Goal: Task Accomplishment & Management: Manage account settings

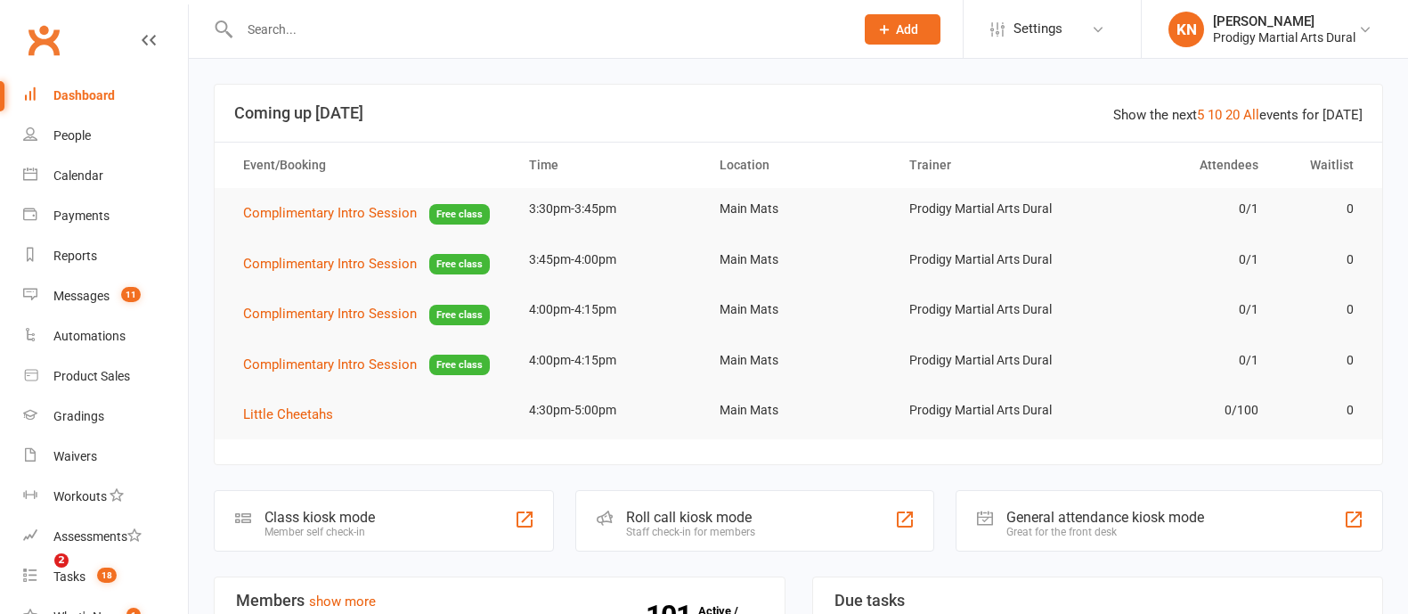
click at [449, 29] on input "text" at bounding box center [537, 29] width 607 height 25
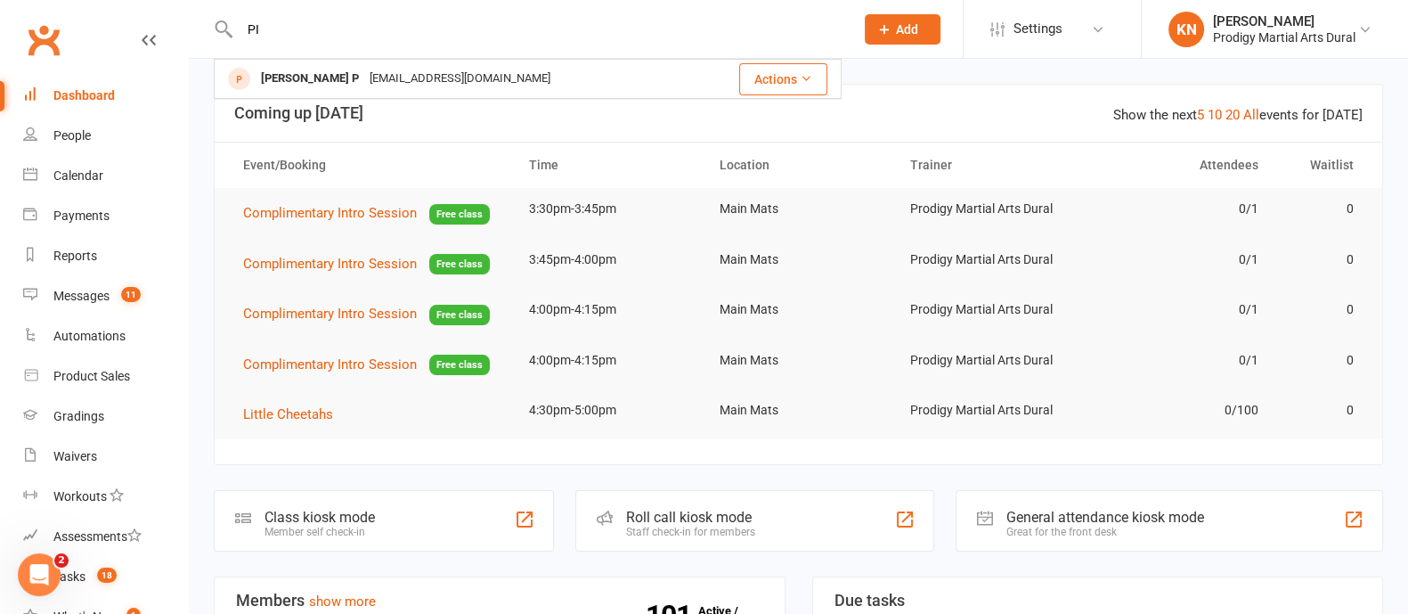
type input "P"
type input "T"
click at [278, 31] on input "tiya" at bounding box center [537, 29] width 607 height 25
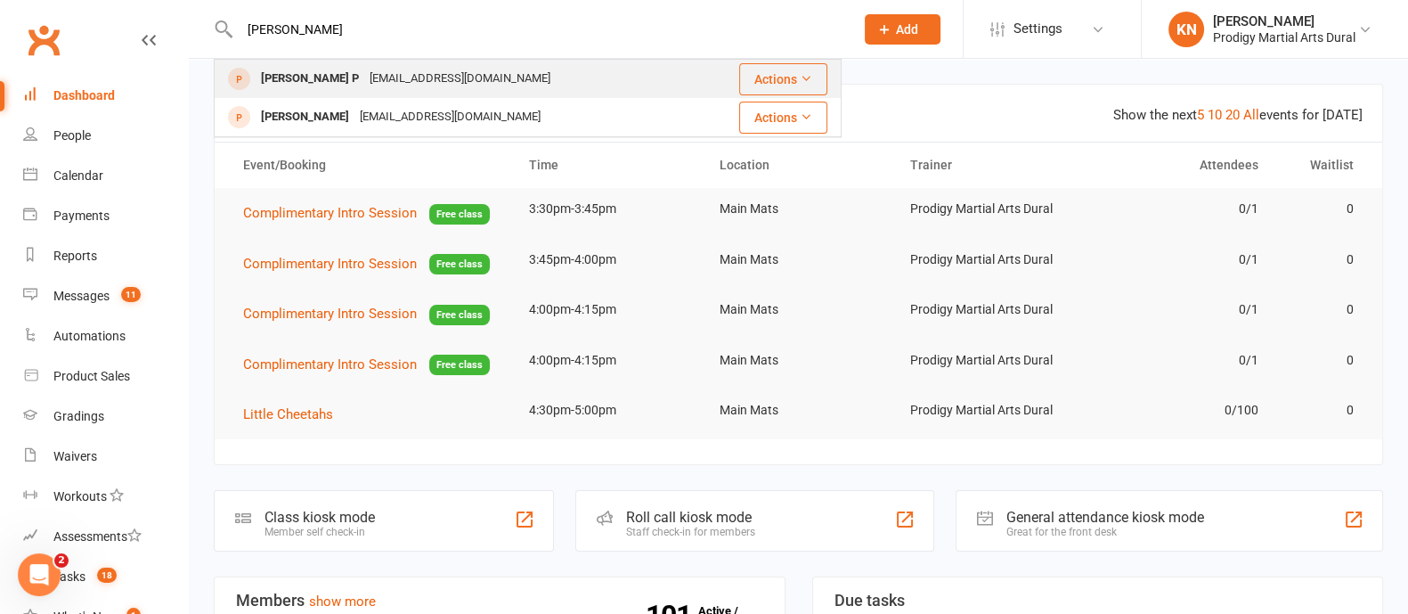
type input "tiya puri"
click at [364, 86] on div "riyapkpsocial@gmail.com" at bounding box center [460, 79] width 192 height 26
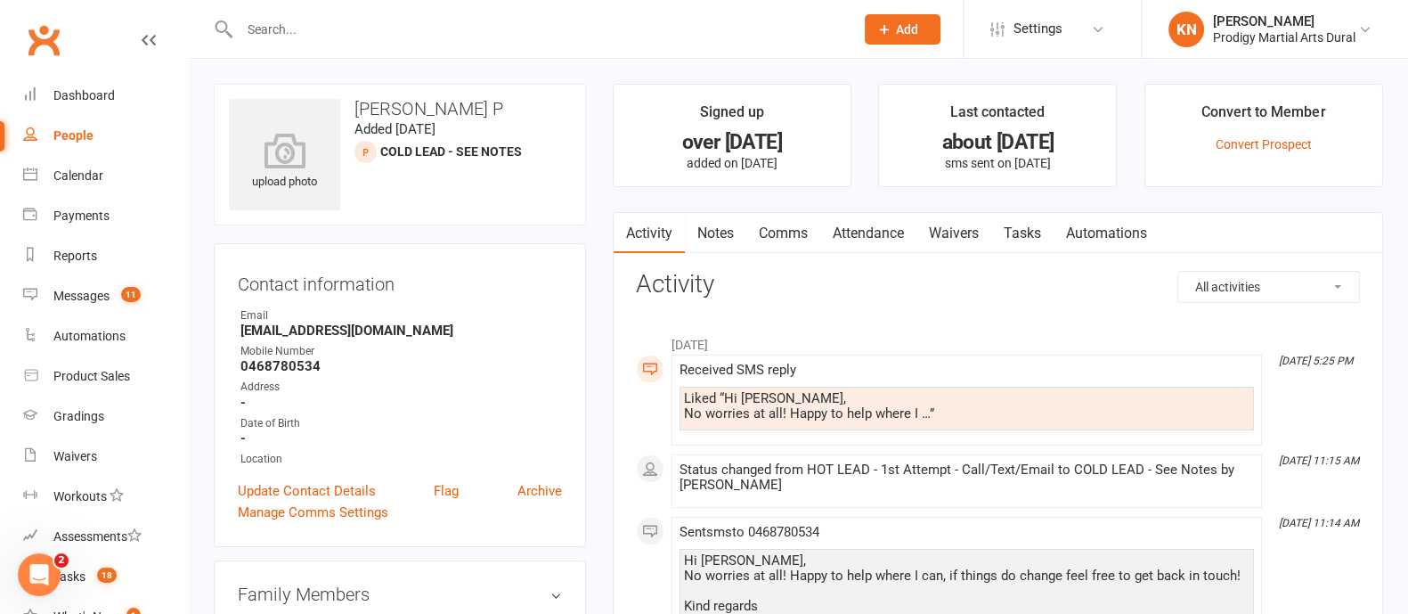
click at [296, 27] on input "text" at bounding box center [537, 29] width 607 height 25
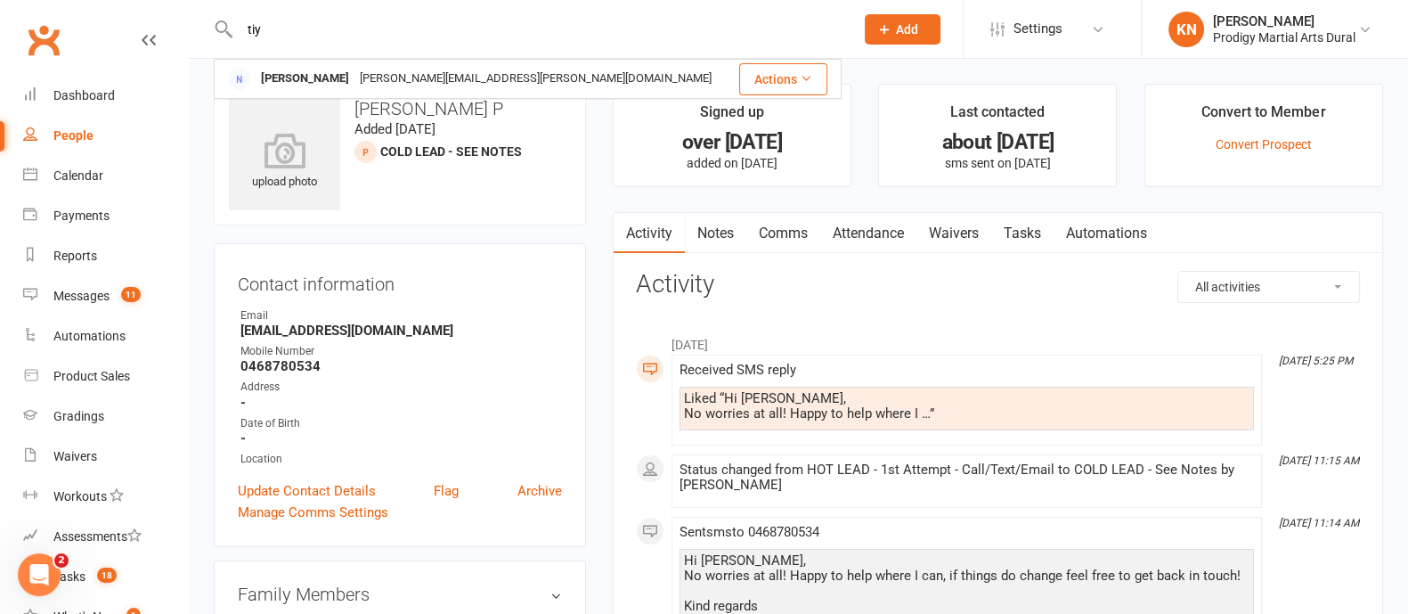
type input "tiya"
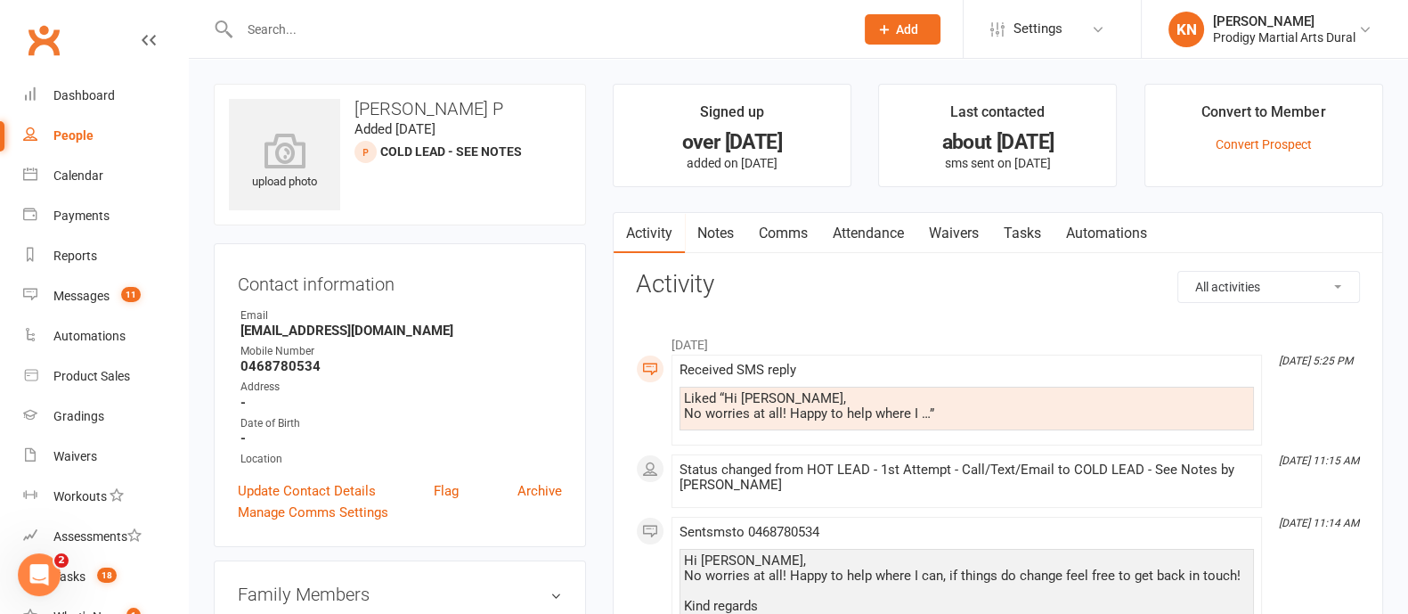
click at [296, 33] on input "text" at bounding box center [537, 29] width 607 height 25
type input "tiya"
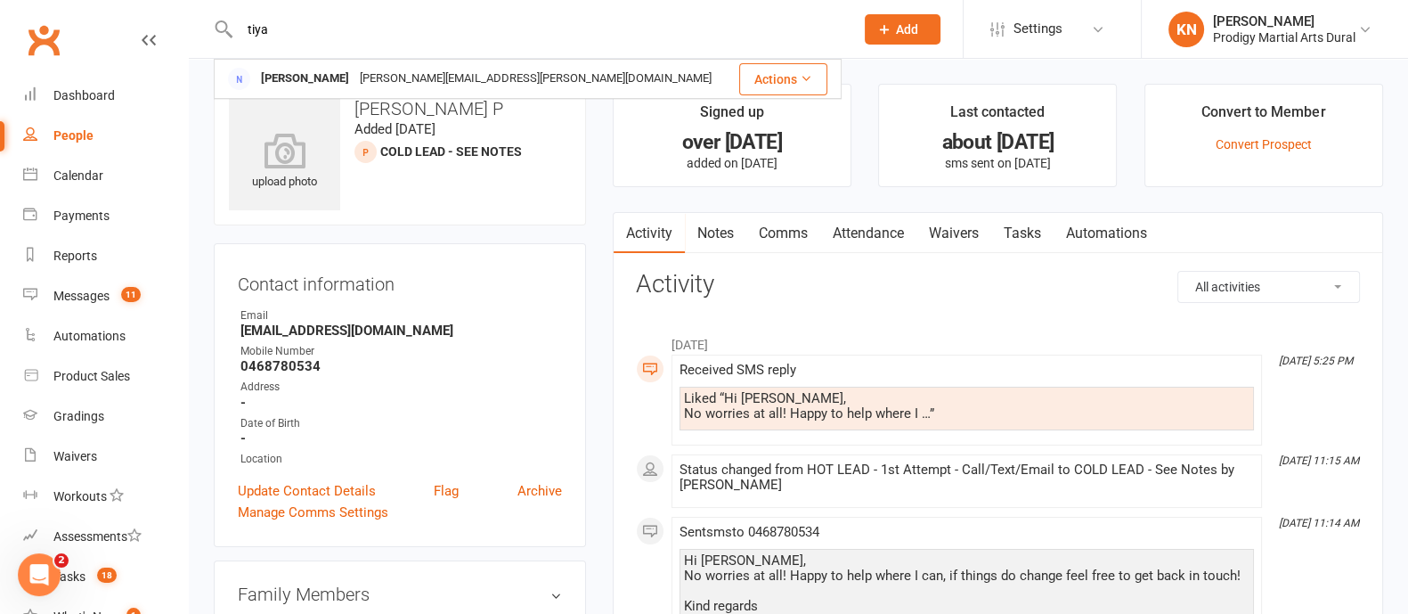
click at [288, 27] on input "tiya" at bounding box center [537, 29] width 607 height 25
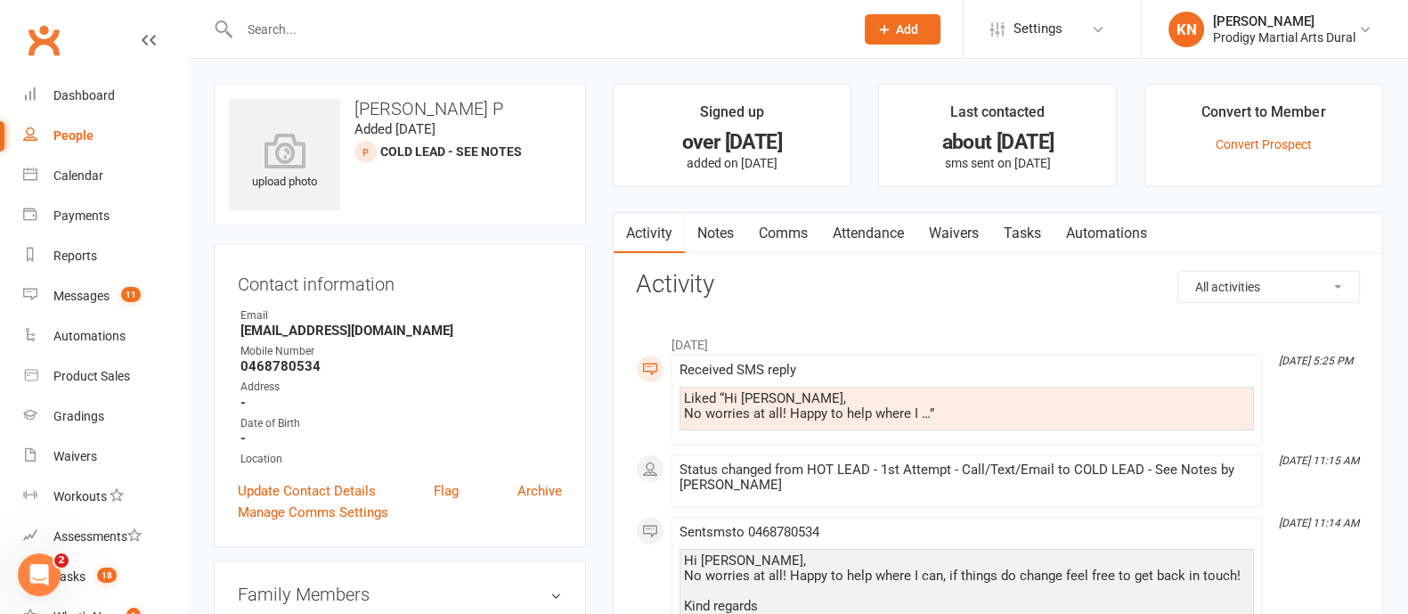
drag, startPoint x: 591, startPoint y: 141, endPoint x: 665, endPoint y: 60, distance: 109.7
drag, startPoint x: 665, startPoint y: 60, endPoint x: 591, endPoint y: 97, distance: 83.7
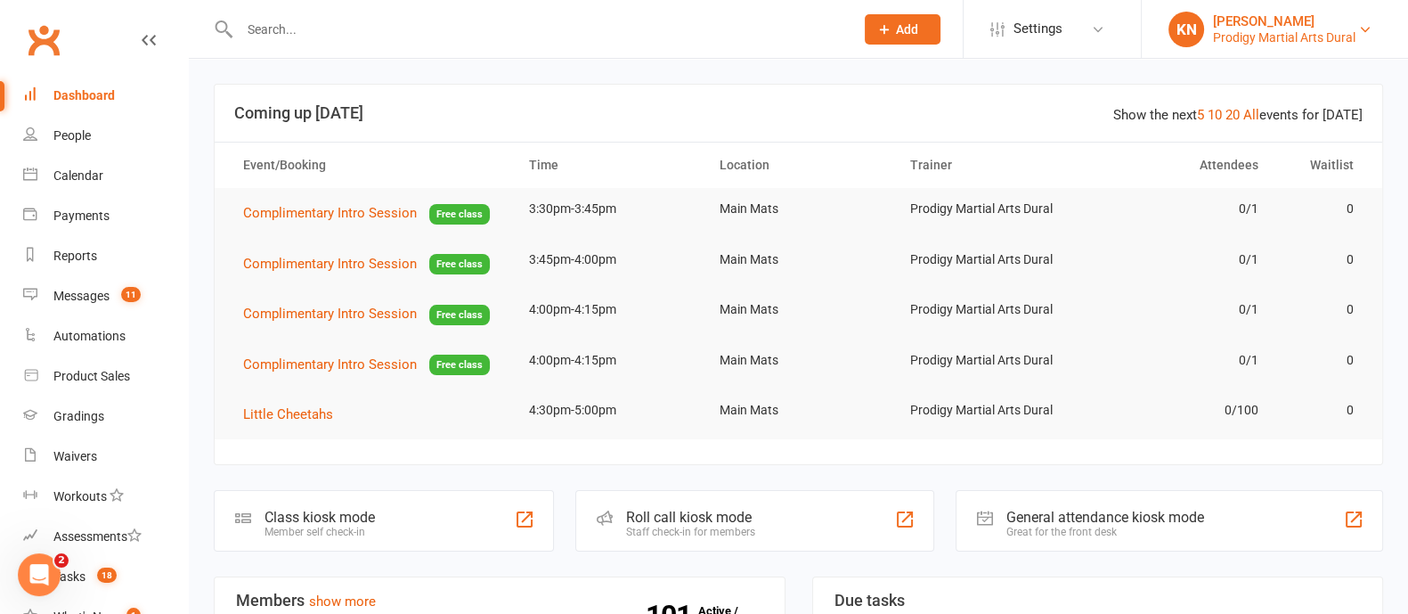
click at [1227, 15] on div "[PERSON_NAME]" at bounding box center [1284, 21] width 143 height 16
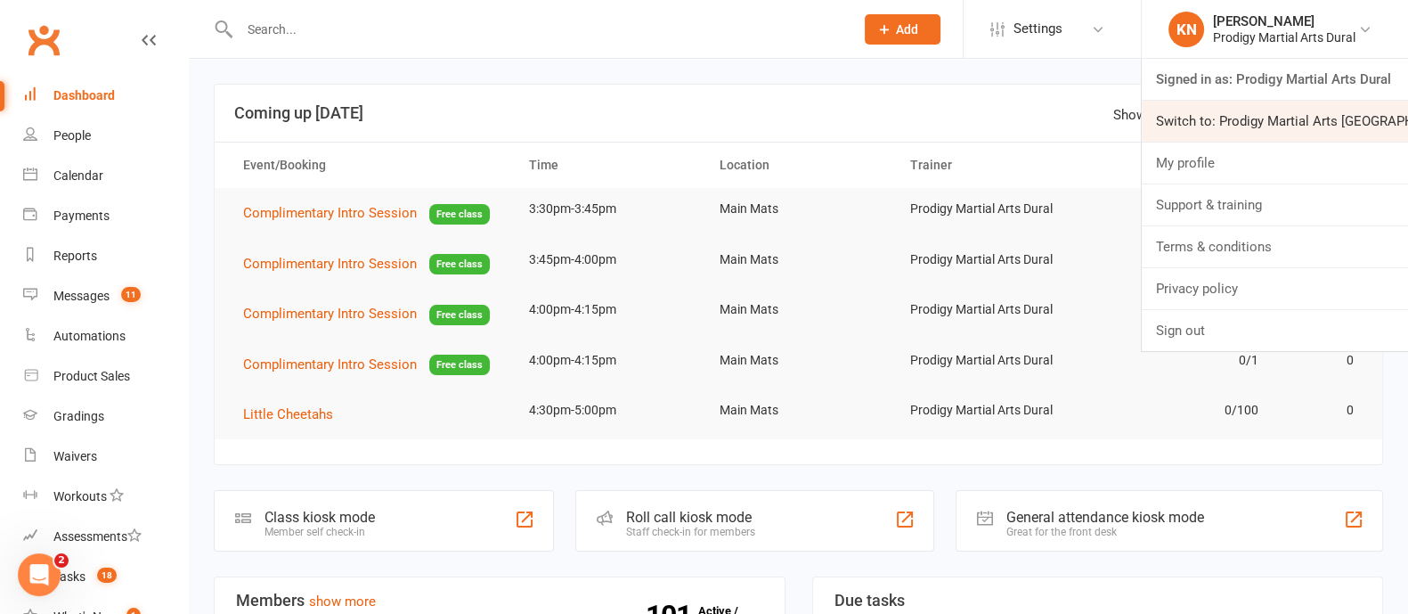
click at [1296, 130] on link "Switch to: Prodigy Martial Arts [GEOGRAPHIC_DATA]" at bounding box center [1275, 121] width 266 height 41
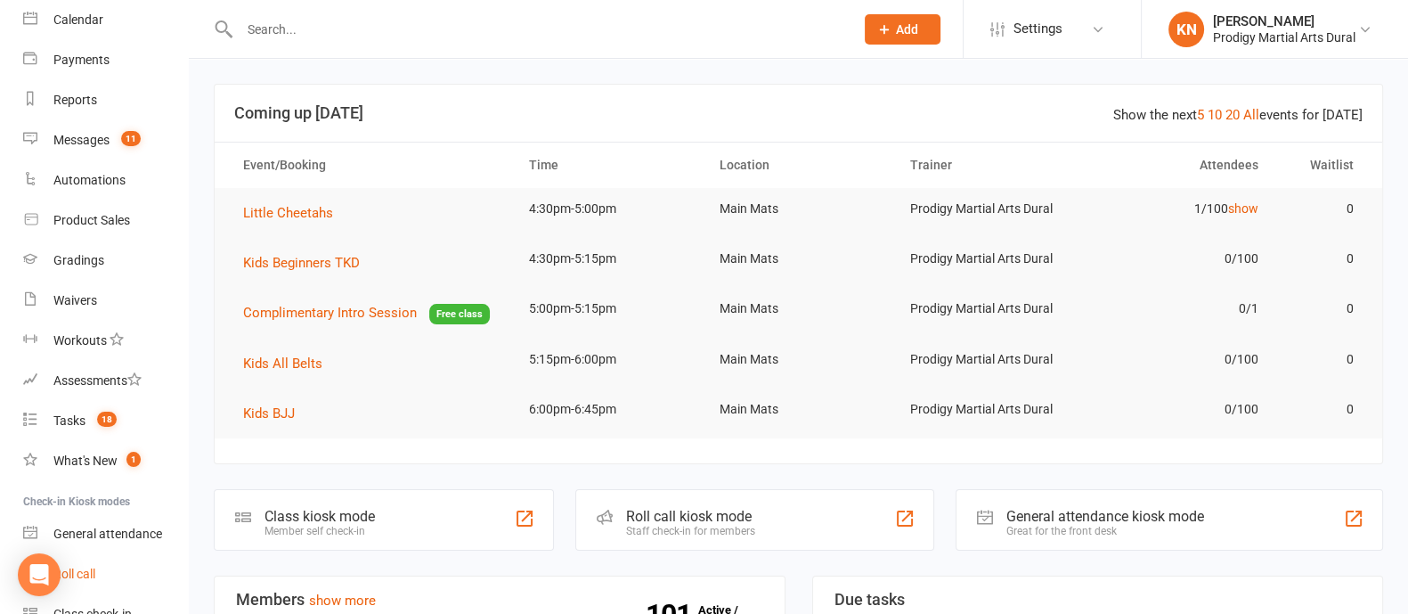
scroll to position [242, 0]
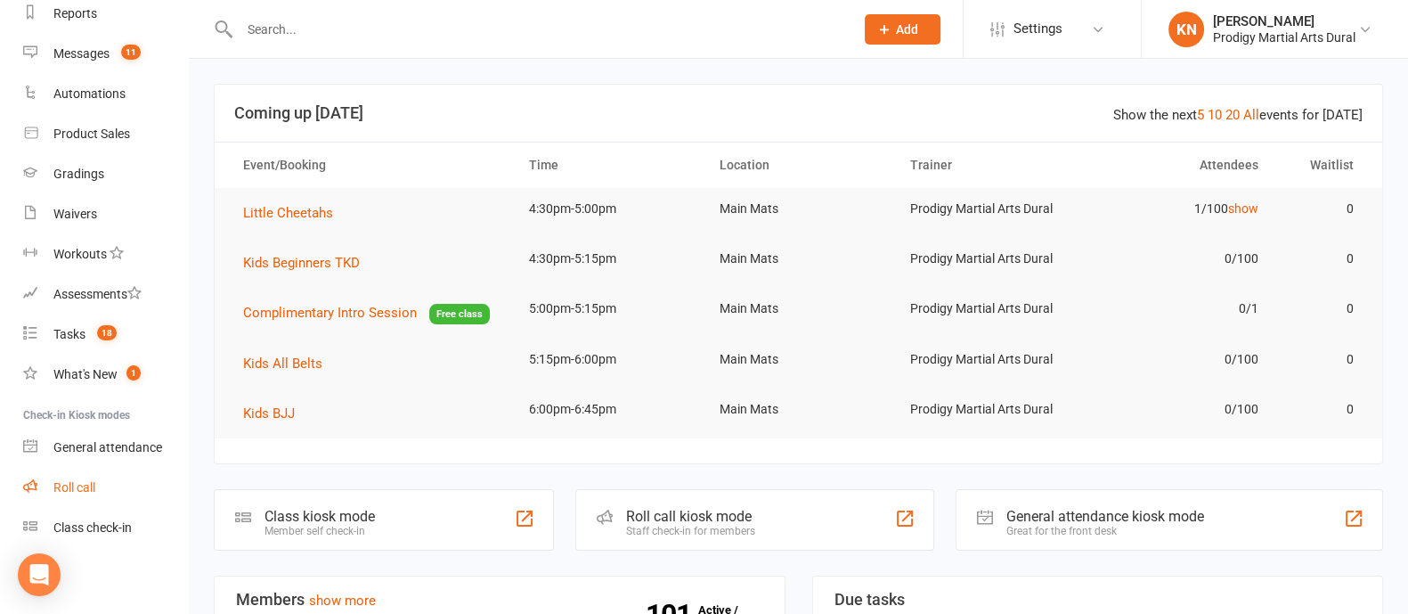
click at [105, 492] on link "Roll call" at bounding box center [105, 488] width 165 height 40
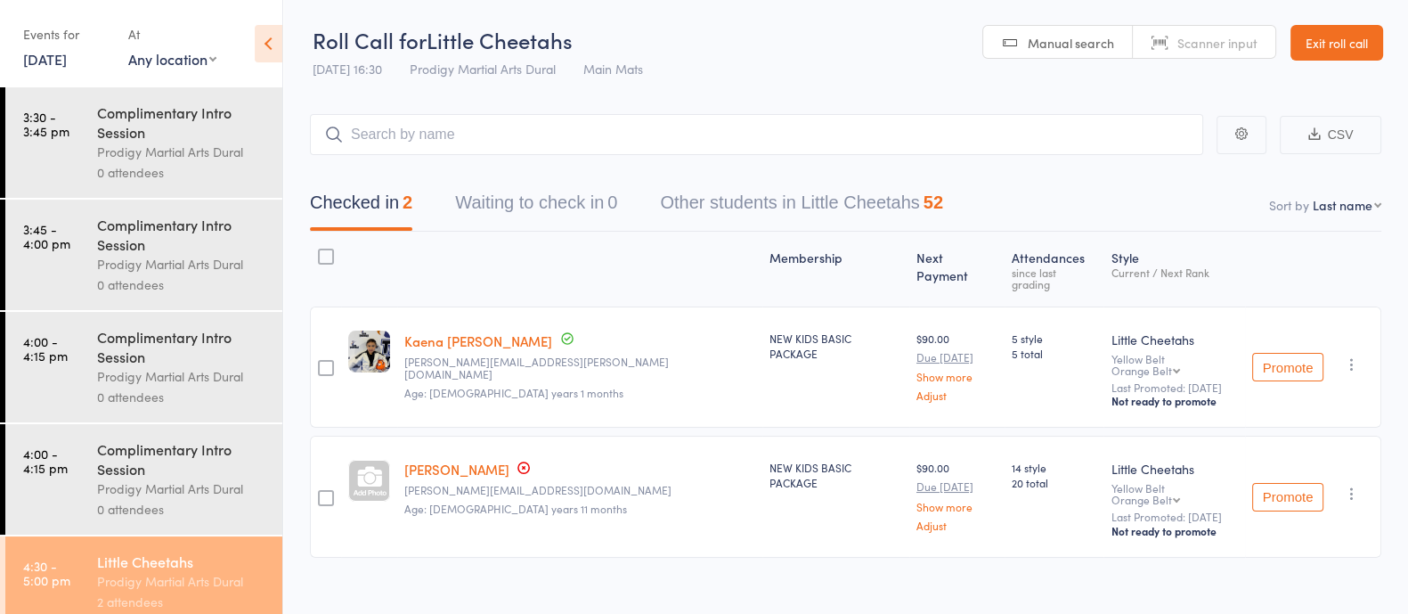
click at [473, 460] on link "[PERSON_NAME]" at bounding box center [456, 469] width 105 height 19
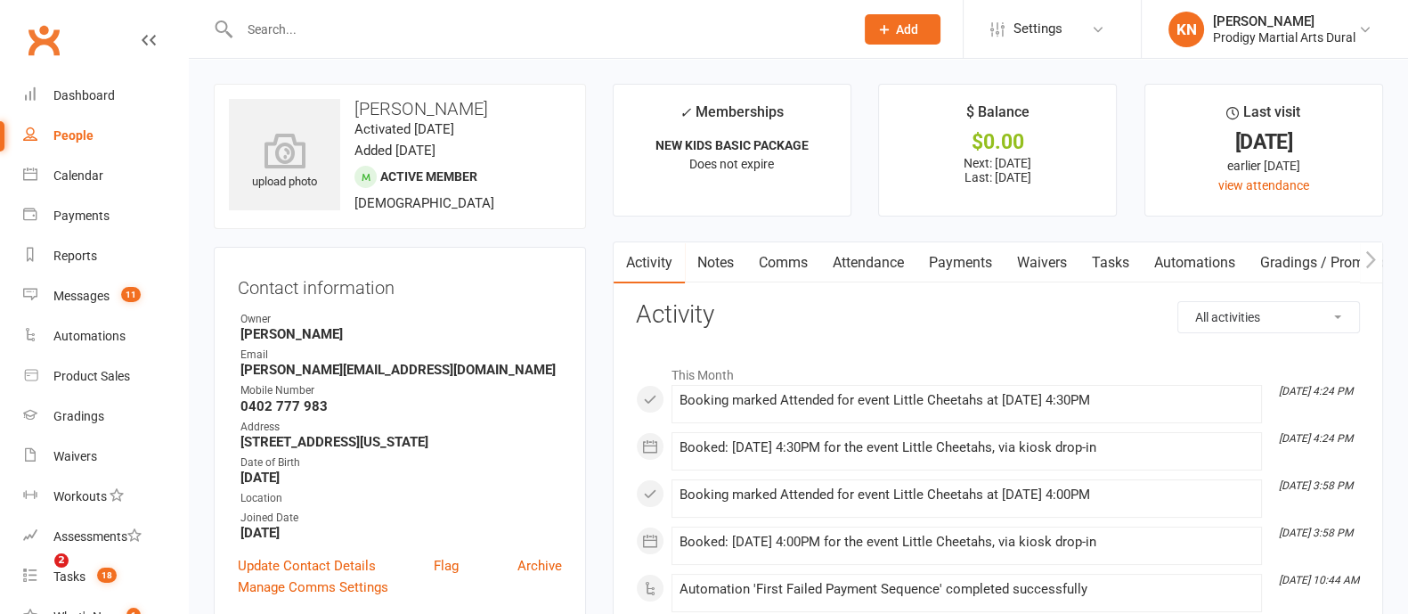
click at [950, 266] on link "Payments" at bounding box center [961, 262] width 88 height 41
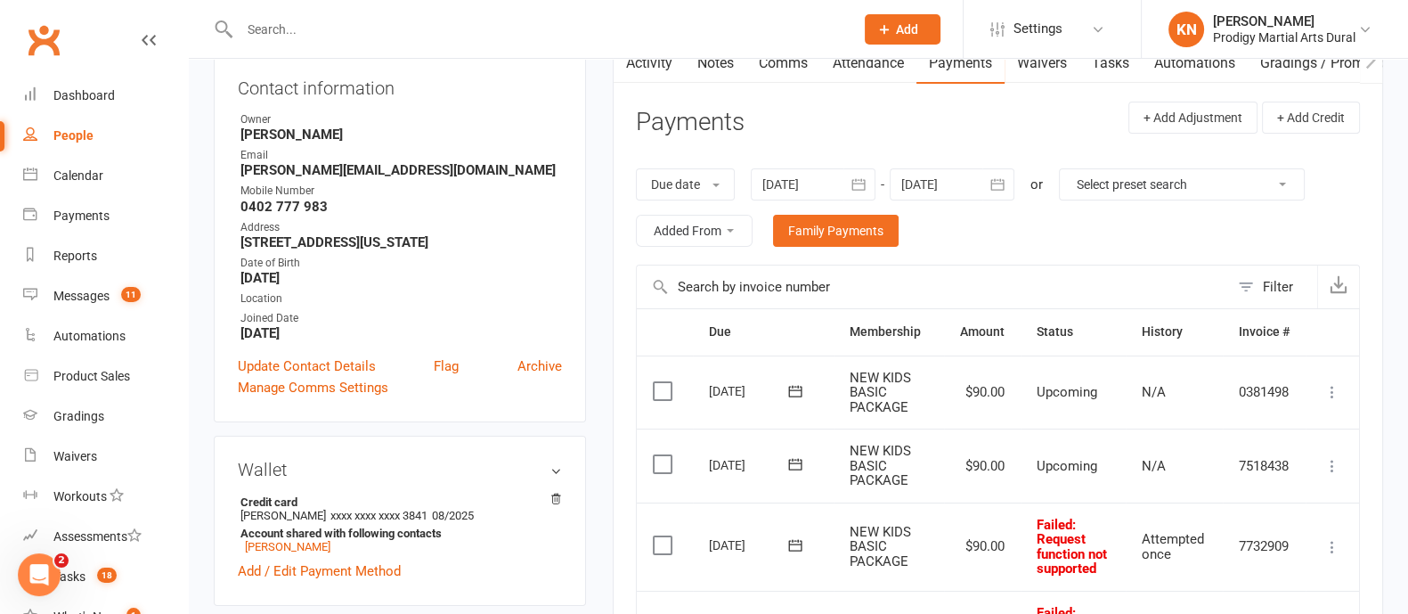
scroll to position [197, 0]
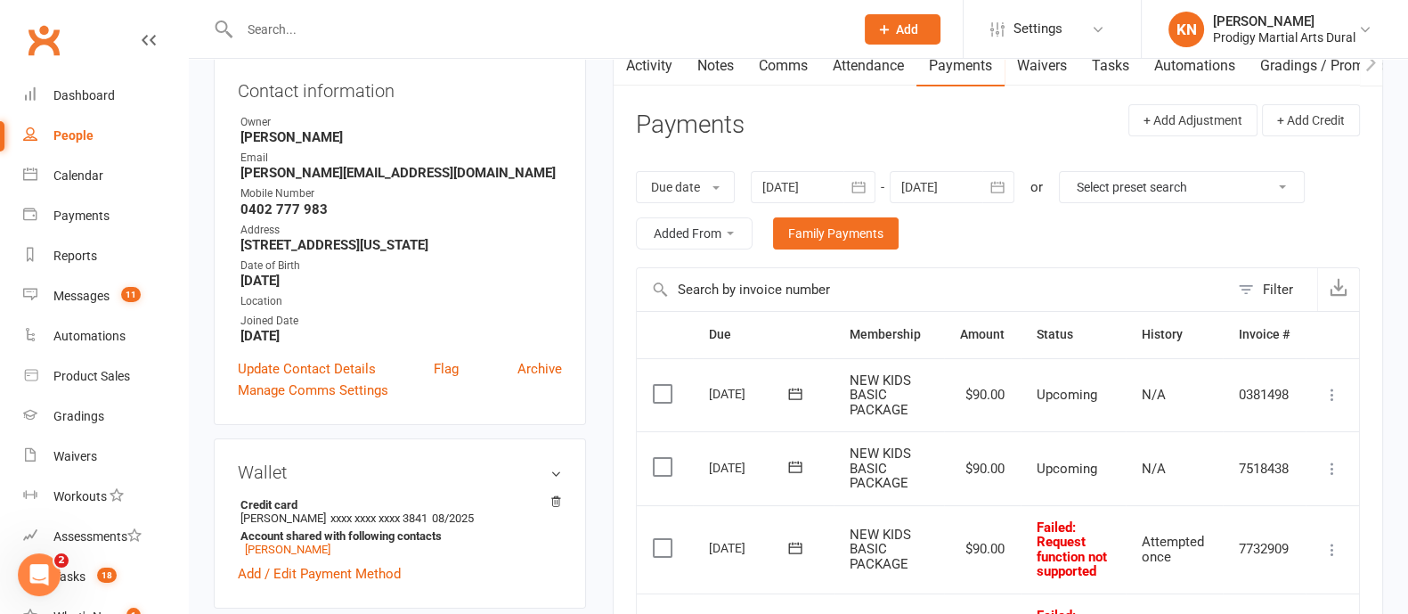
click at [791, 192] on div at bounding box center [813, 187] width 125 height 32
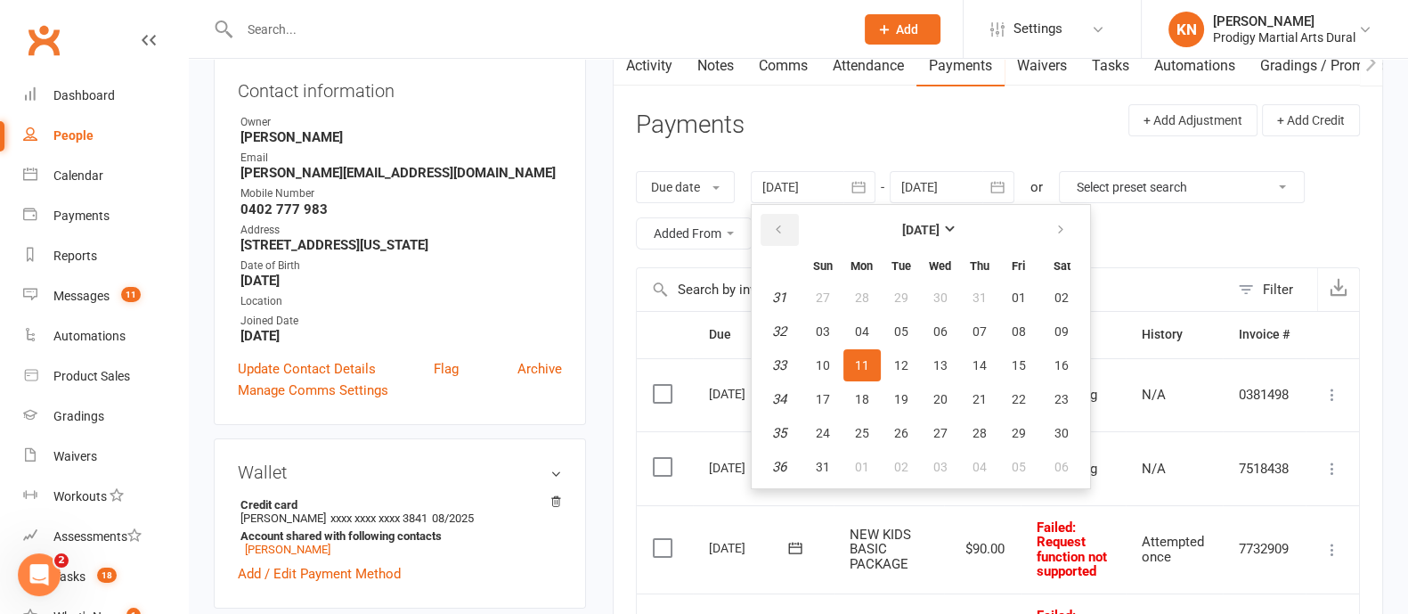
click at [786, 228] on button "button" at bounding box center [780, 230] width 38 height 32
click at [898, 300] on span "01" at bounding box center [901, 297] width 14 height 14
type input "01 Jul 2025"
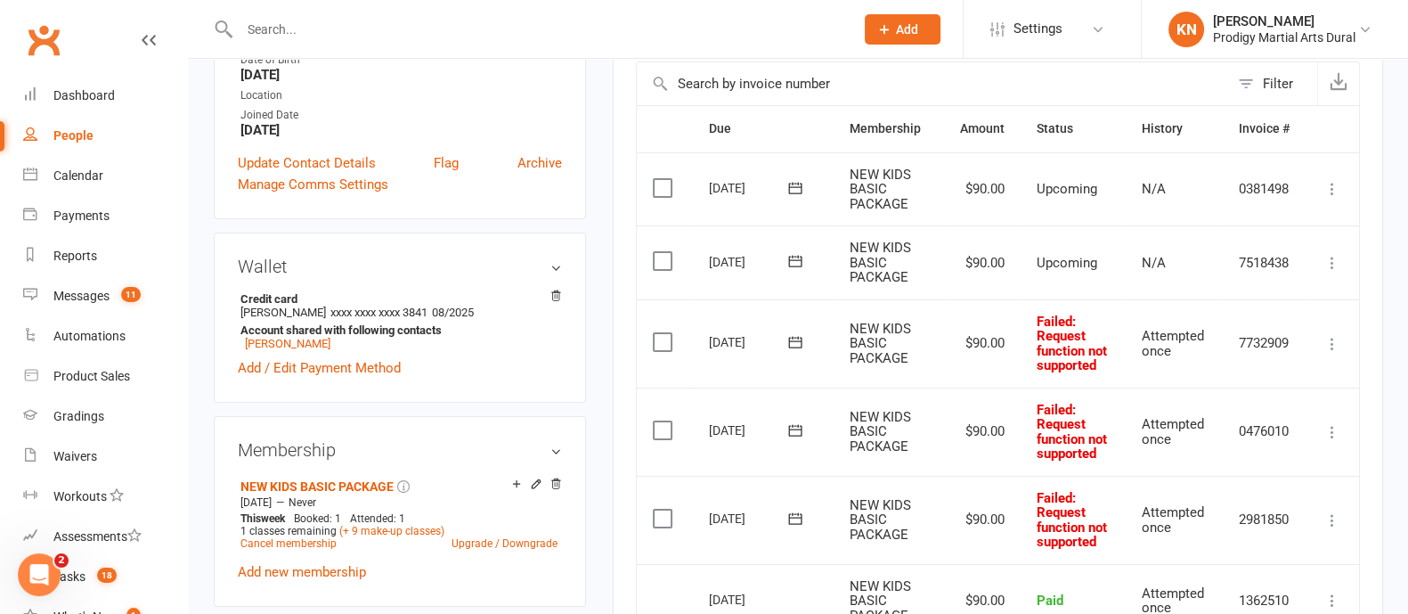
scroll to position [387, 0]
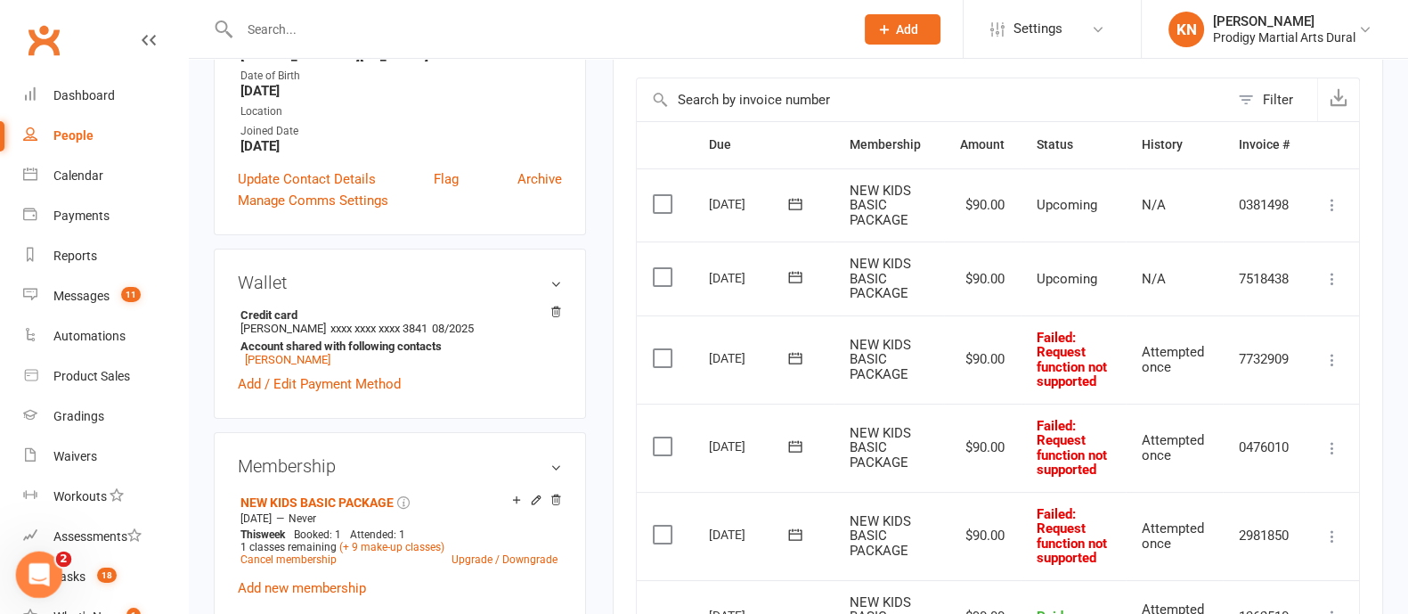
click at [54, 565] on div "Open Intercom Messenger" at bounding box center [36, 571] width 59 height 59
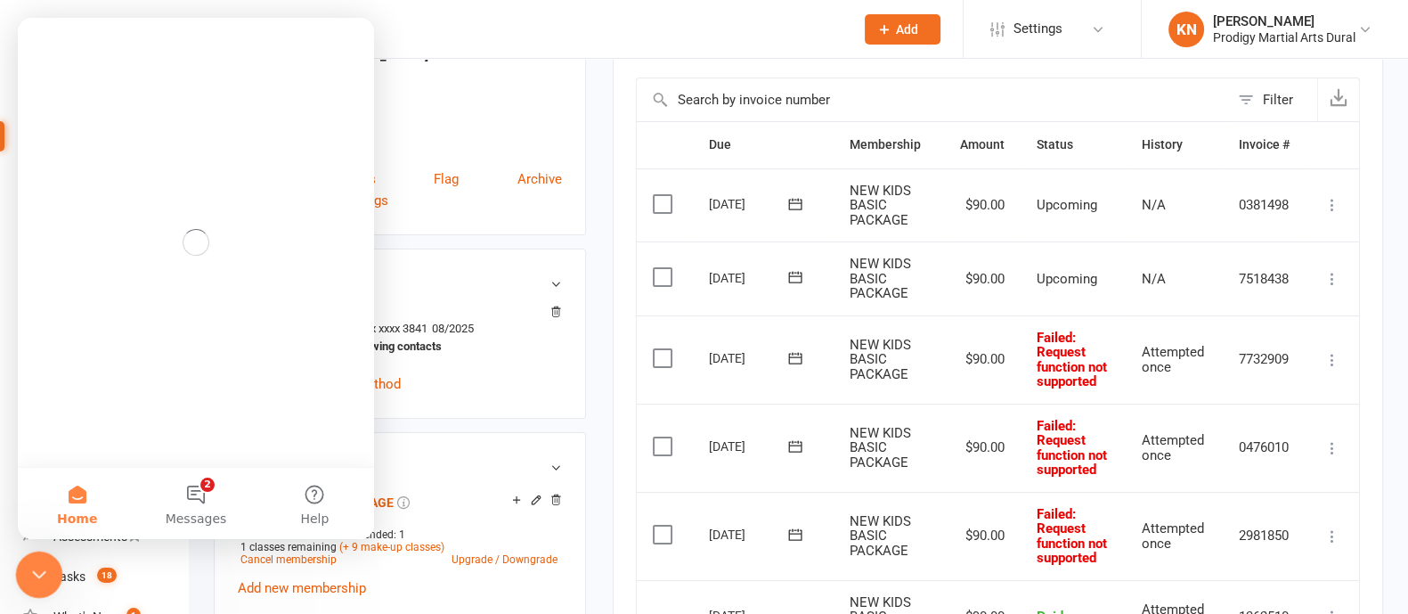
scroll to position [0, 0]
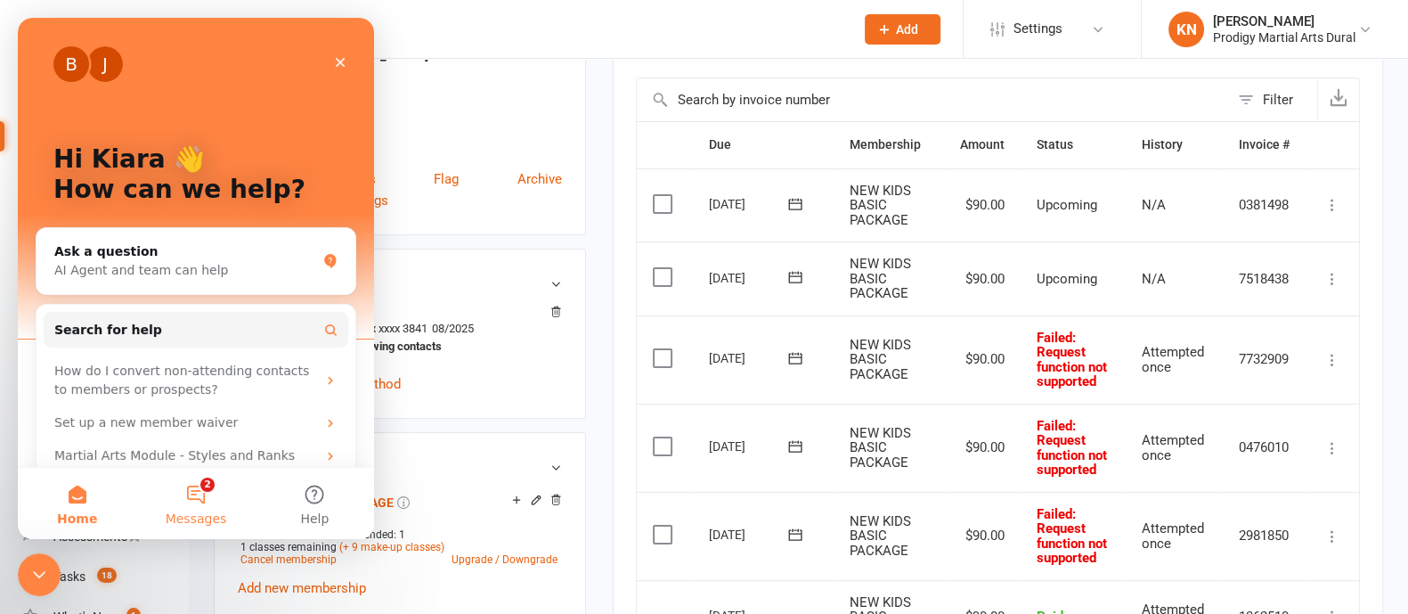
click at [200, 495] on button "2 Messages" at bounding box center [195, 503] width 118 height 71
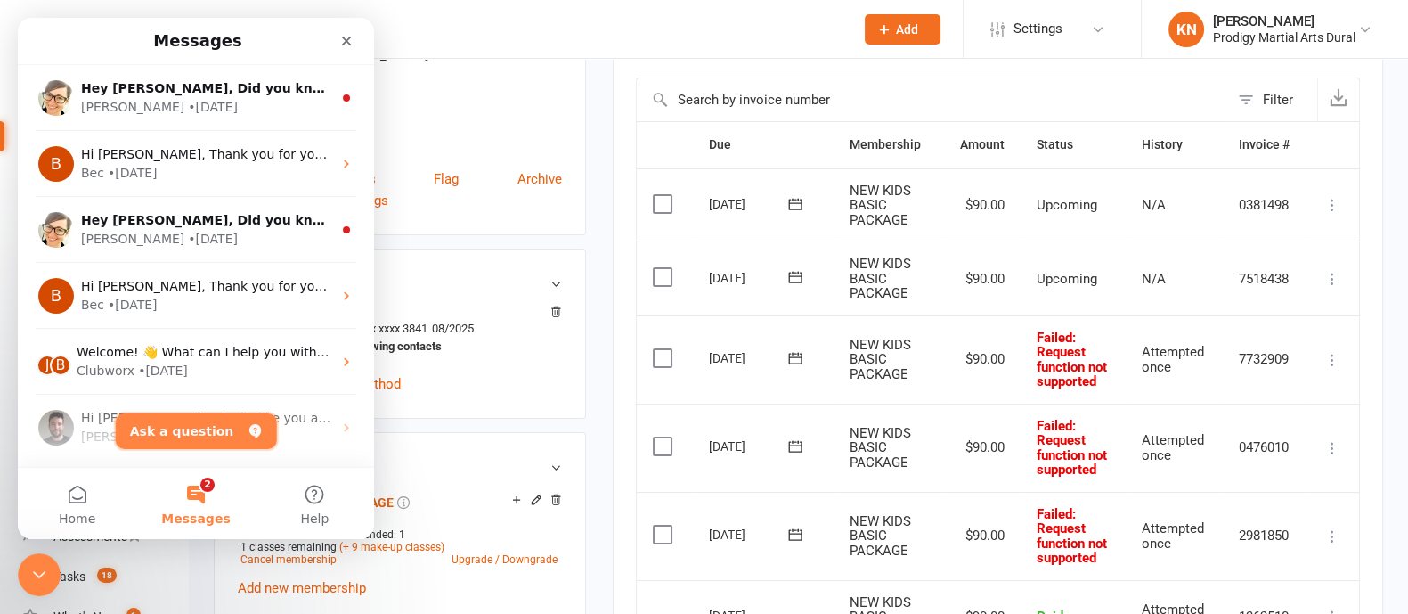
click at [182, 442] on button "Ask a question" at bounding box center [196, 431] width 161 height 36
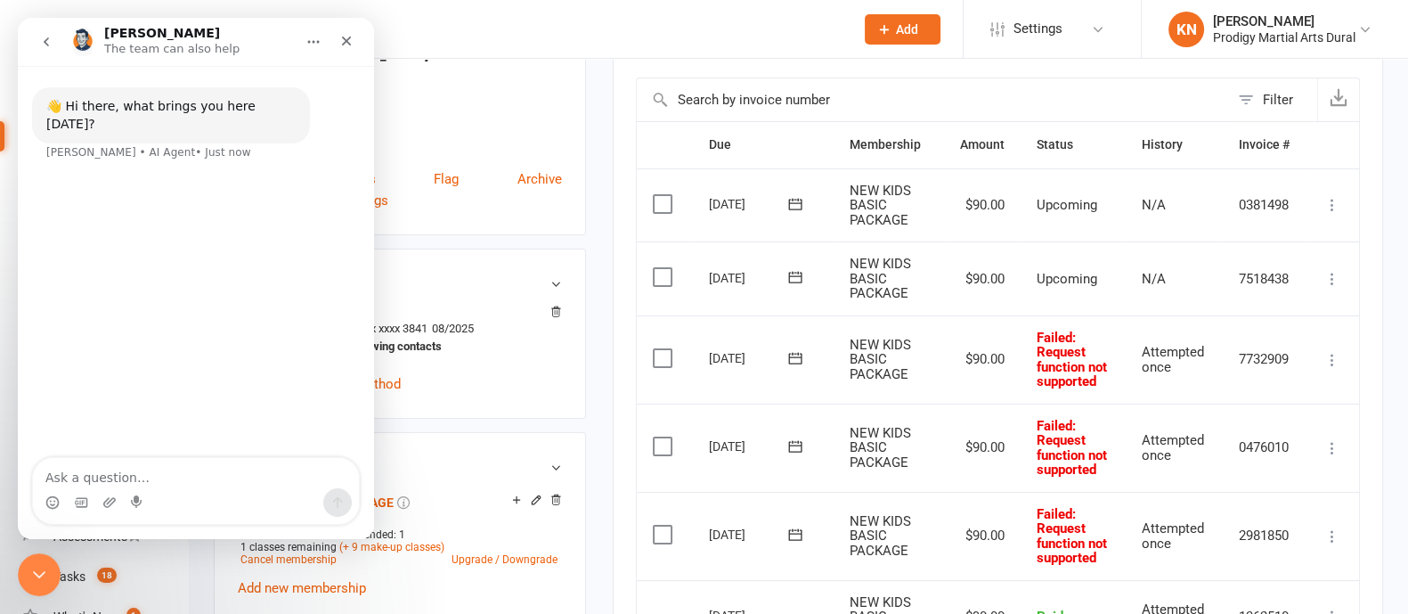
click at [133, 477] on textarea "Ask a question…" at bounding box center [196, 473] width 326 height 30
type textarea "hi toby"
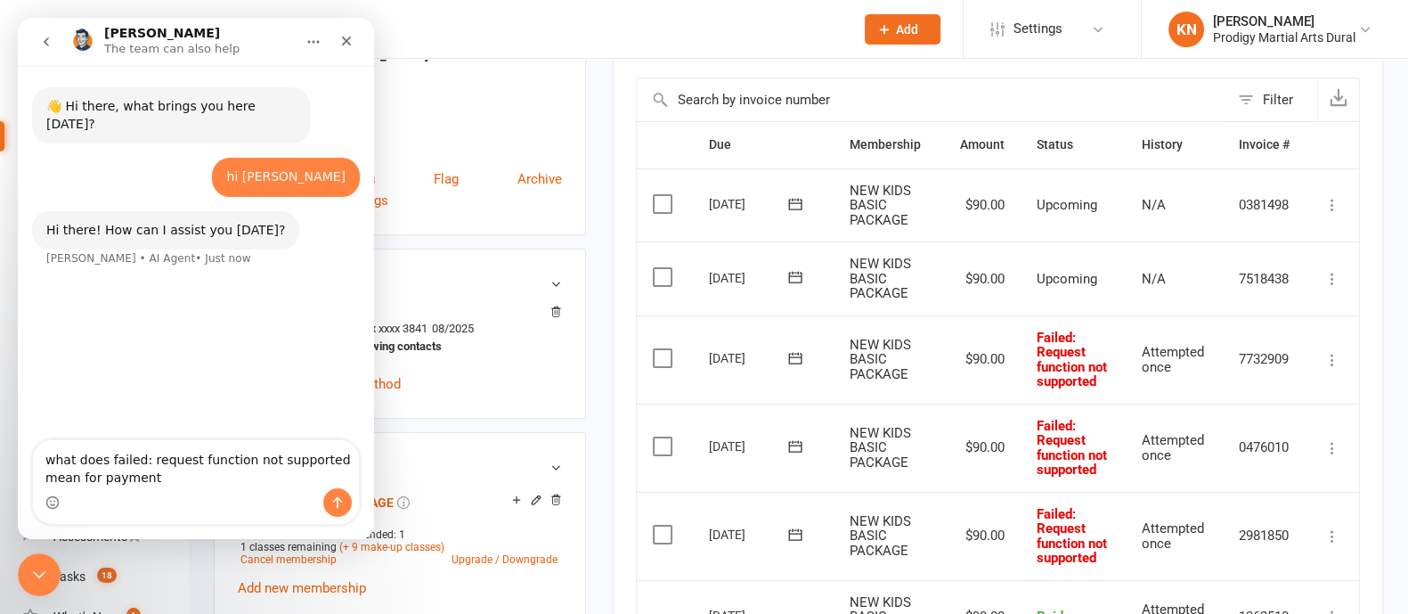
type textarea "what does failed: request function not supported mean for payments"
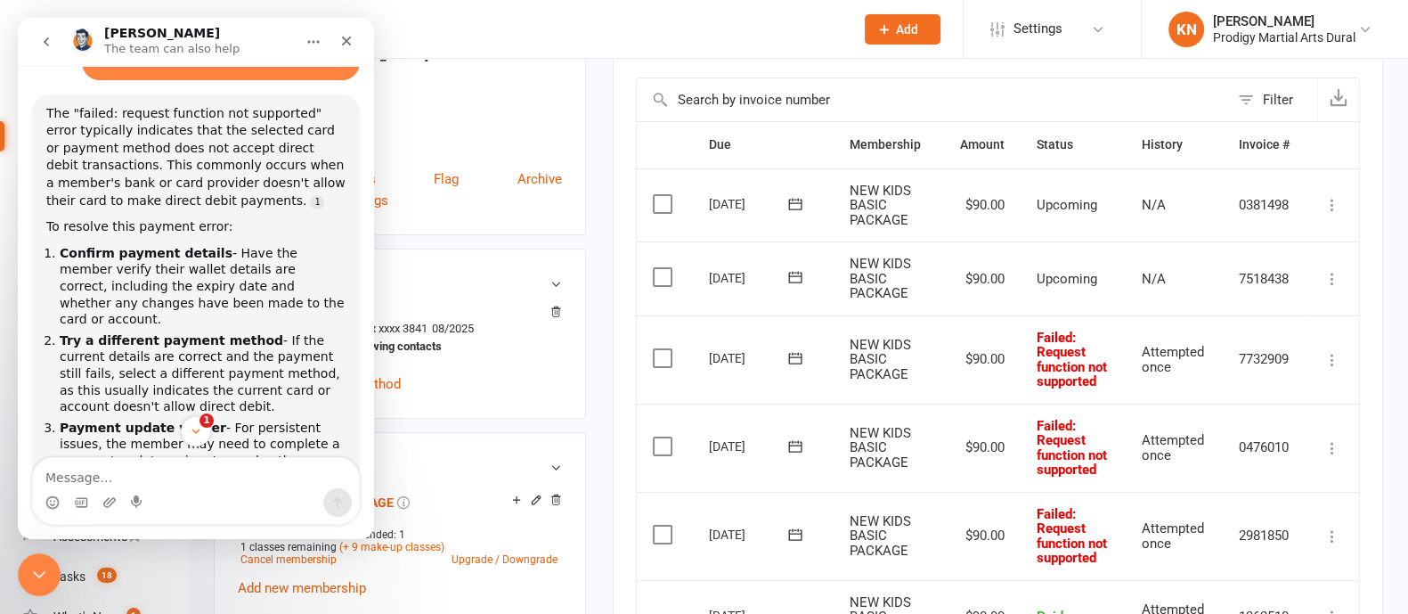
scroll to position [3, 0]
click at [340, 35] on icon "Close" at bounding box center [346, 41] width 14 height 14
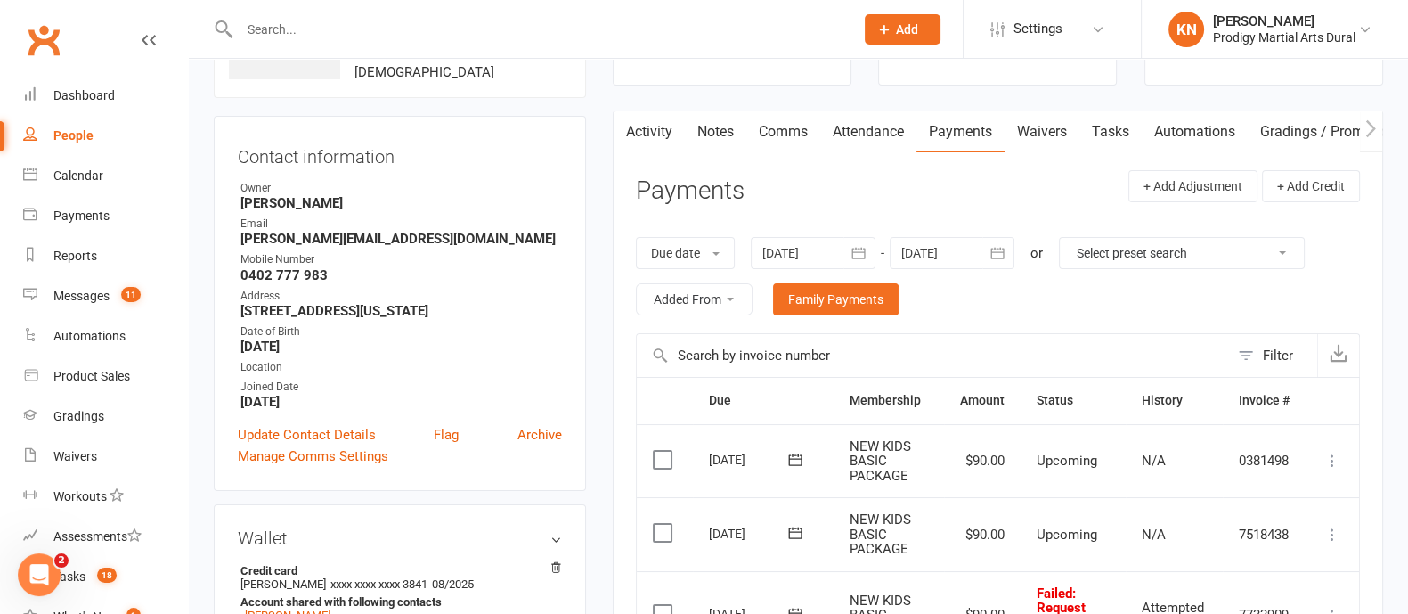
scroll to position [130, 0]
drag, startPoint x: 958, startPoint y: 333, endPoint x: 967, endPoint y: 356, distance: 24.8
click at [967, 356] on input "text" at bounding box center [933, 356] width 592 height 43
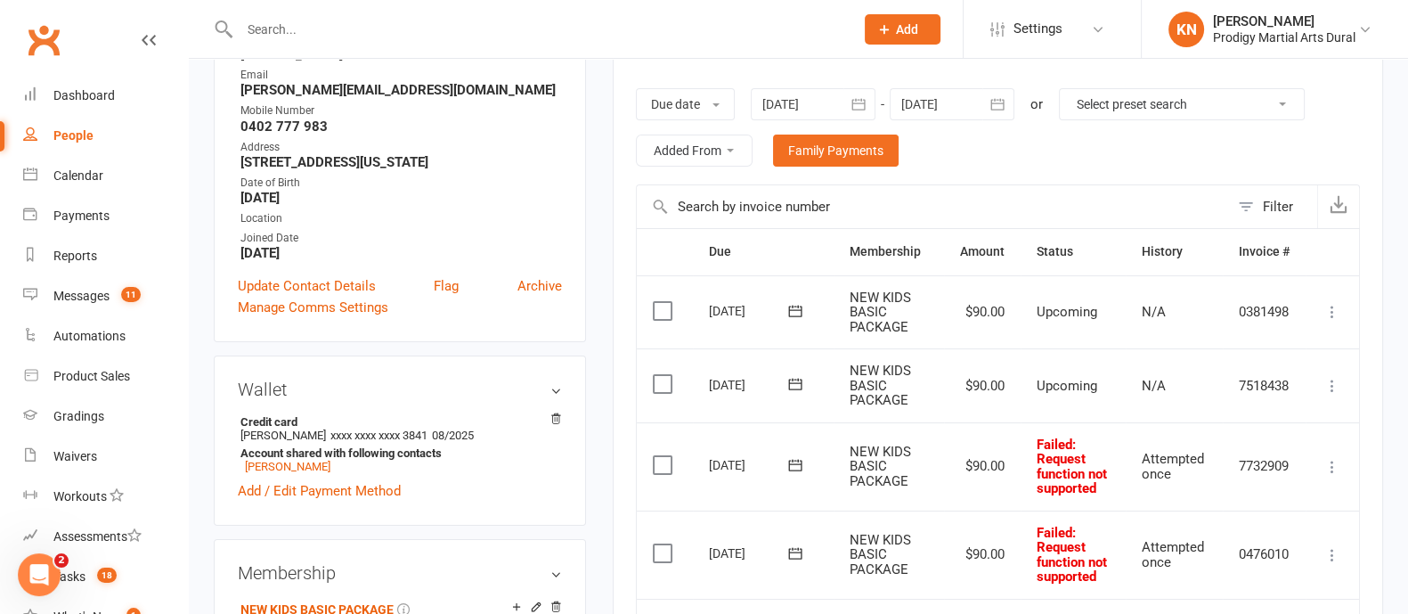
scroll to position [249, 0]
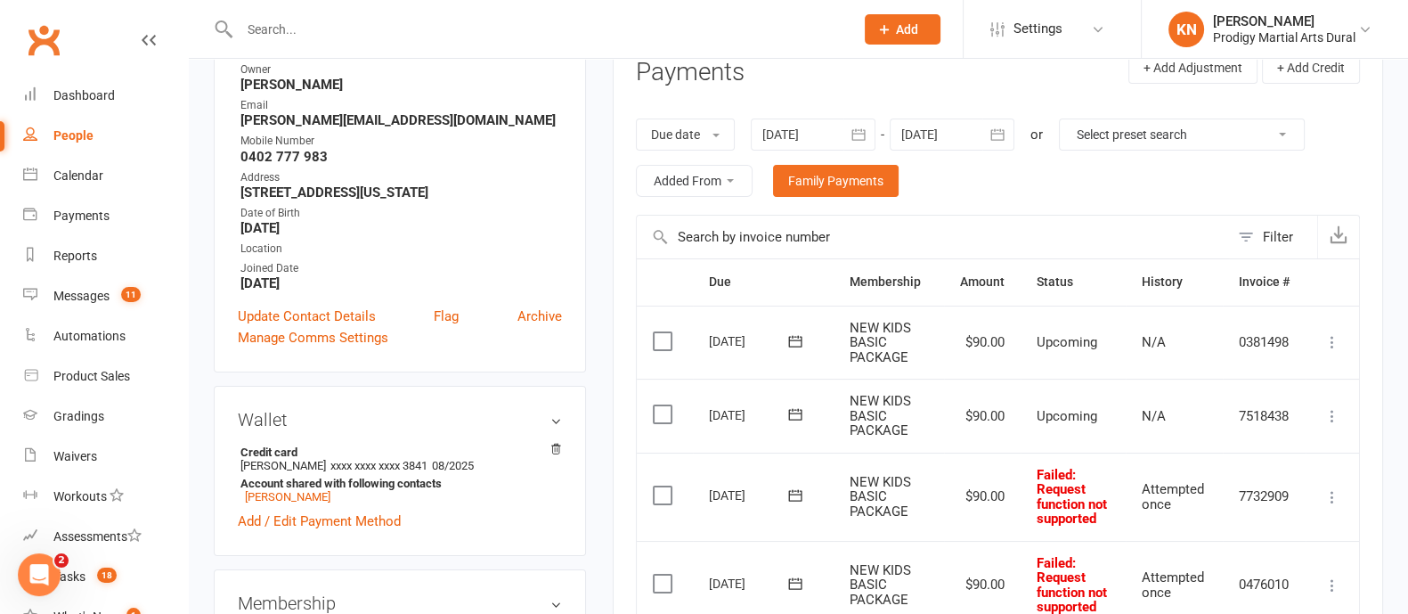
drag, startPoint x: 601, startPoint y: 238, endPoint x: 630, endPoint y: 169, distance: 74.3
click at [630, 169] on main "✓ Memberships NEW KIDS BASIC PACKAGE Does not expire $ Balance $0.00 Next: 19 S…" at bounding box center [997, 513] width 797 height 1358
click at [806, 184] on link "Family Payments" at bounding box center [836, 181] width 126 height 32
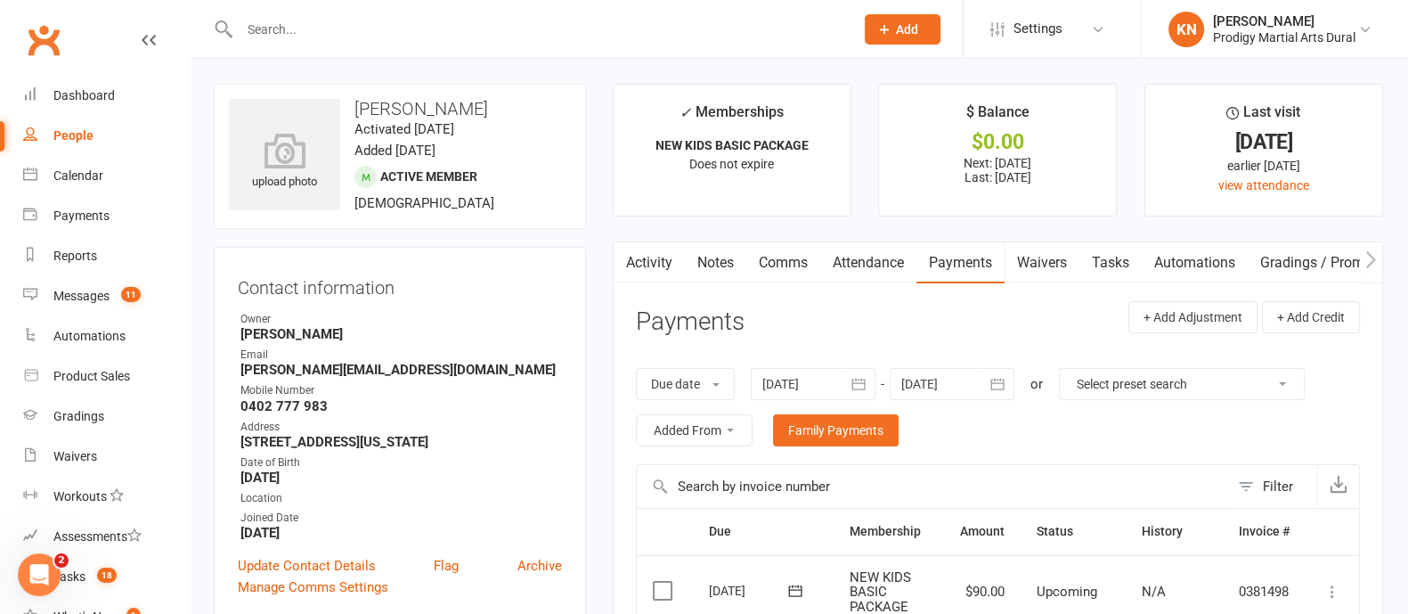
click at [1037, 271] on link "Waivers" at bounding box center [1042, 262] width 75 height 41
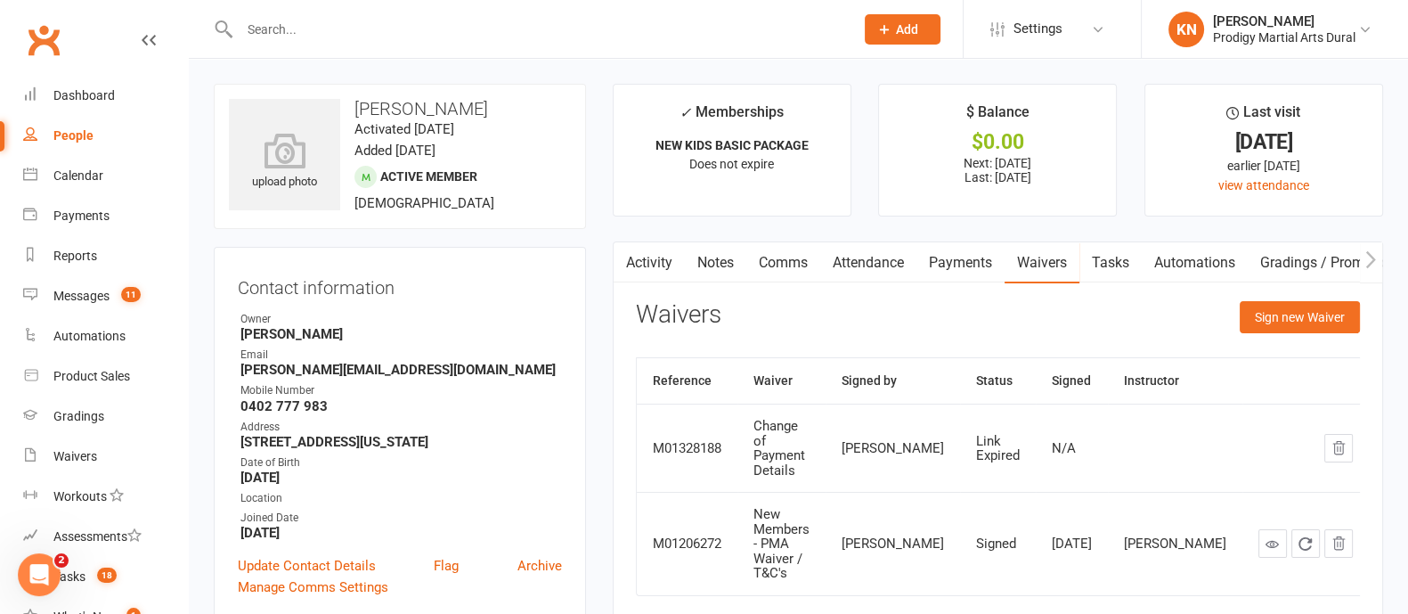
click at [1178, 439] on td at bounding box center [1175, 448] width 135 height 88
click at [1256, 323] on button "Sign new Waiver" at bounding box center [1300, 317] width 120 height 32
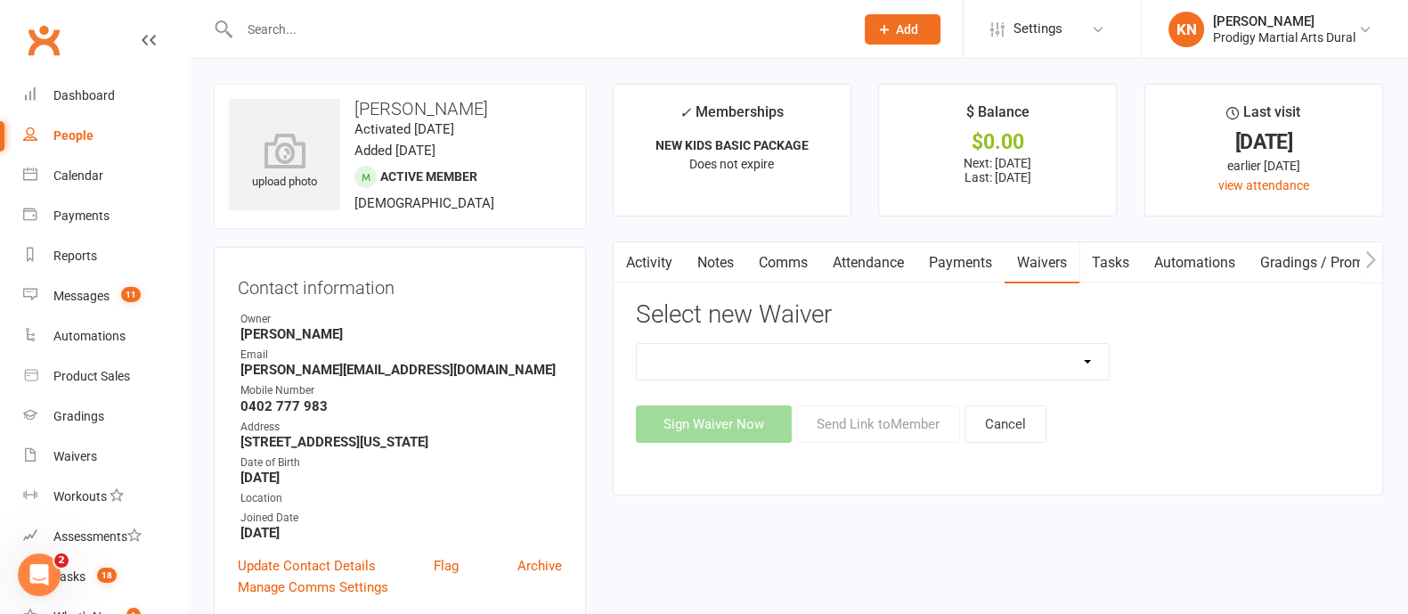
drag, startPoint x: 779, startPoint y: 358, endPoint x: 779, endPoint y: 347, distance: 10.7
click at [783, 355] on select "Casual Classes Change of Payment Details New Members - PMA Waiver / T&C's New M…" at bounding box center [873, 362] width 472 height 36
click at [637, 344] on select "Casual Classes Change of Payment Details New Members - PMA Waiver / T&C's New M…" at bounding box center [873, 362] width 472 height 36
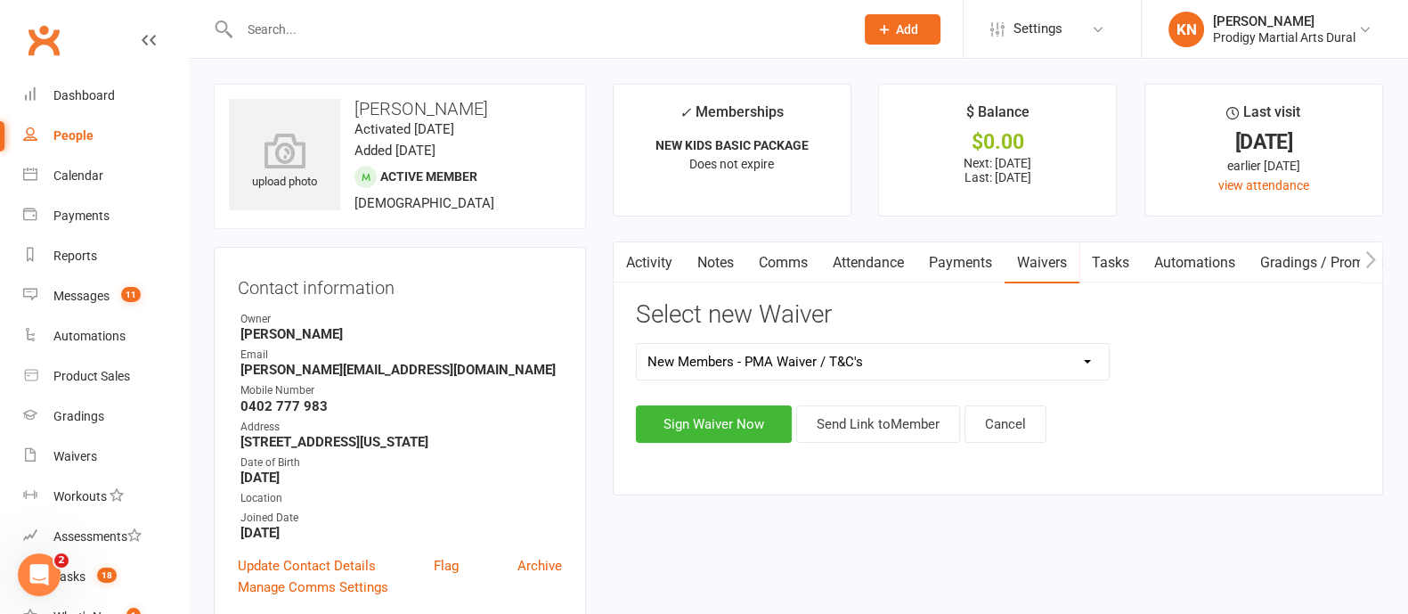
click at [1073, 361] on select "Casual Classes Change of Payment Details New Members - PMA Waiver / T&C's New M…" at bounding box center [873, 362] width 472 height 36
select select "12102"
click at [637, 344] on select "Casual Classes Change of Payment Details New Members - PMA Waiver / T&C's New M…" at bounding box center [873, 362] width 472 height 36
click at [850, 430] on button "Send Link to Member" at bounding box center [878, 423] width 164 height 37
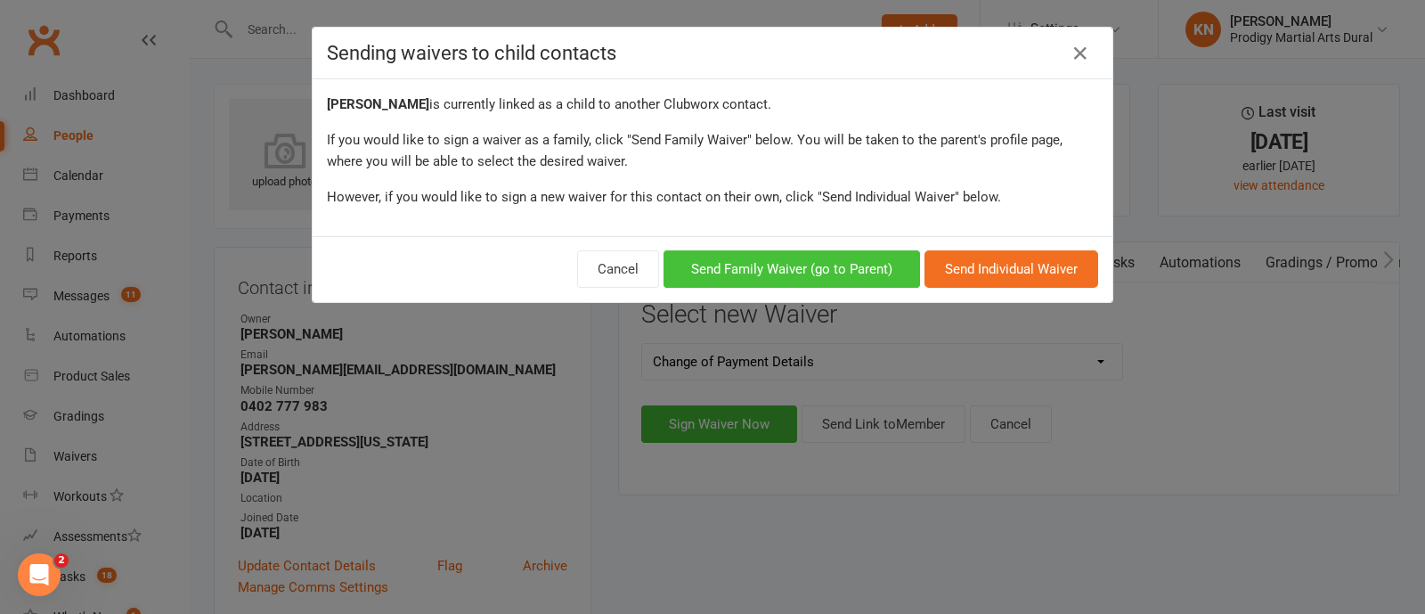
click at [863, 262] on button "Send Family Waiver (go to Parent)" at bounding box center [792, 268] width 257 height 37
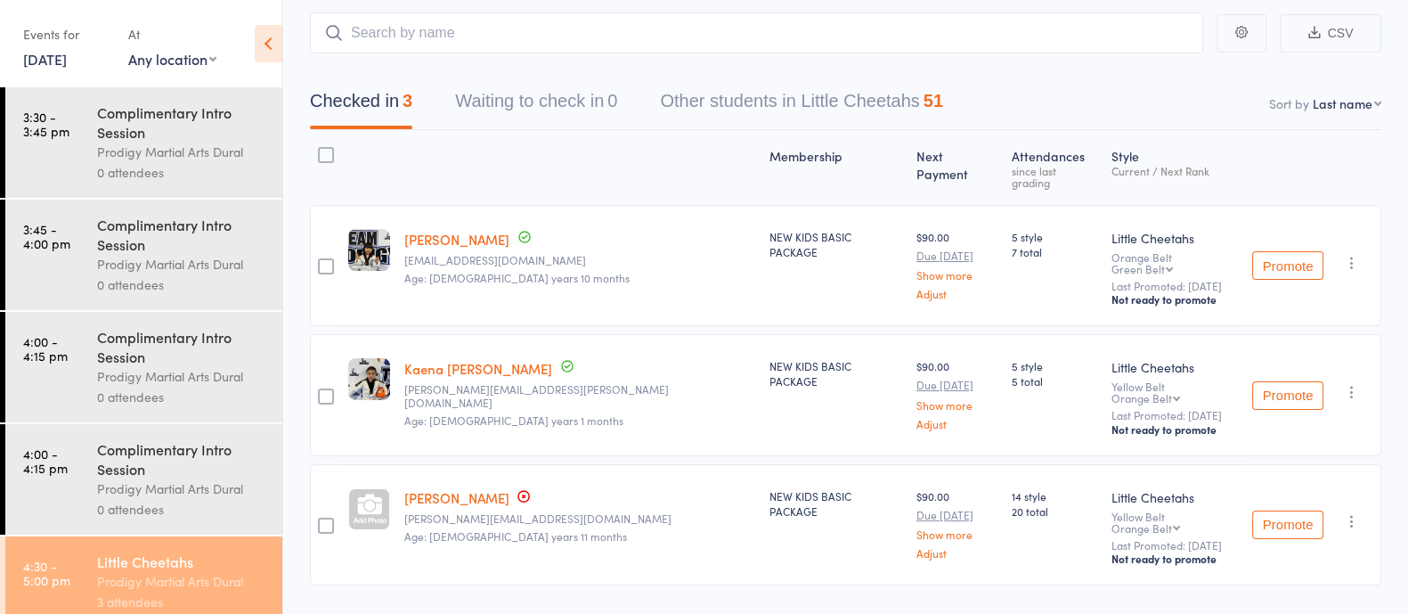
scroll to position [102, 0]
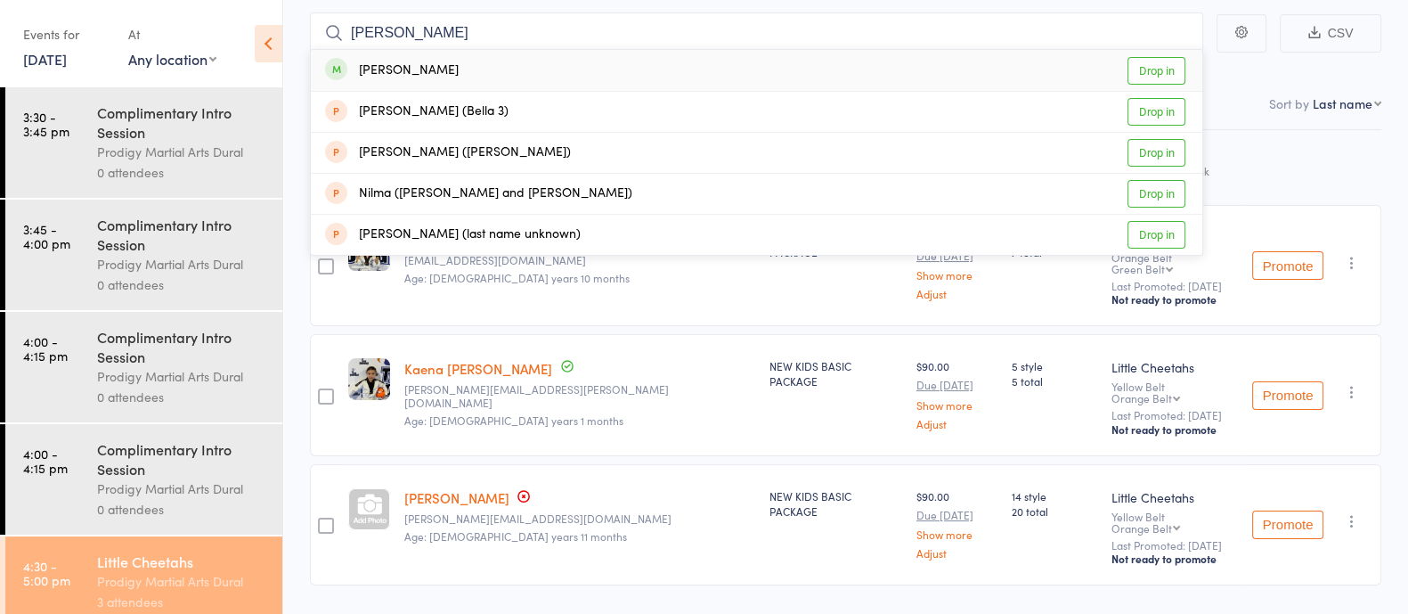
type input "[PERSON_NAME]"
click at [460, 70] on div "[PERSON_NAME] Drop in" at bounding box center [757, 70] width 892 height 41
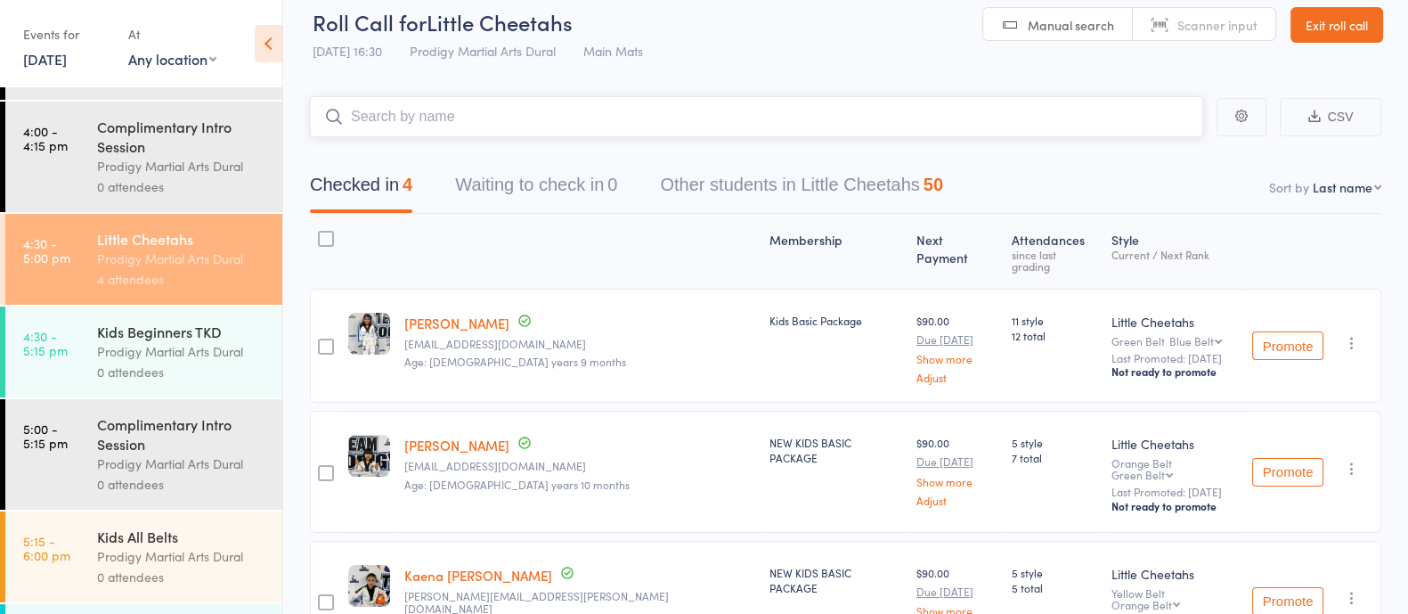
scroll to position [324, 0]
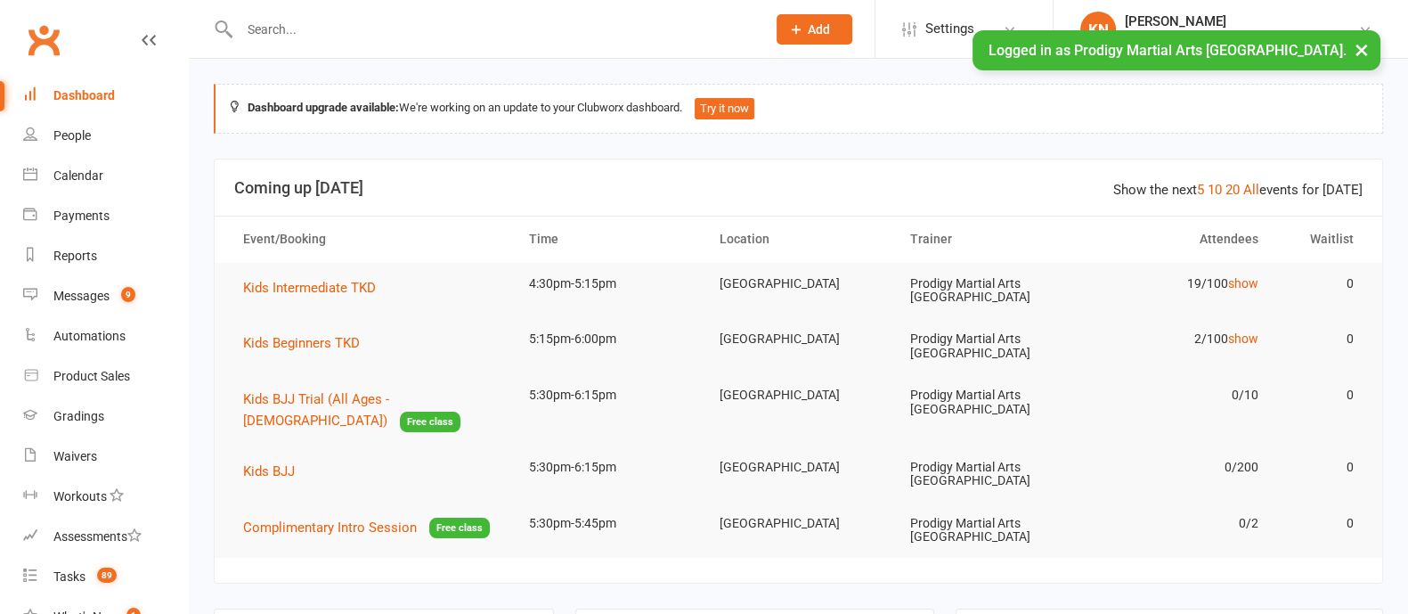
type input "c"
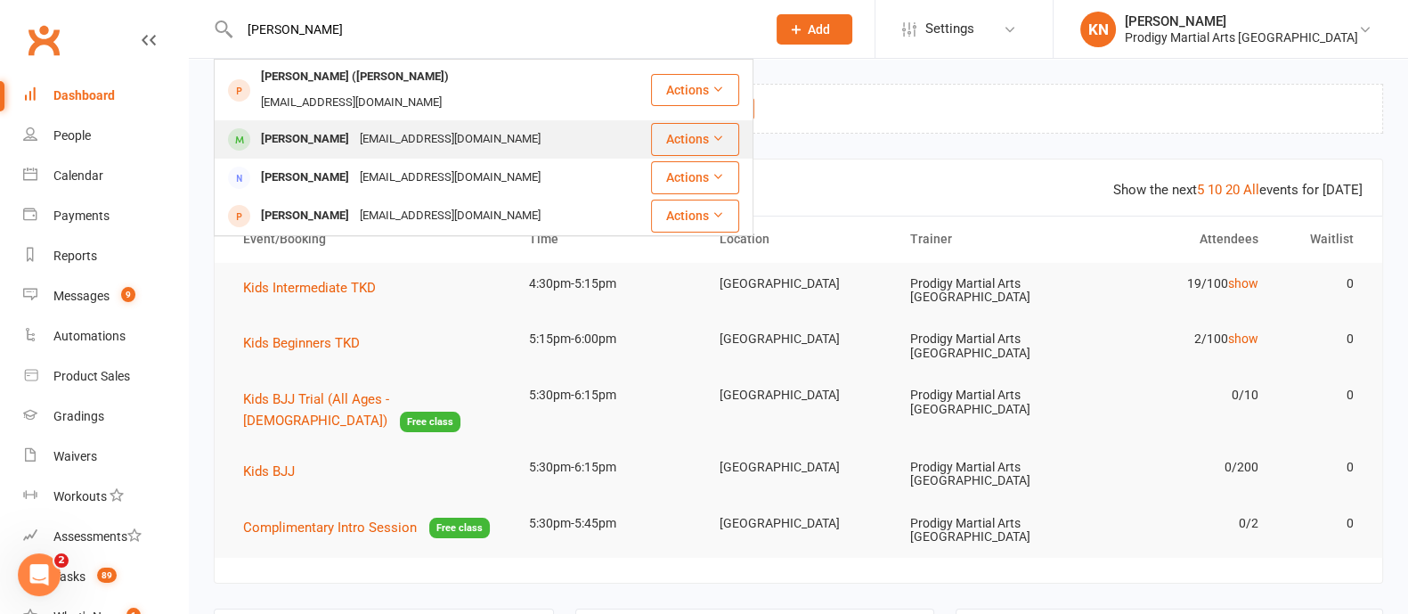
type input "[PERSON_NAME]"
click at [335, 126] on div "[PERSON_NAME]" at bounding box center [305, 139] width 99 height 26
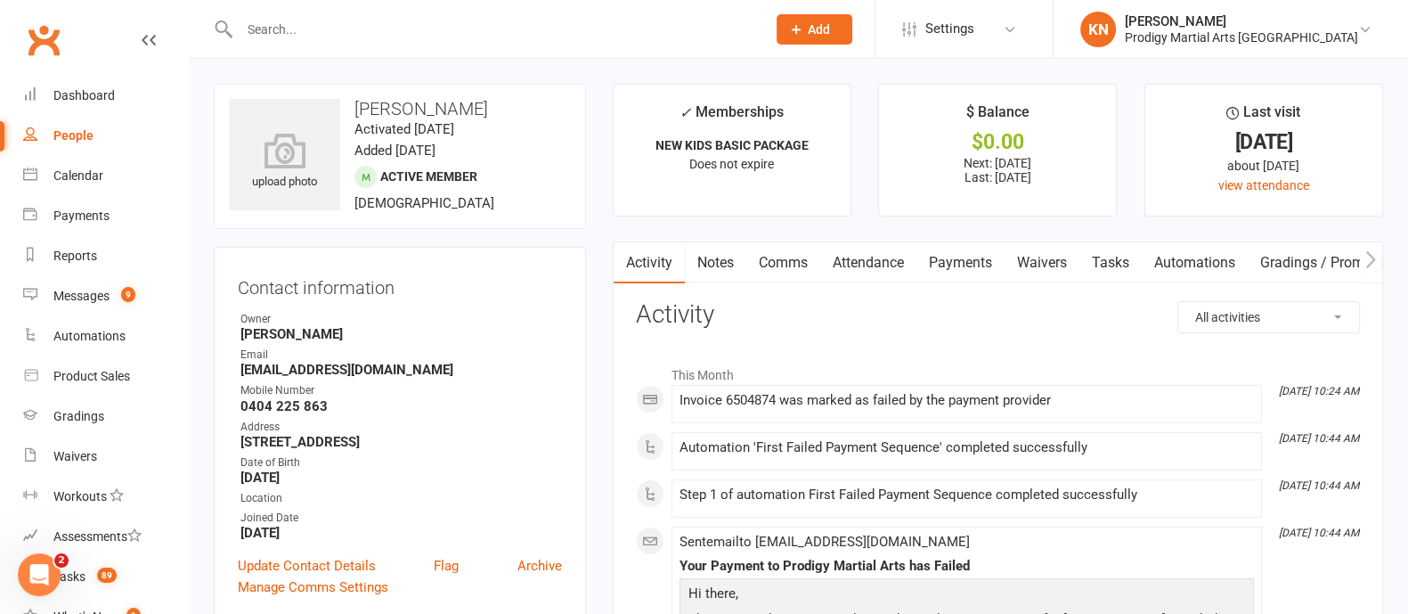
click at [717, 256] on link "Notes" at bounding box center [715, 262] width 61 height 41
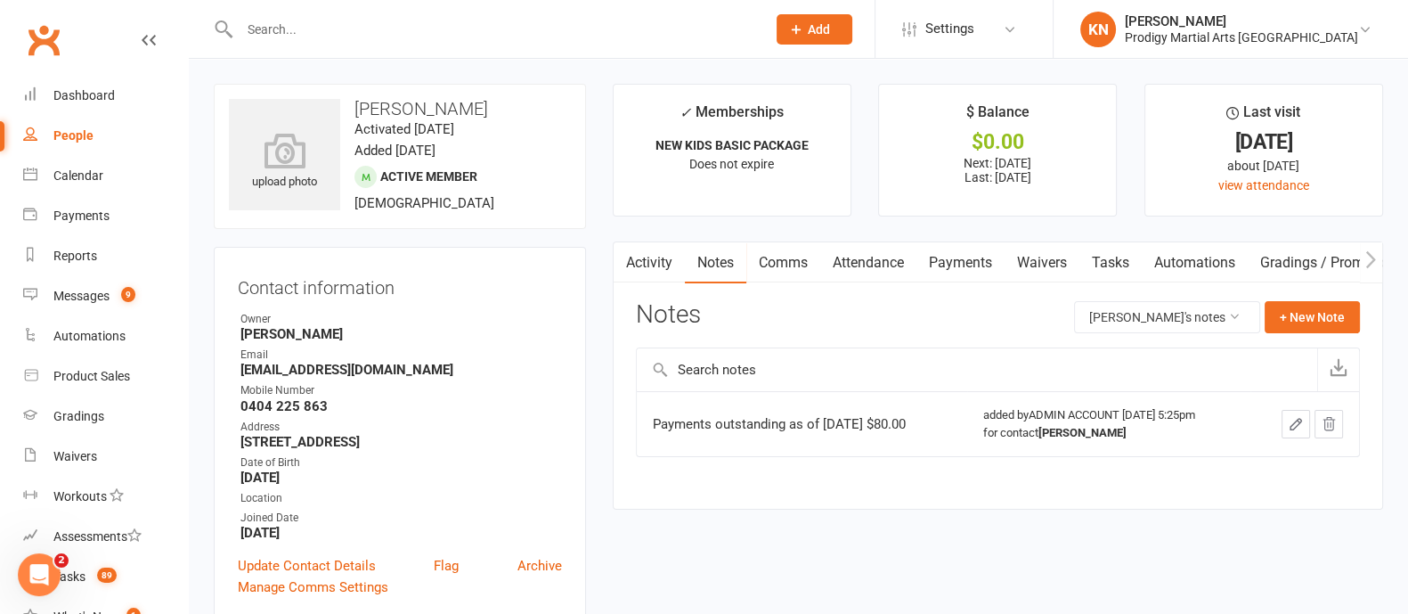
click at [647, 263] on link "Activity" at bounding box center [649, 262] width 71 height 41
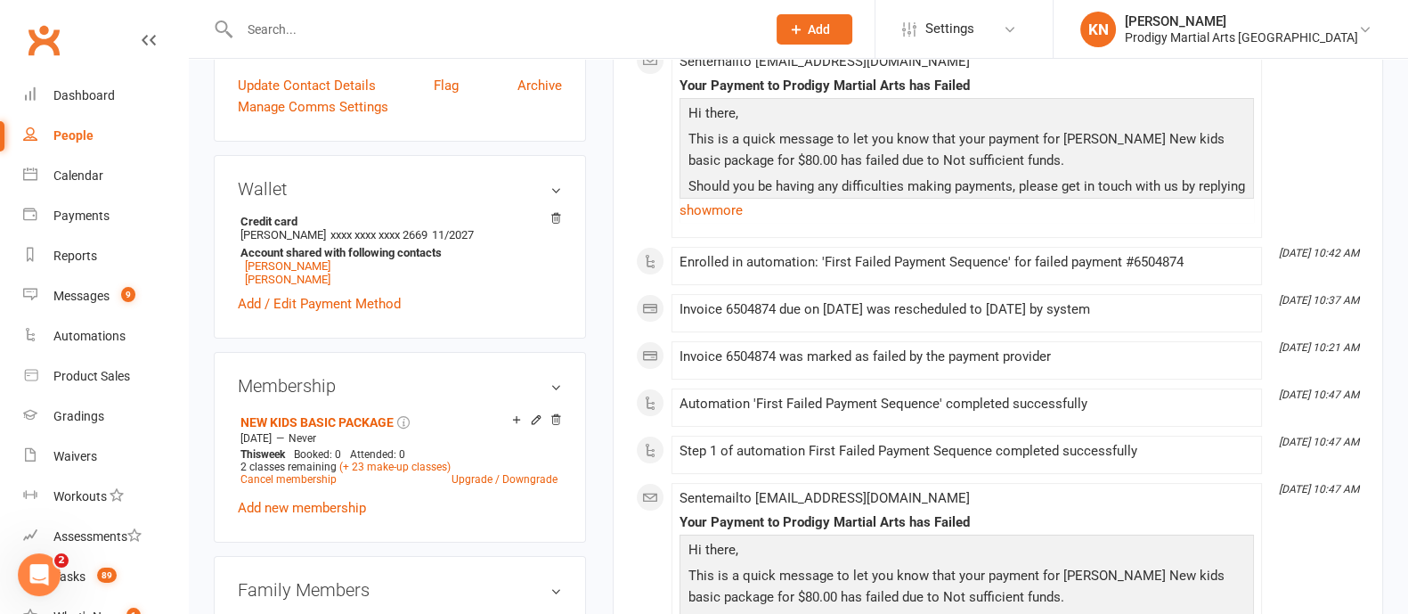
scroll to position [486, 0]
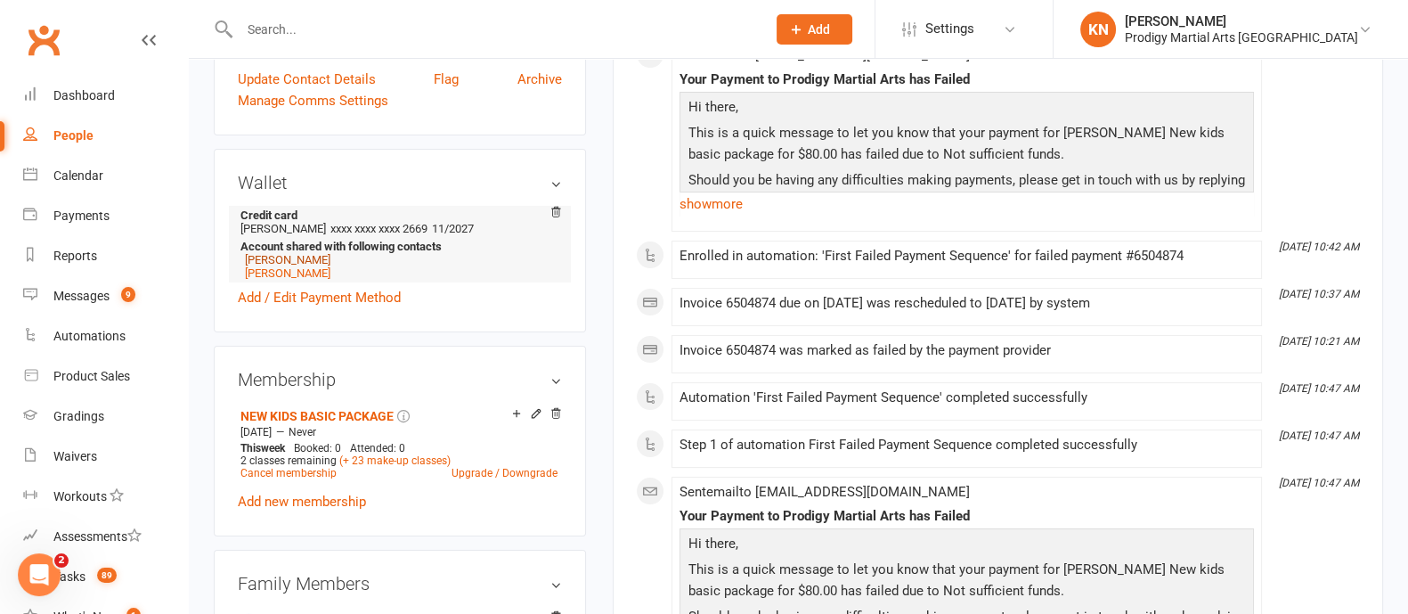
click at [294, 260] on link "[PERSON_NAME]" at bounding box center [288, 259] width 86 height 13
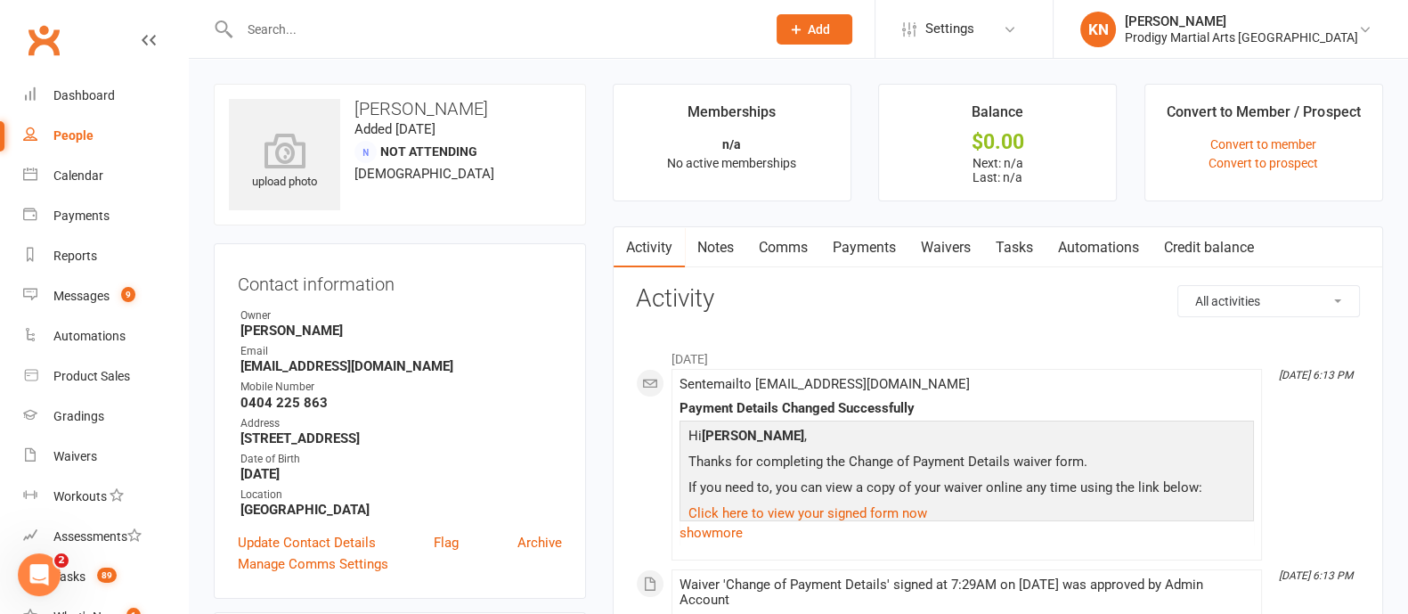
click at [796, 236] on link "Comms" at bounding box center [783, 247] width 74 height 41
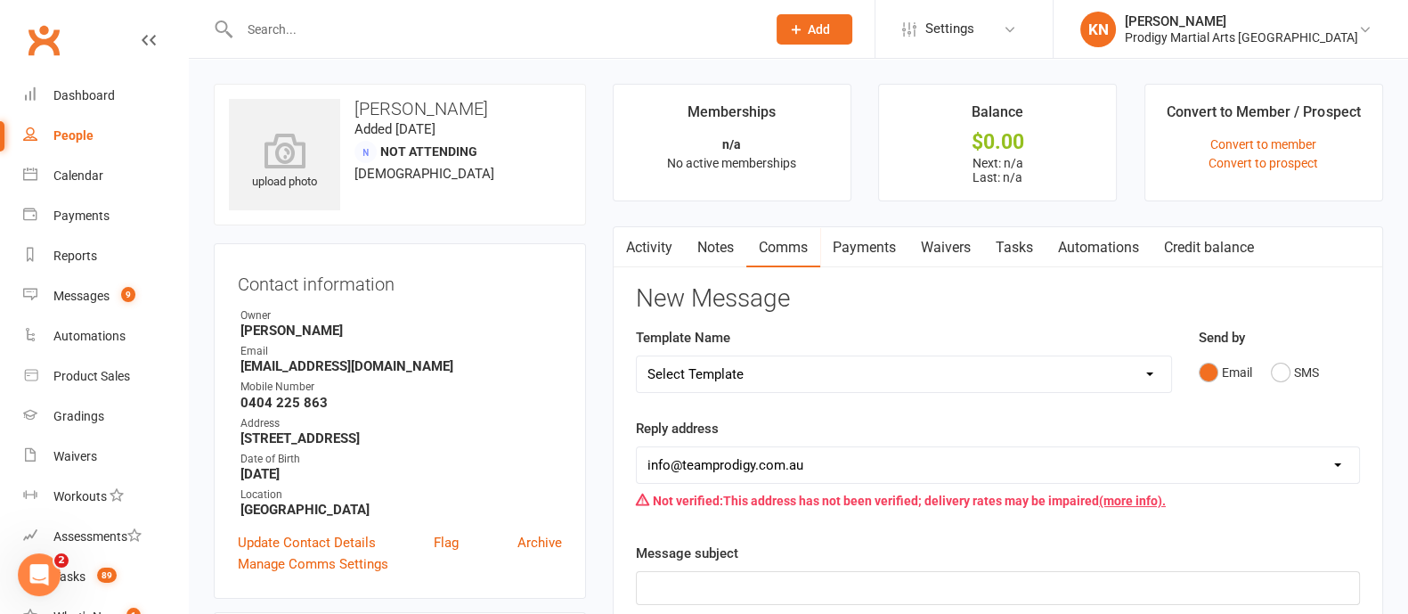
click at [868, 239] on link "Payments" at bounding box center [864, 247] width 88 height 41
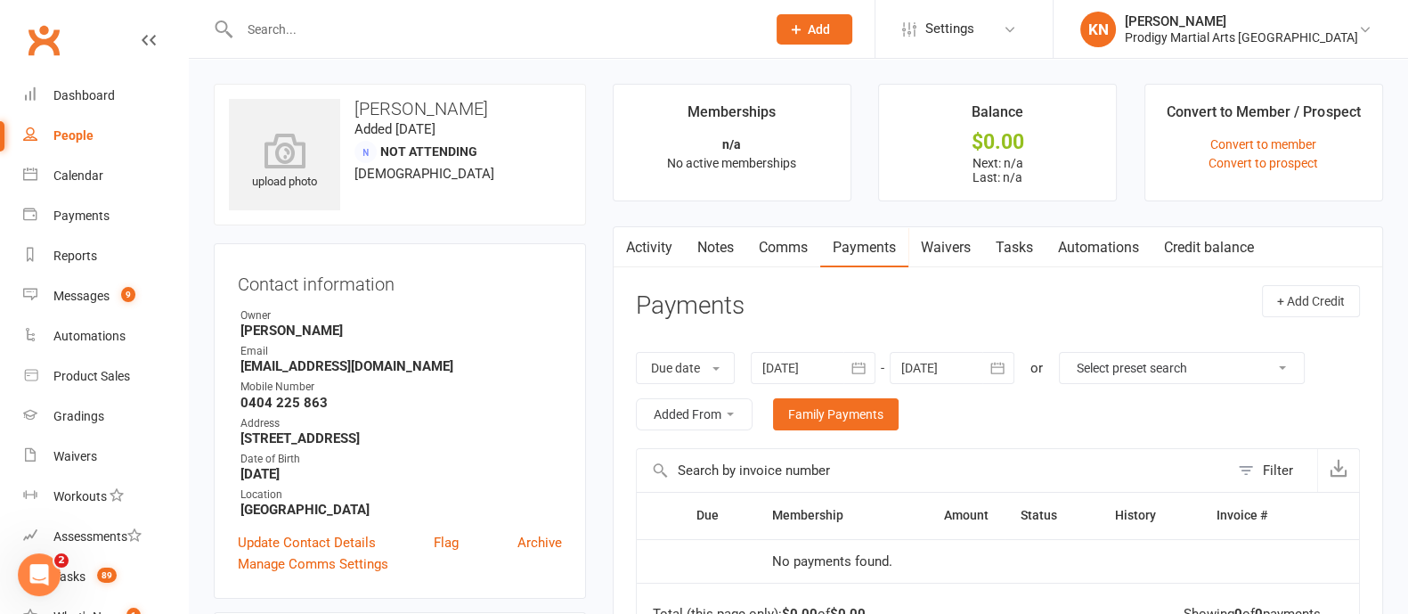
click at [717, 239] on link "Notes" at bounding box center [715, 247] width 61 height 41
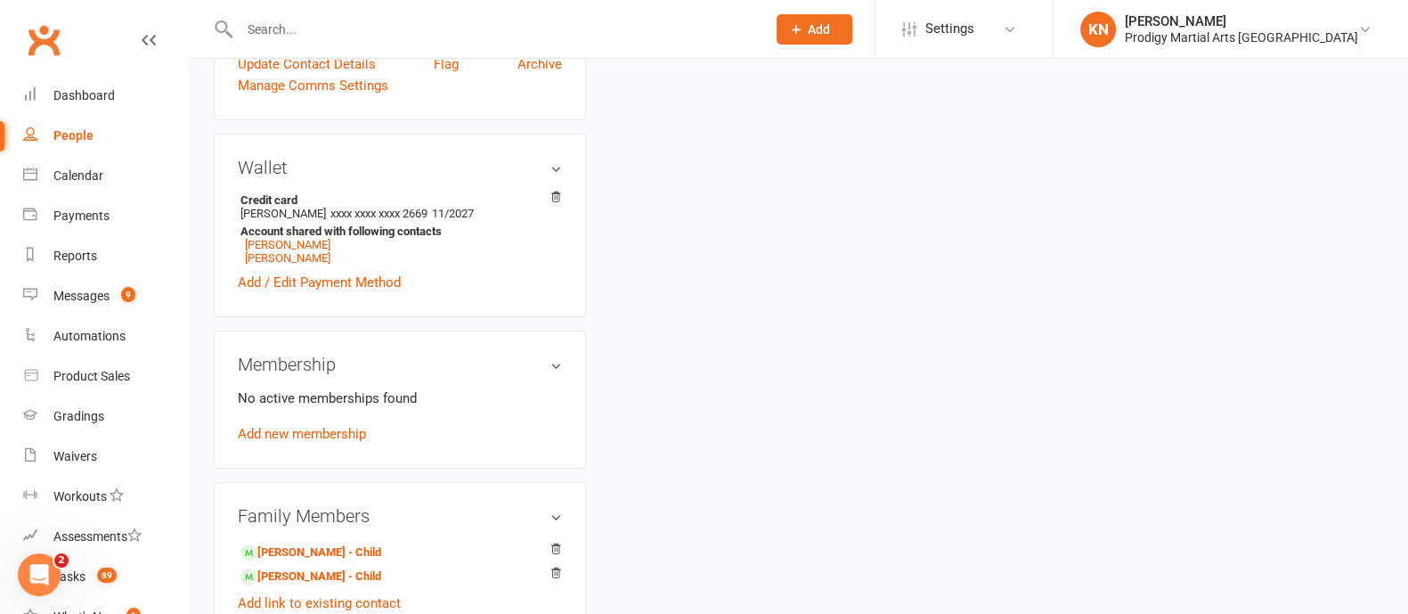
scroll to position [554, 0]
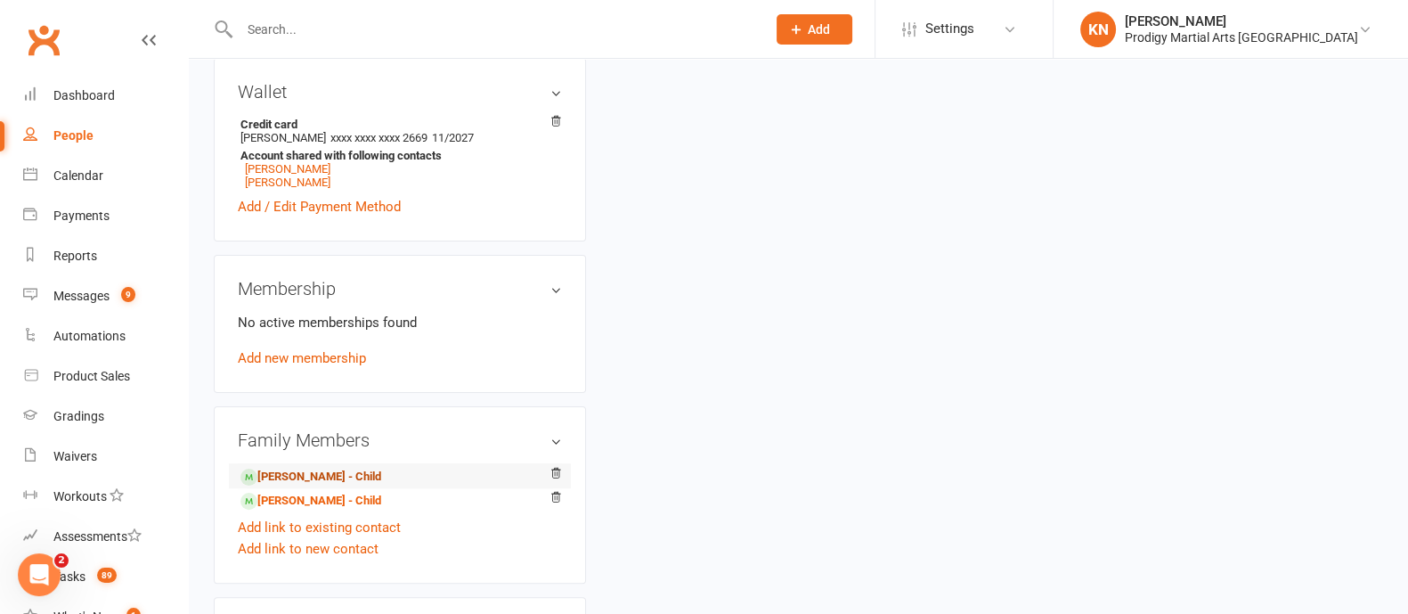
click at [330, 480] on link "[PERSON_NAME] - Child" at bounding box center [311, 477] width 141 height 19
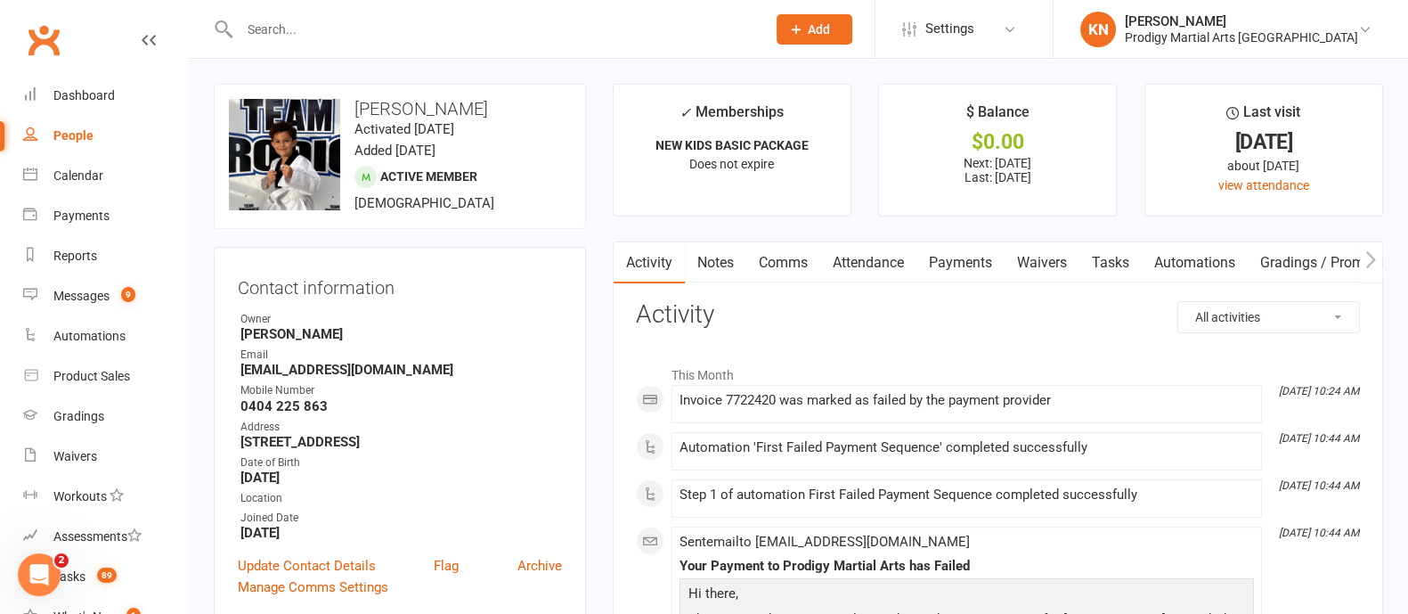
click at [716, 250] on link "Notes" at bounding box center [715, 262] width 61 height 41
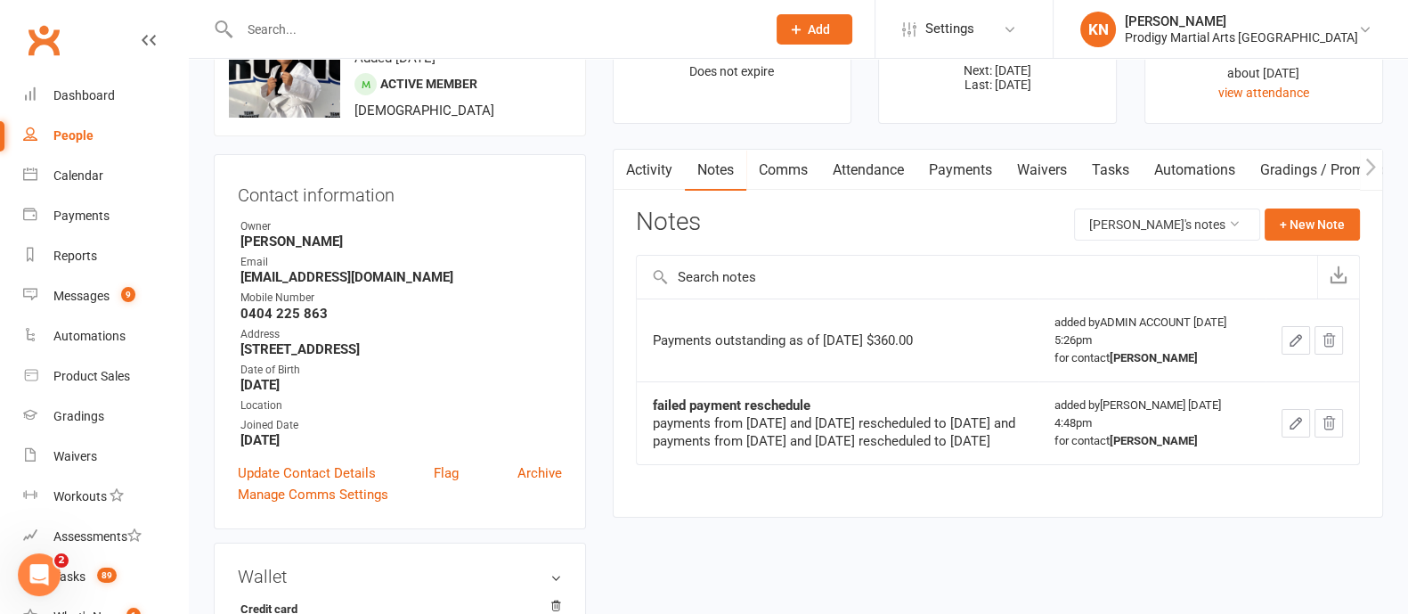
scroll to position [94, 0]
click at [935, 160] on link "Payments" at bounding box center [961, 168] width 88 height 41
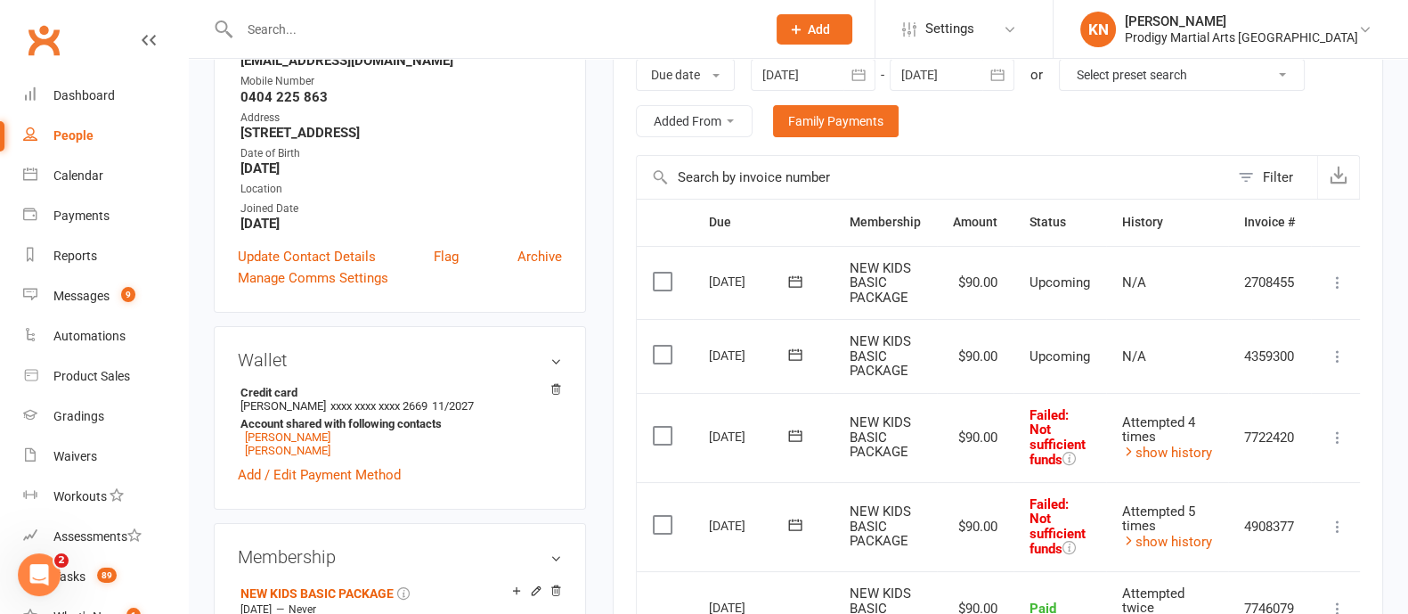
scroll to position [295, 0]
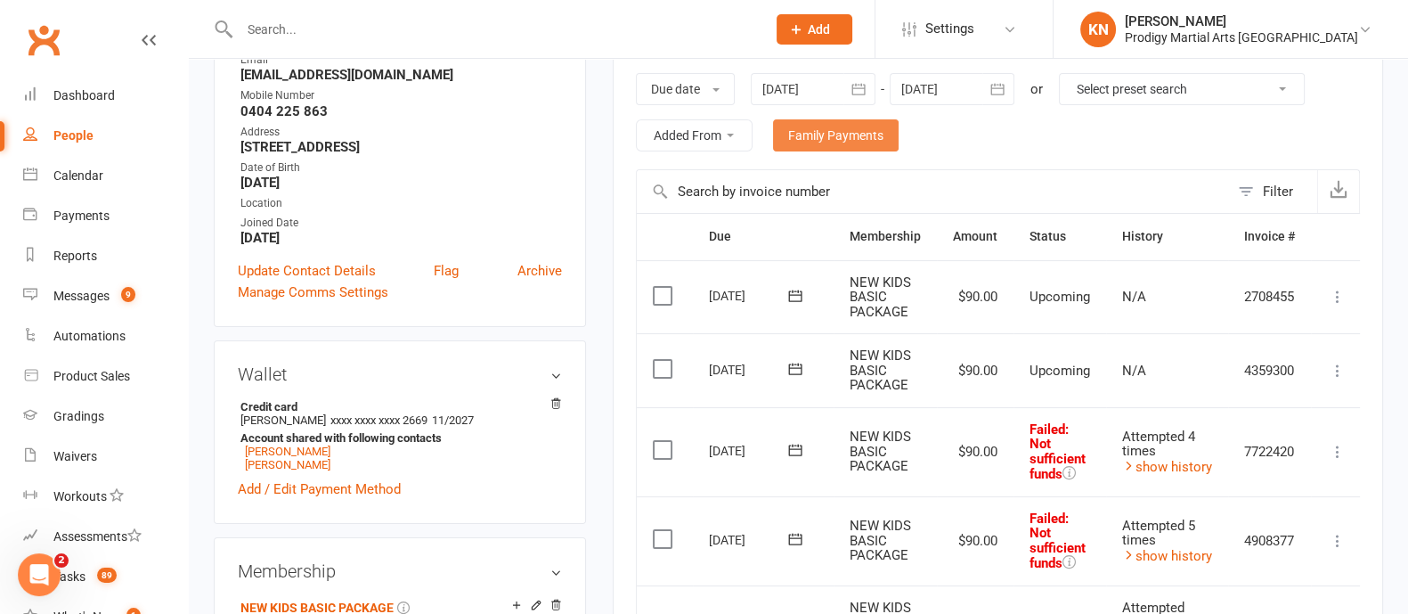
click at [835, 145] on link "Family Payments" at bounding box center [836, 135] width 126 height 32
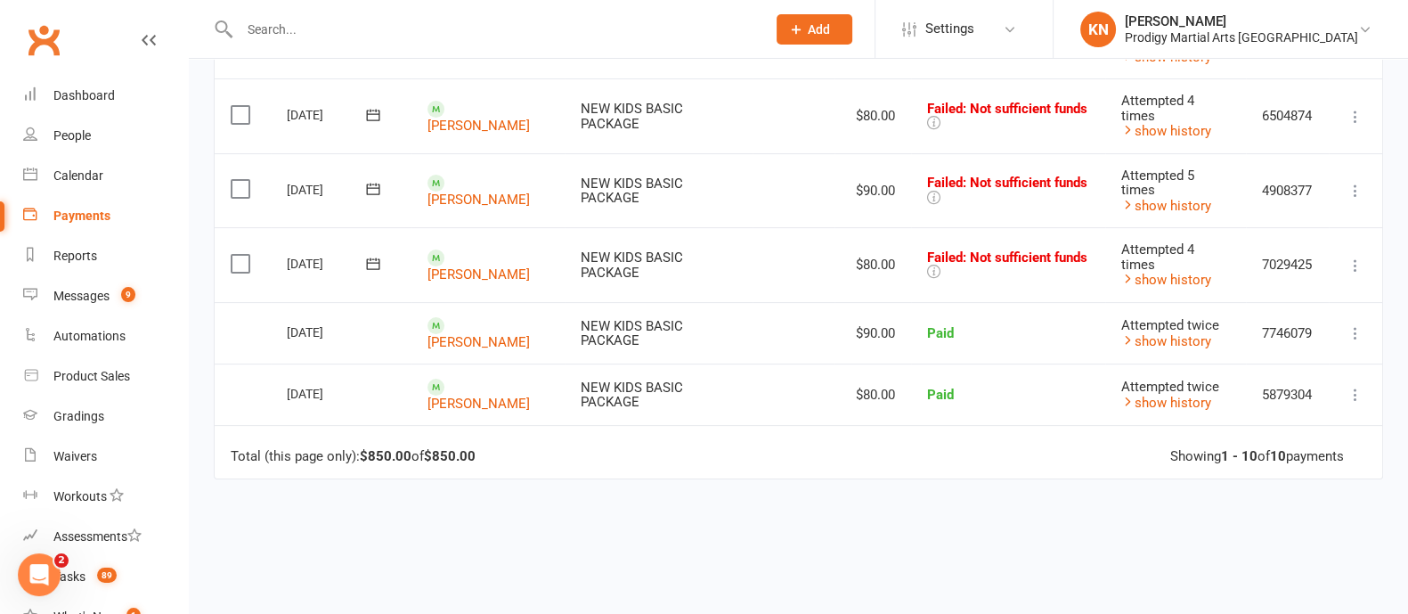
scroll to position [530, 0]
click at [1151, 336] on link "show history" at bounding box center [1166, 340] width 90 height 16
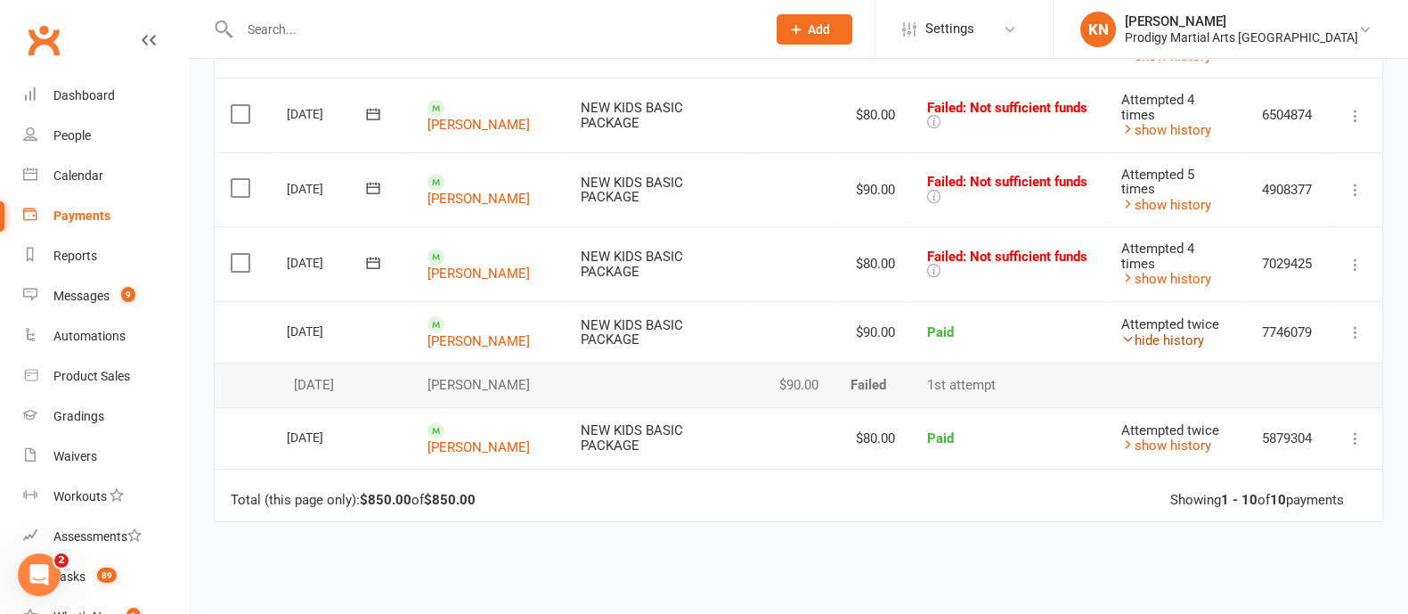
click at [1152, 336] on link "hide history" at bounding box center [1162, 340] width 83 height 16
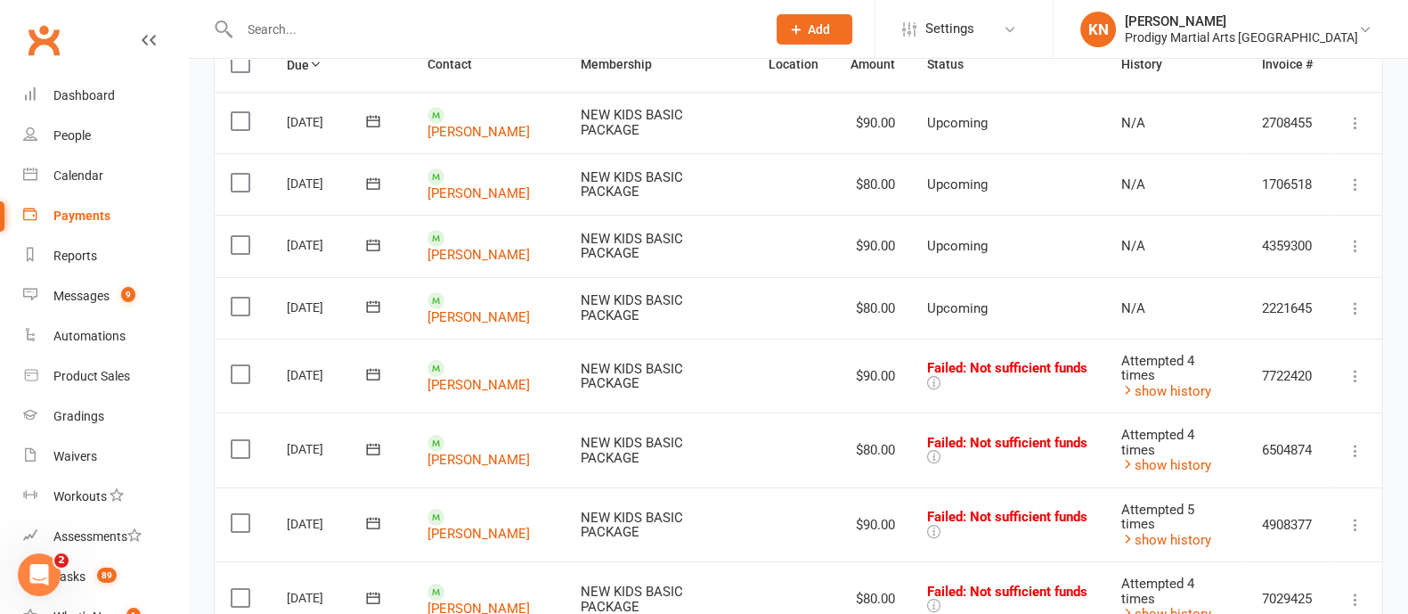
scroll to position [0, 0]
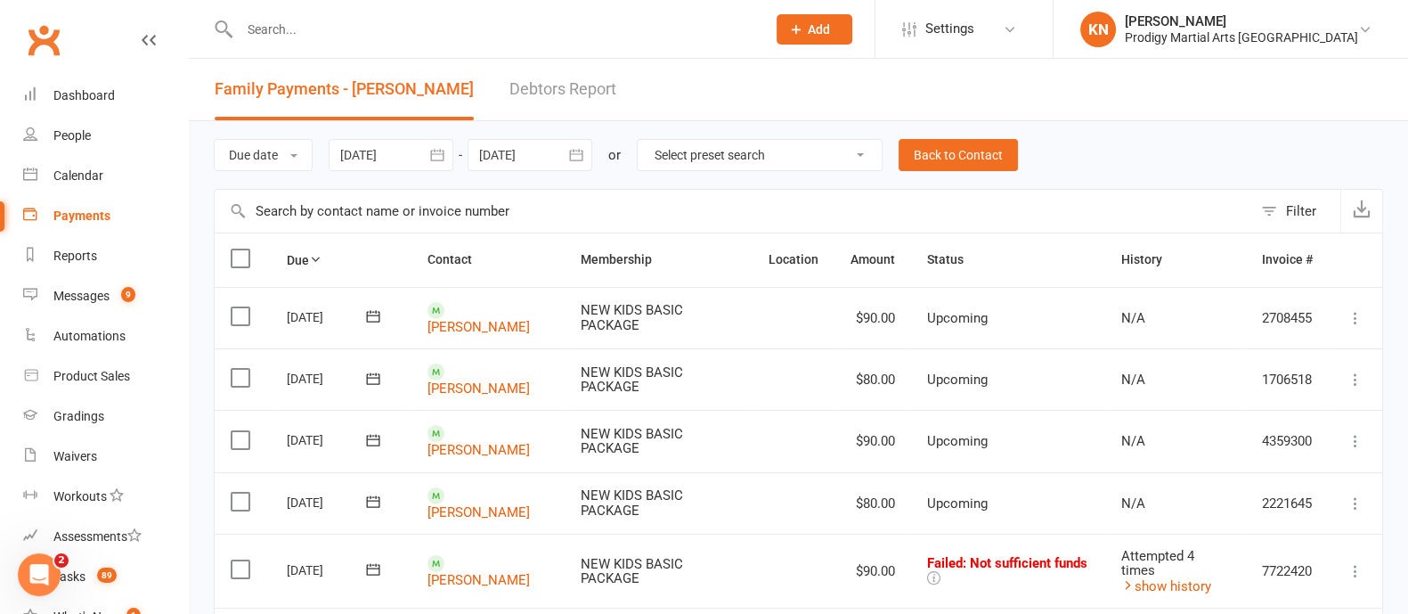
click at [388, 151] on div at bounding box center [391, 155] width 125 height 32
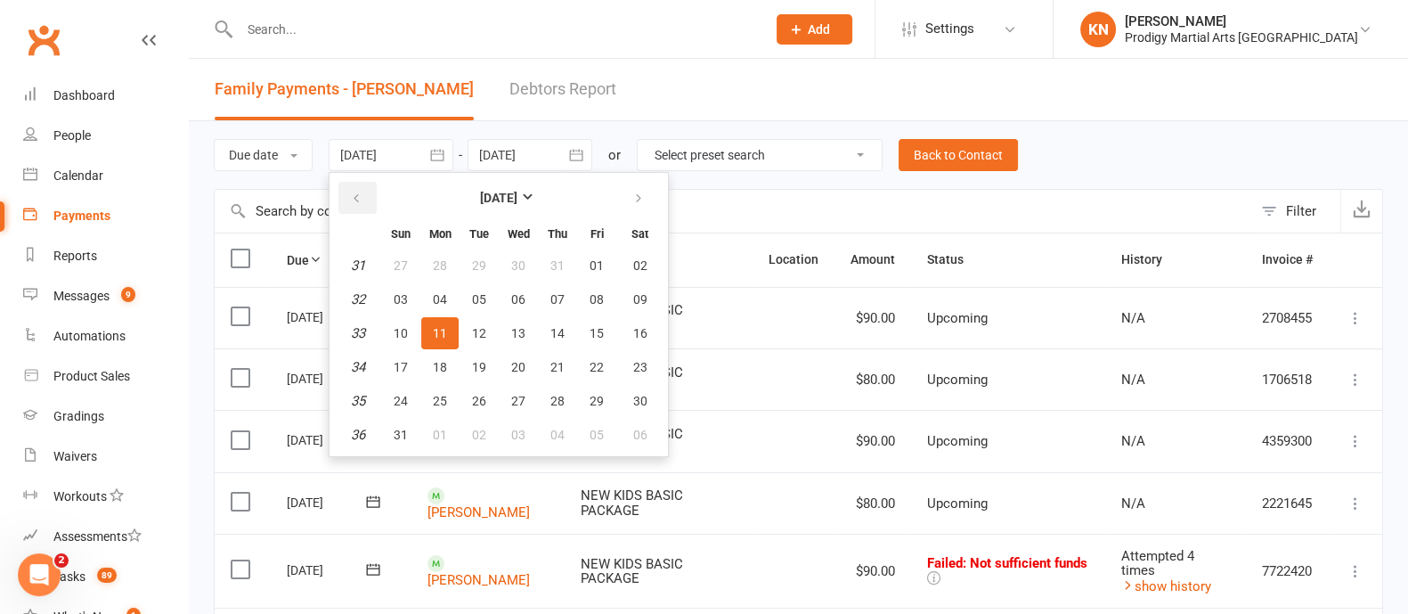
click at [356, 198] on icon "button" at bounding box center [356, 199] width 12 height 14
click at [477, 262] on span "01" at bounding box center [479, 265] width 14 height 14
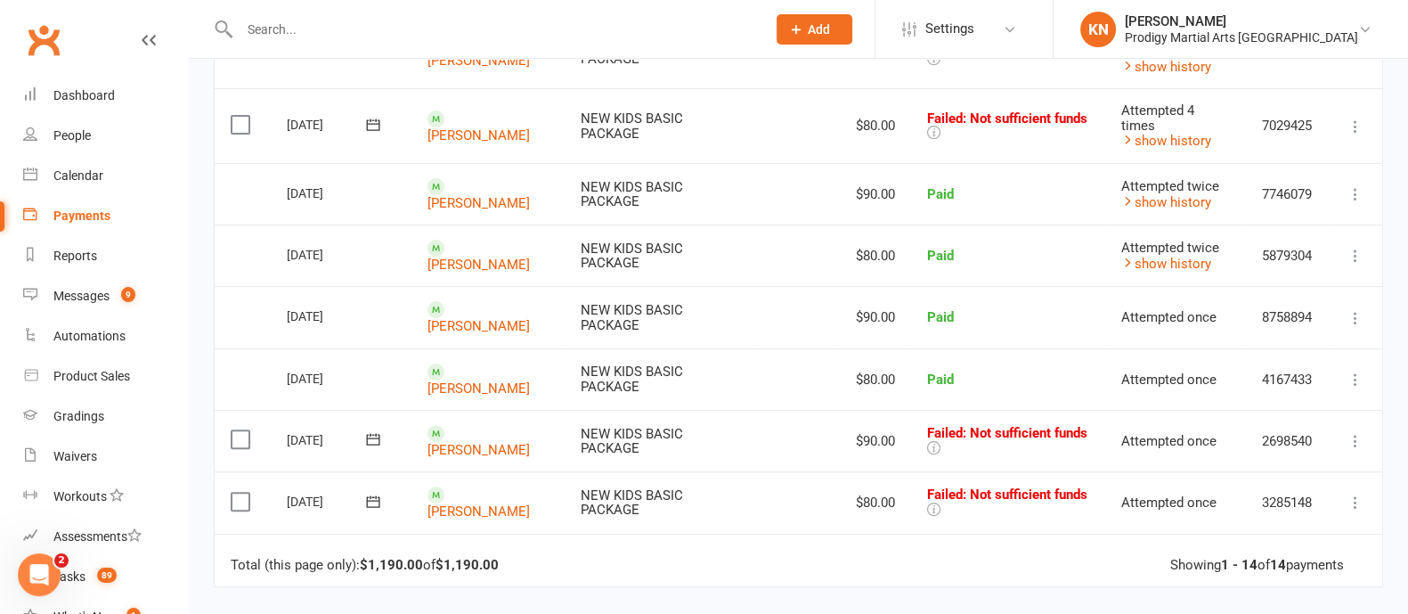
scroll to position [666, 0]
click at [1354, 250] on icon at bounding box center [1356, 258] width 18 height 18
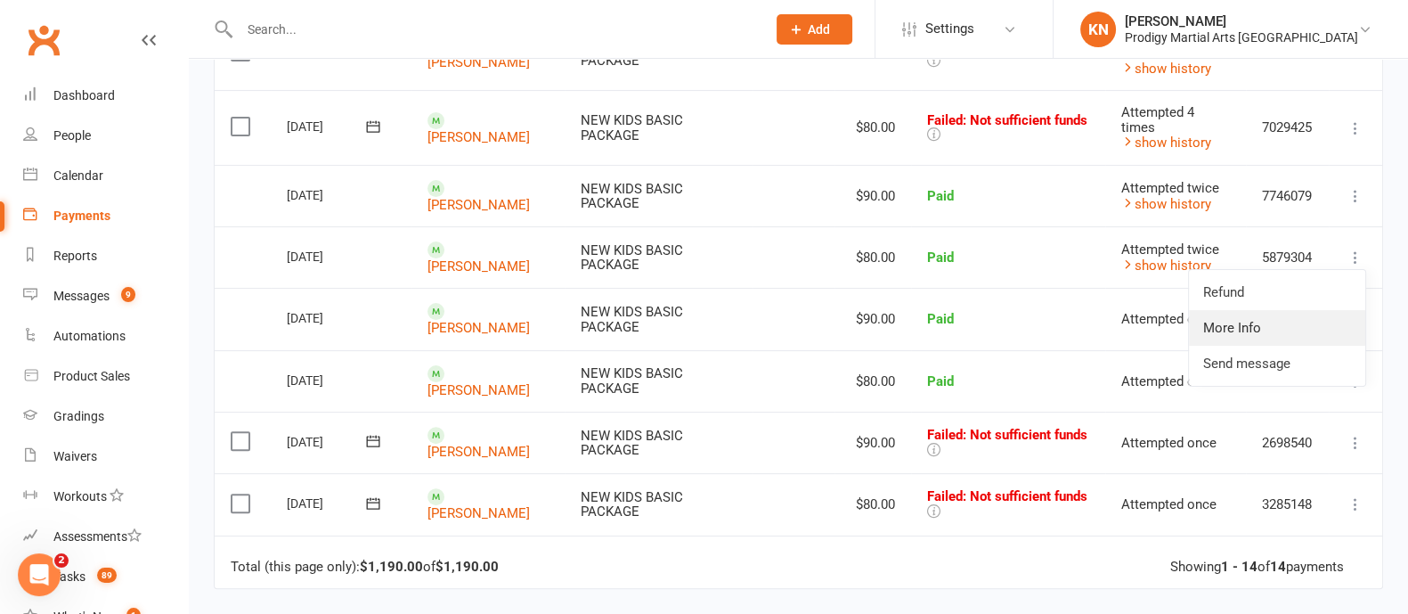
click at [1250, 322] on link "More Info" at bounding box center [1277, 328] width 176 height 36
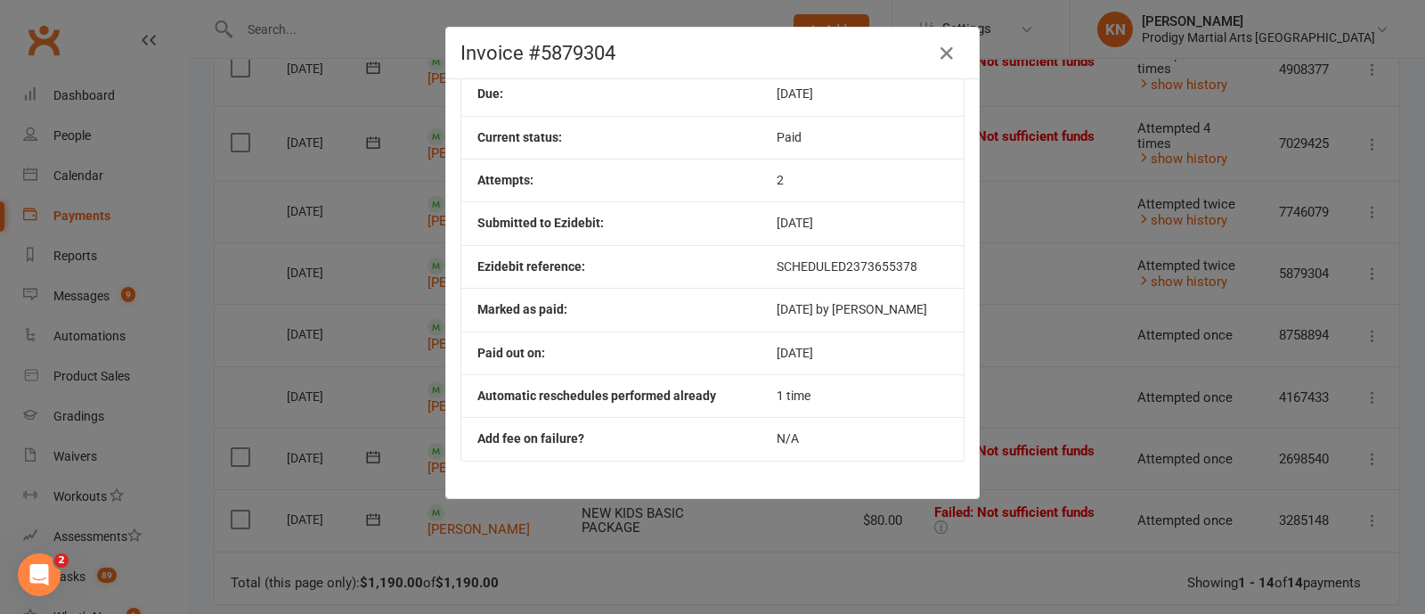
scroll to position [0, 0]
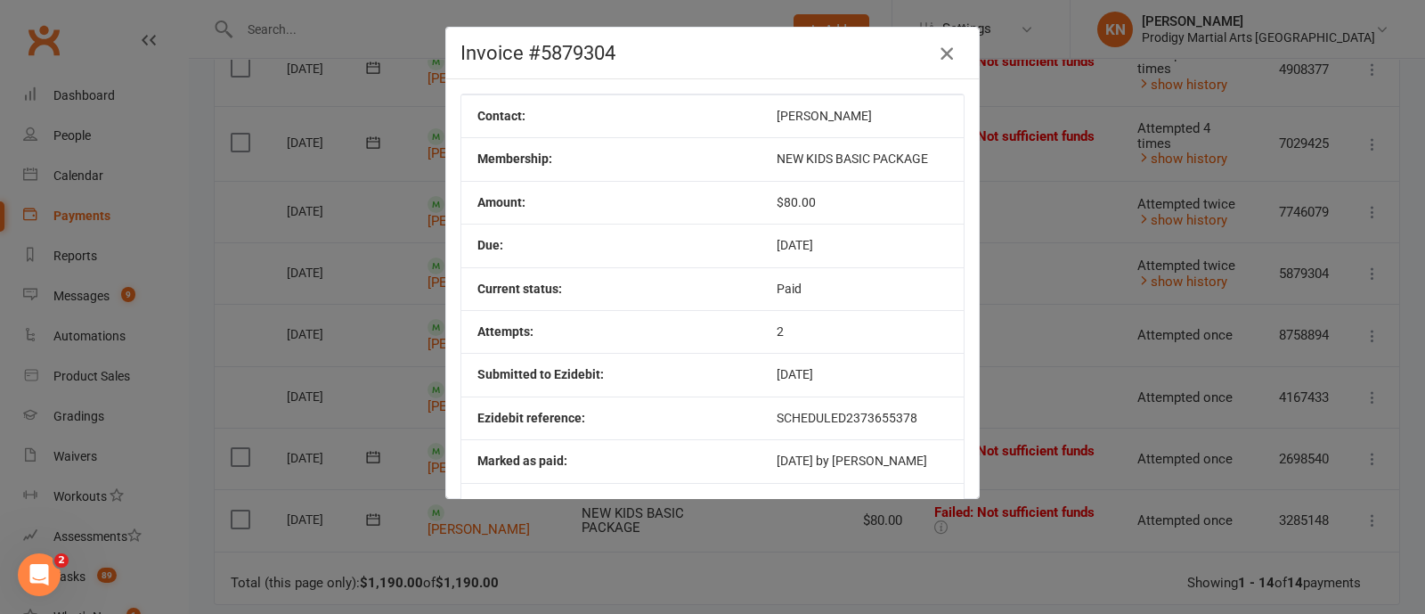
click at [938, 46] on icon "button" at bounding box center [946, 53] width 21 height 21
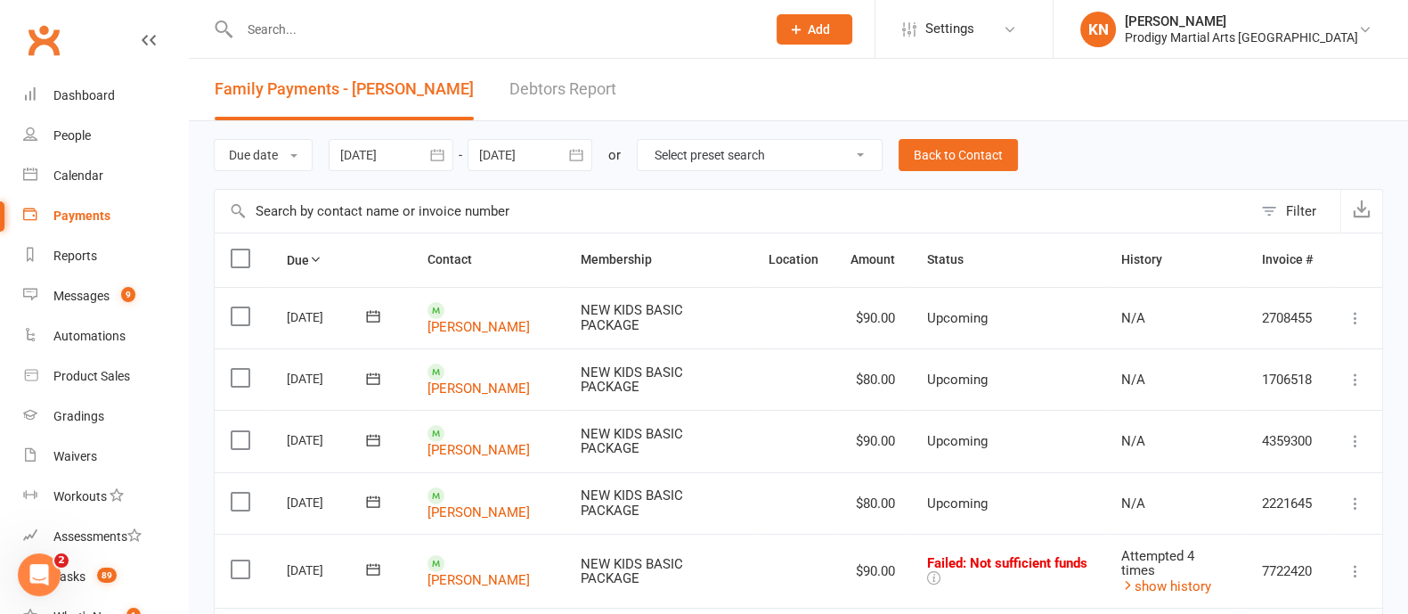
click at [406, 159] on div at bounding box center [391, 155] width 125 height 32
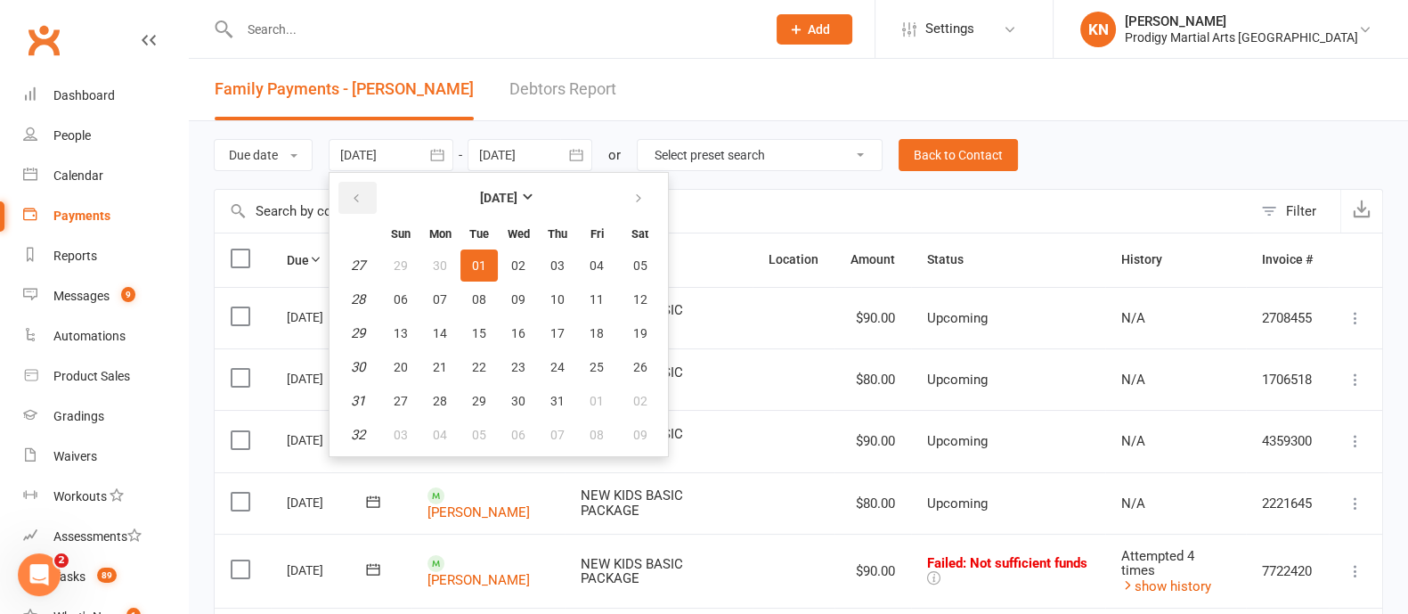
click at [365, 196] on button "button" at bounding box center [357, 198] width 38 height 32
click at [399, 260] on span "01" at bounding box center [401, 265] width 14 height 14
type input "01 Jun 2025"
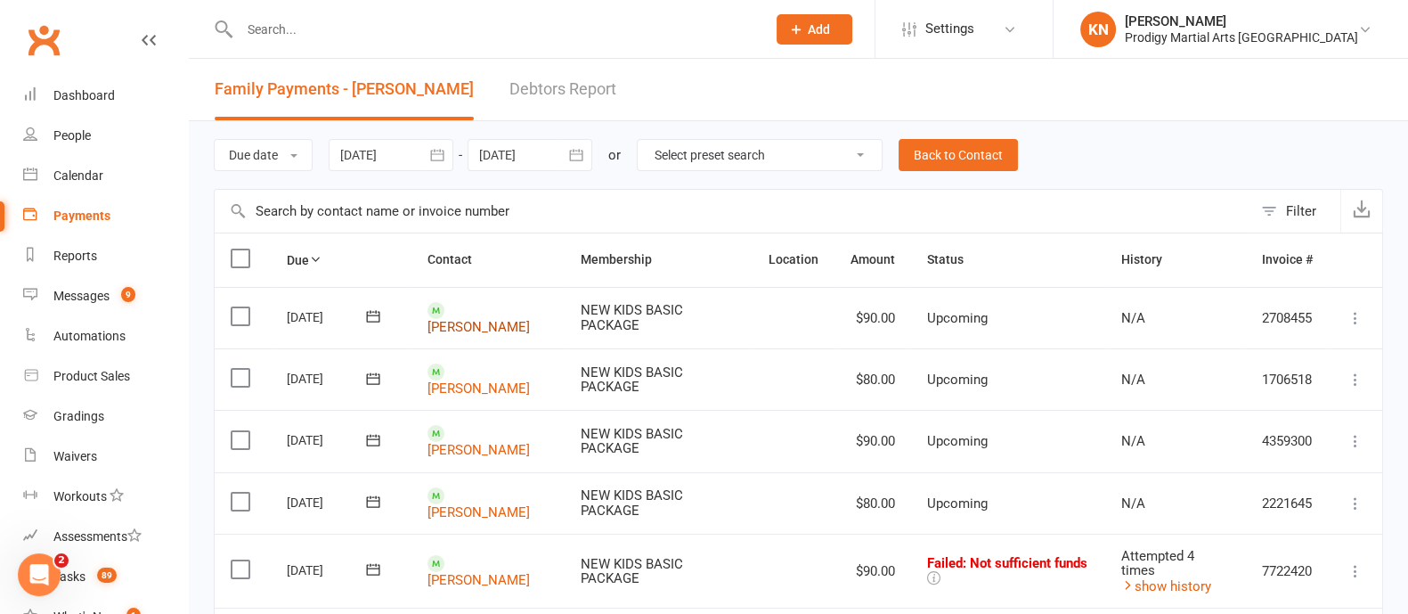
click at [487, 319] on link "Ahmad Fetfet" at bounding box center [479, 327] width 102 height 16
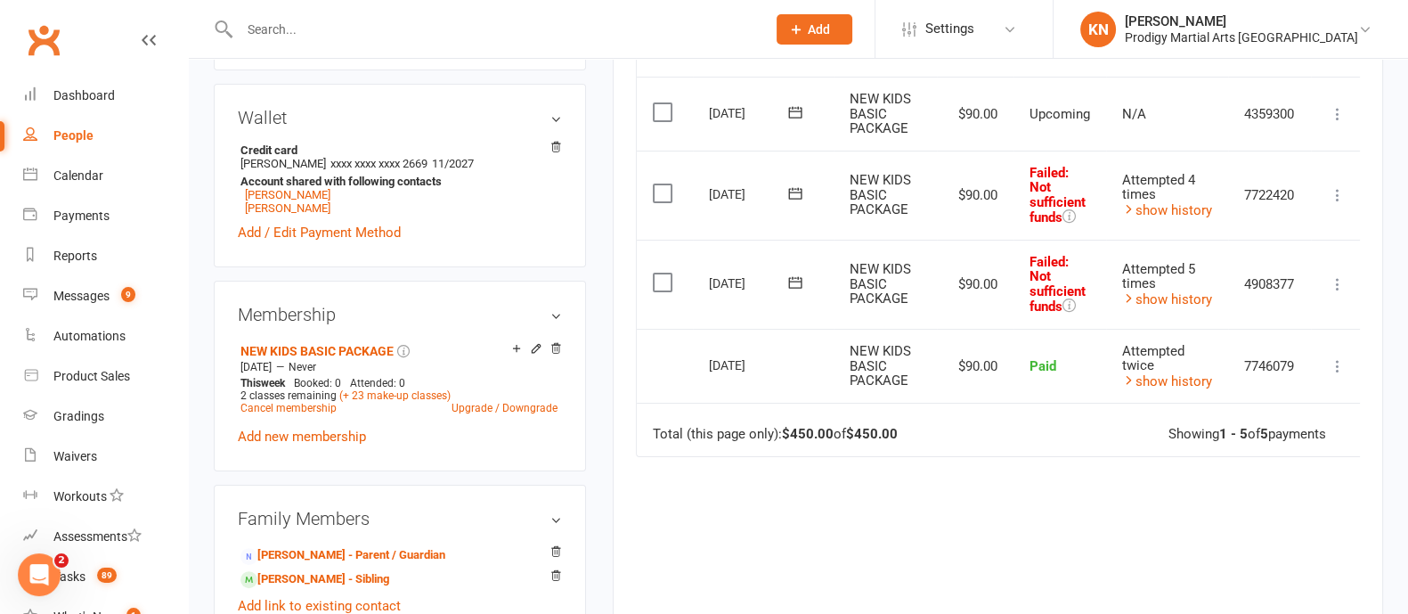
scroll to position [552, 0]
click at [297, 192] on link "Manahl Houchar" at bounding box center [288, 193] width 86 height 13
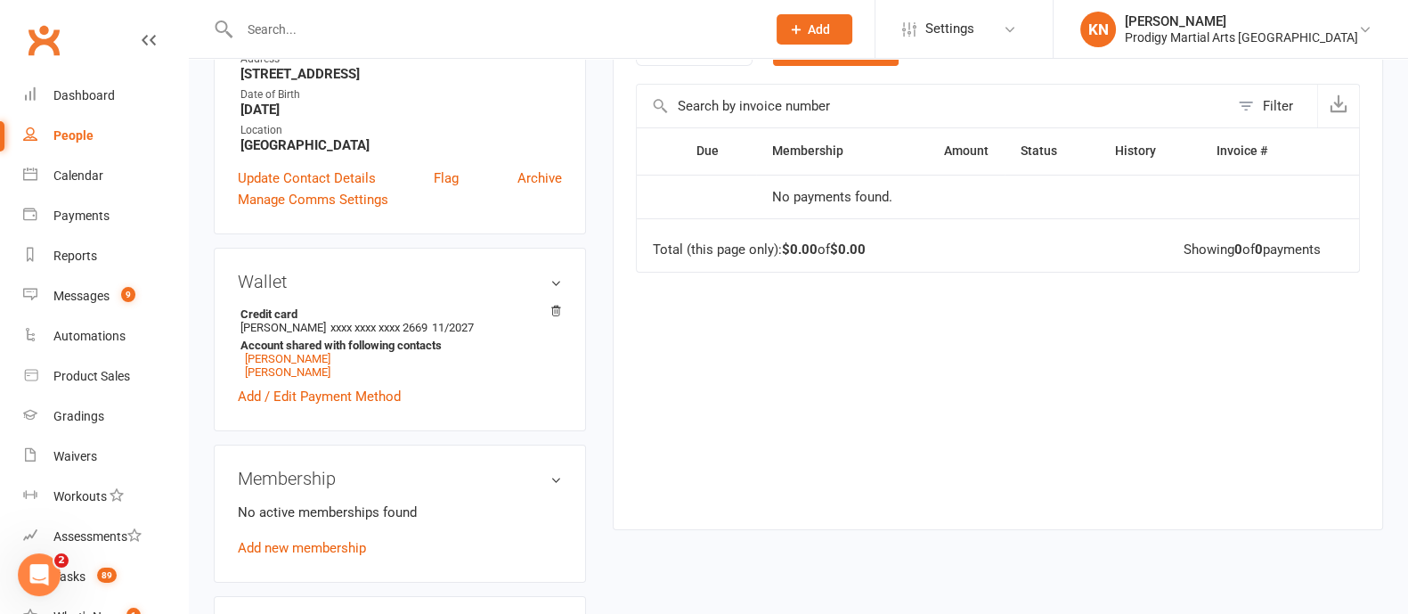
scroll to position [364, 0]
click at [603, 426] on main "Memberships n/a No active memberships Balance $0.00 Next: n/a Last: n/a Convert…" at bounding box center [997, 133] width 797 height 828
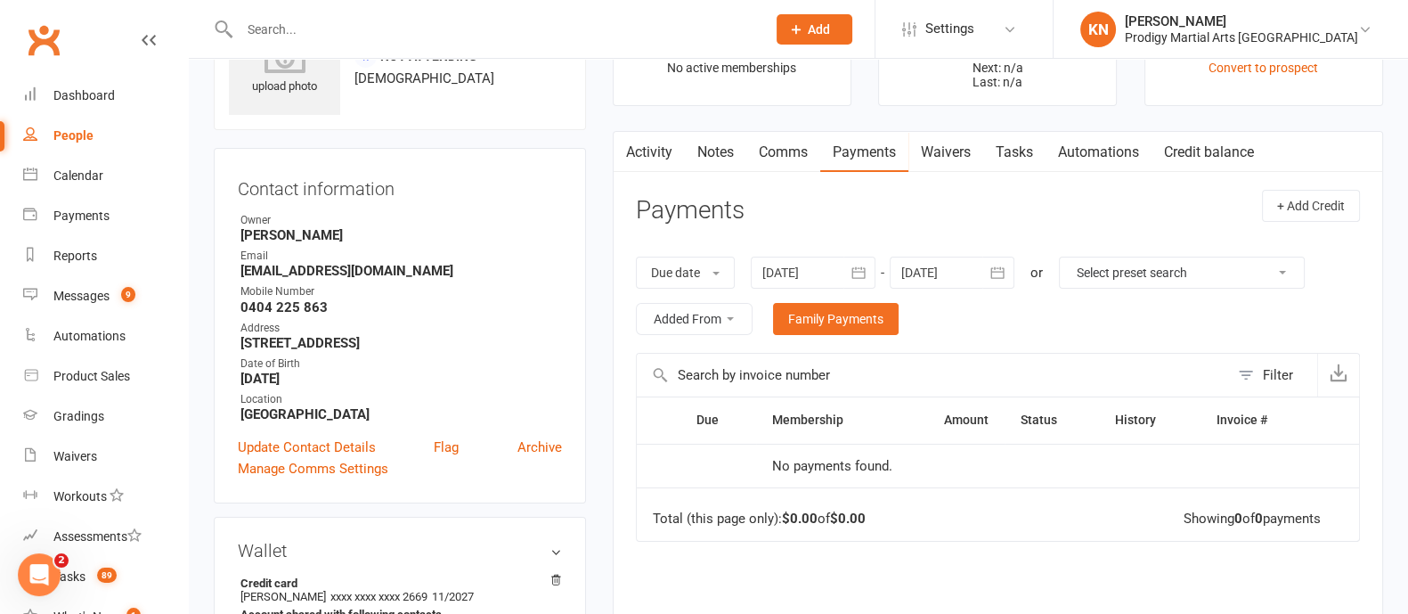
scroll to position [42, 0]
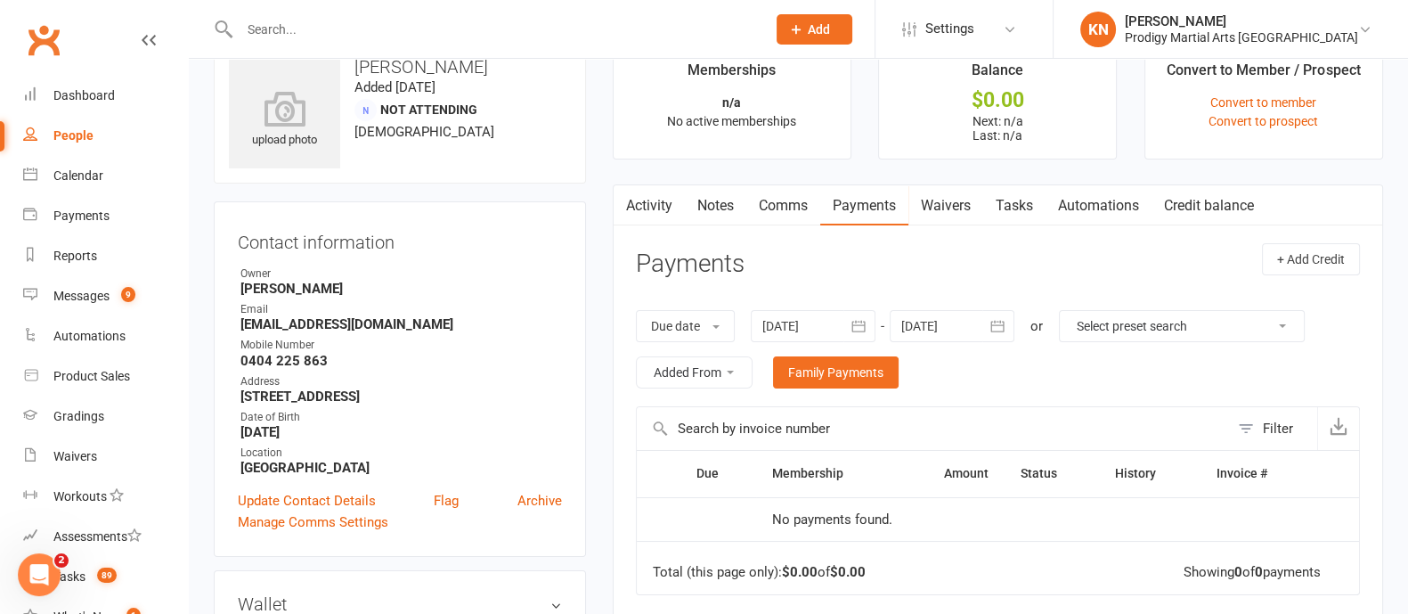
click at [726, 185] on link "Notes" at bounding box center [715, 205] width 61 height 41
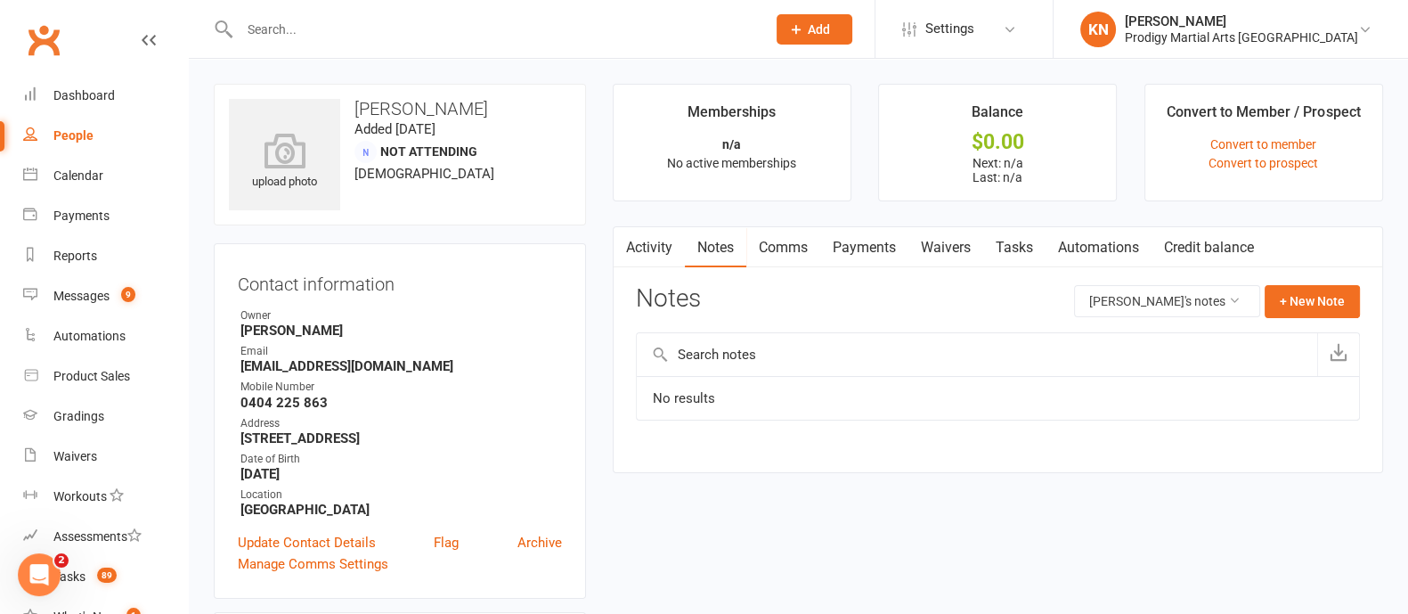
click at [638, 255] on link "Activity" at bounding box center [649, 247] width 71 height 41
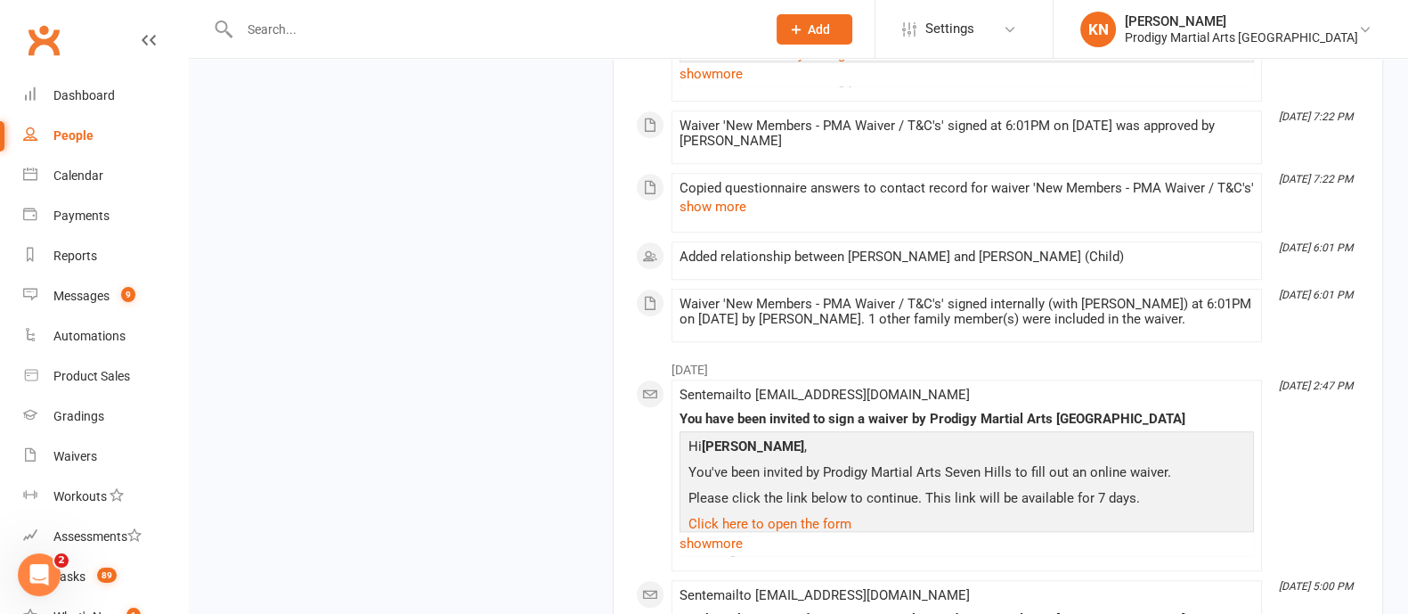
scroll to position [1951, 0]
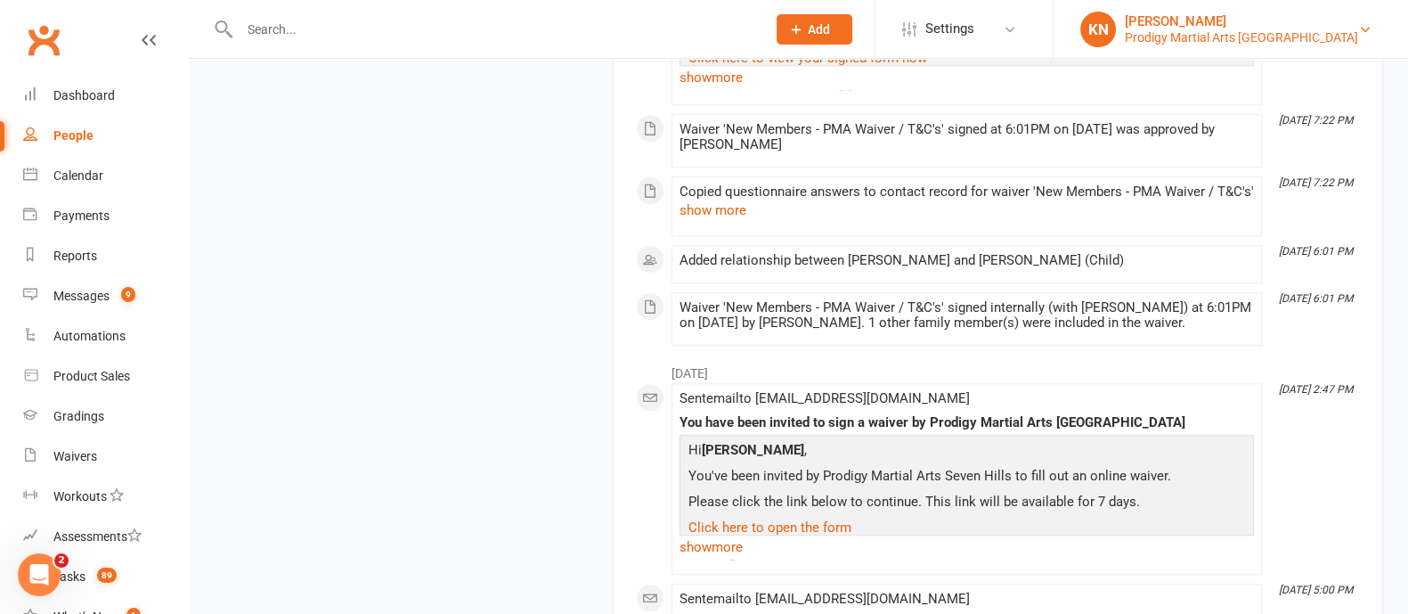
click at [1234, 42] on div "Prodigy Martial Arts Seven Hills" at bounding box center [1241, 37] width 233 height 16
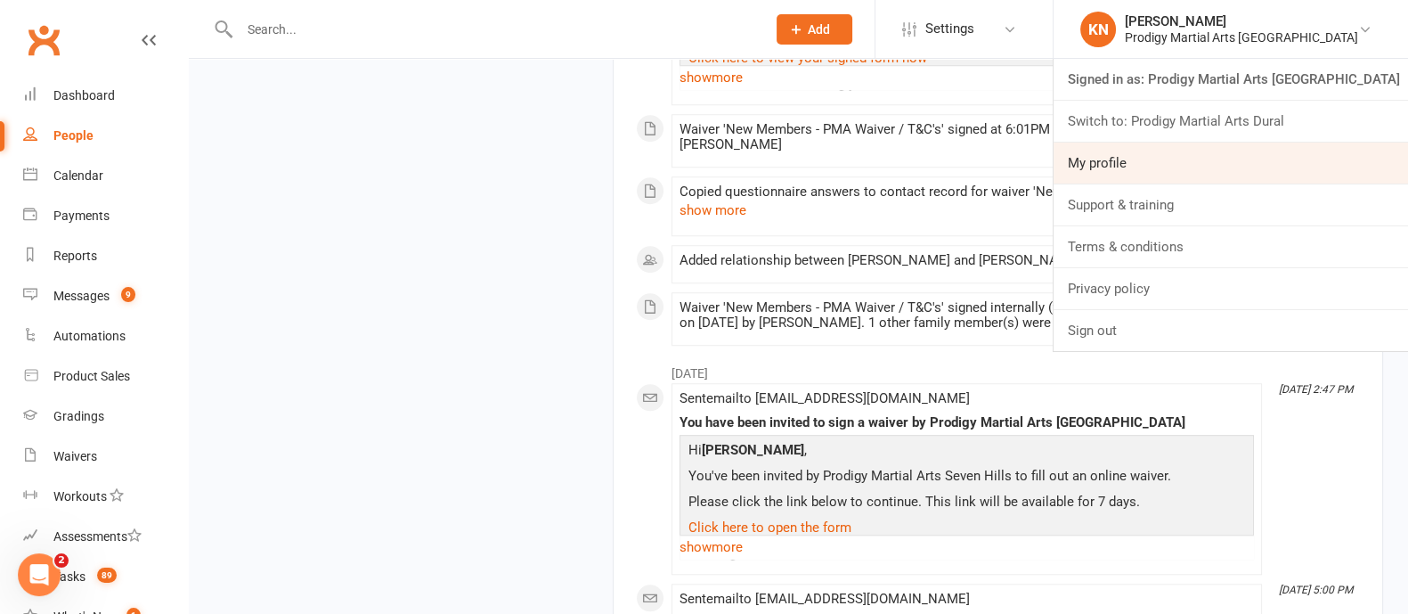
click at [1162, 162] on link "My profile" at bounding box center [1231, 163] width 355 height 41
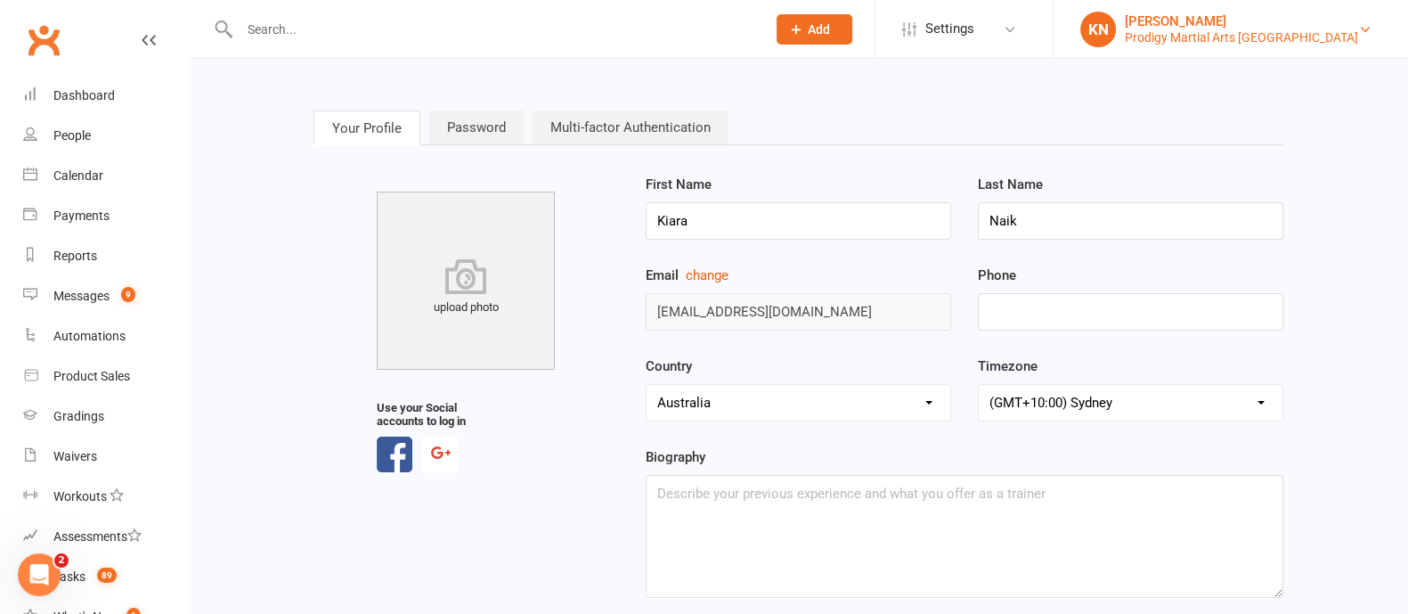
click at [1271, 41] on div "Prodigy Martial Arts Seven Hills" at bounding box center [1241, 37] width 233 height 16
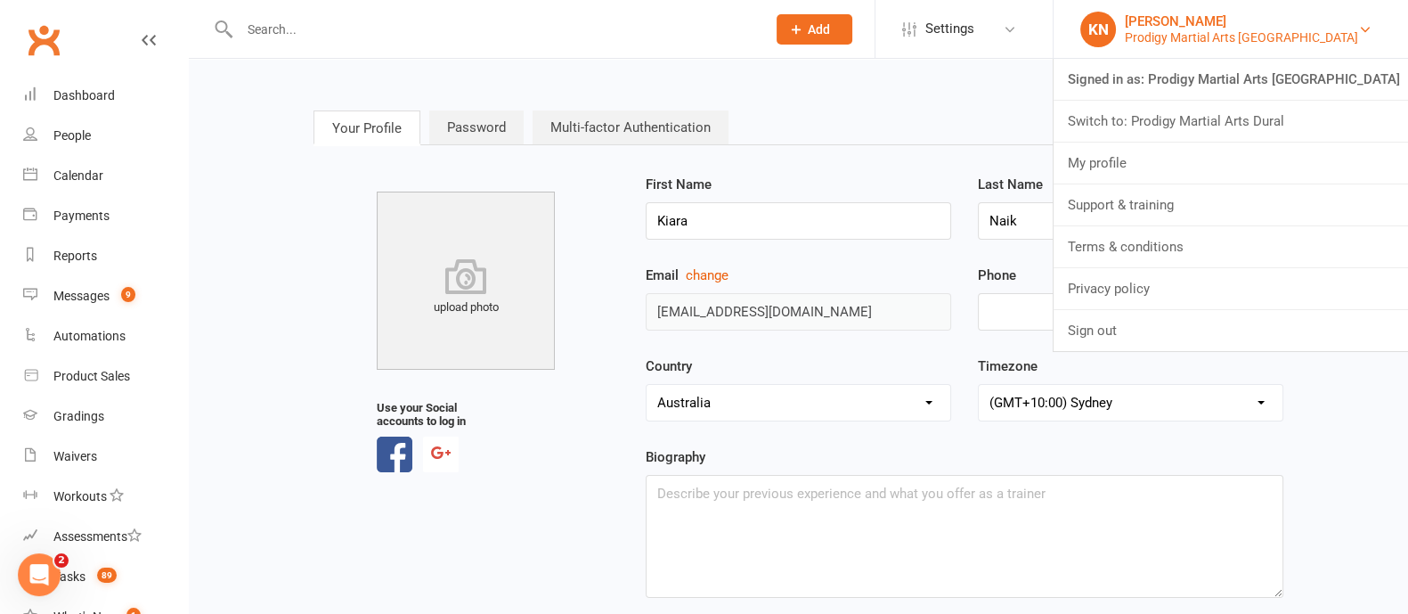
click at [1271, 26] on div "Kiara Naik" at bounding box center [1241, 21] width 233 height 16
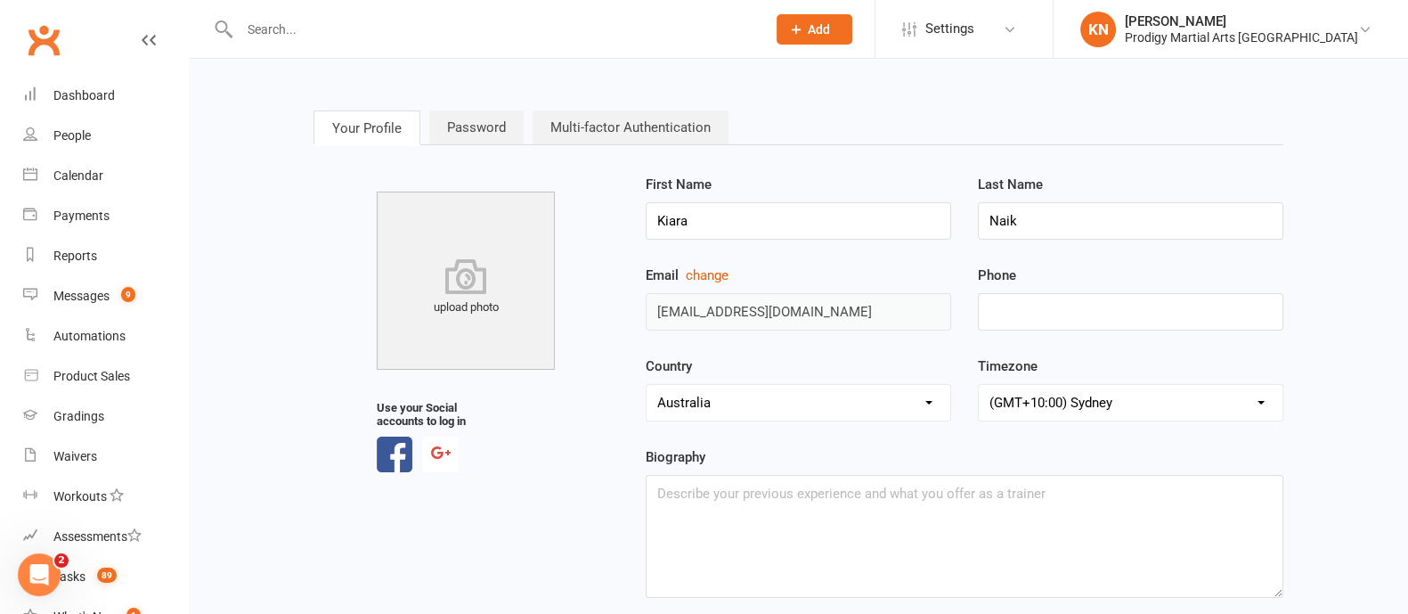
click at [817, 95] on div "Your Profile Password Multi-factor Authentication upload photo Use your Social …" at bounding box center [798, 386] width 997 height 605
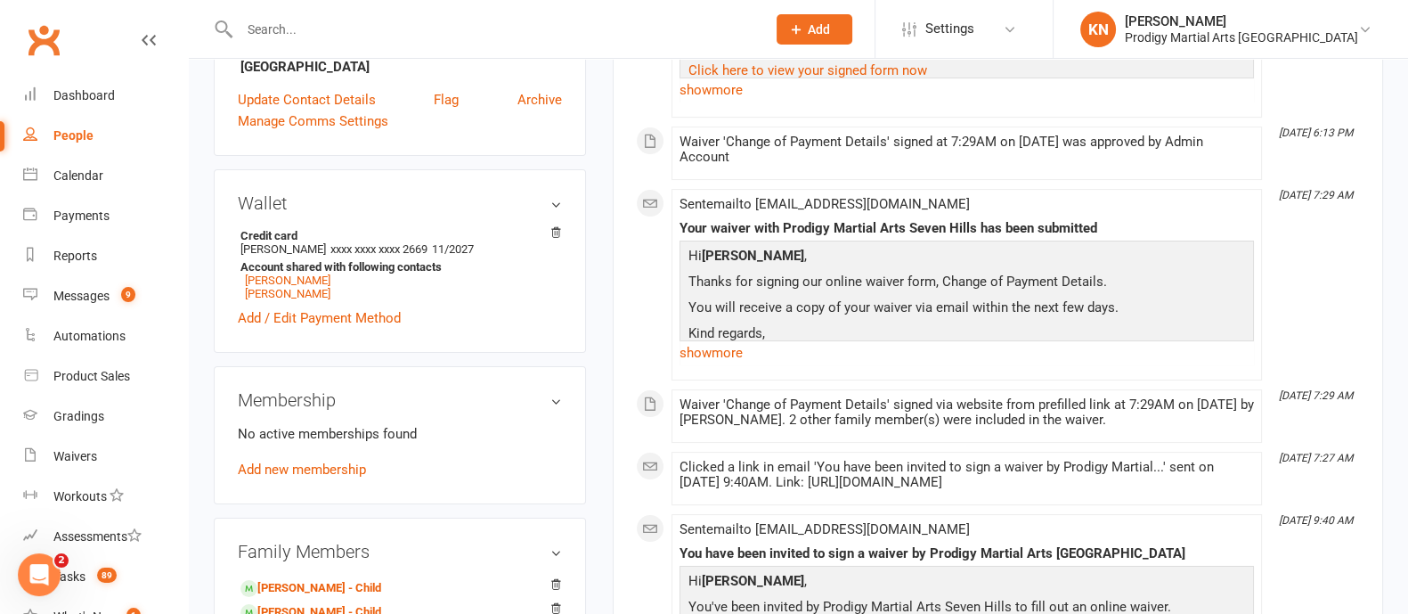
scroll to position [453, 0]
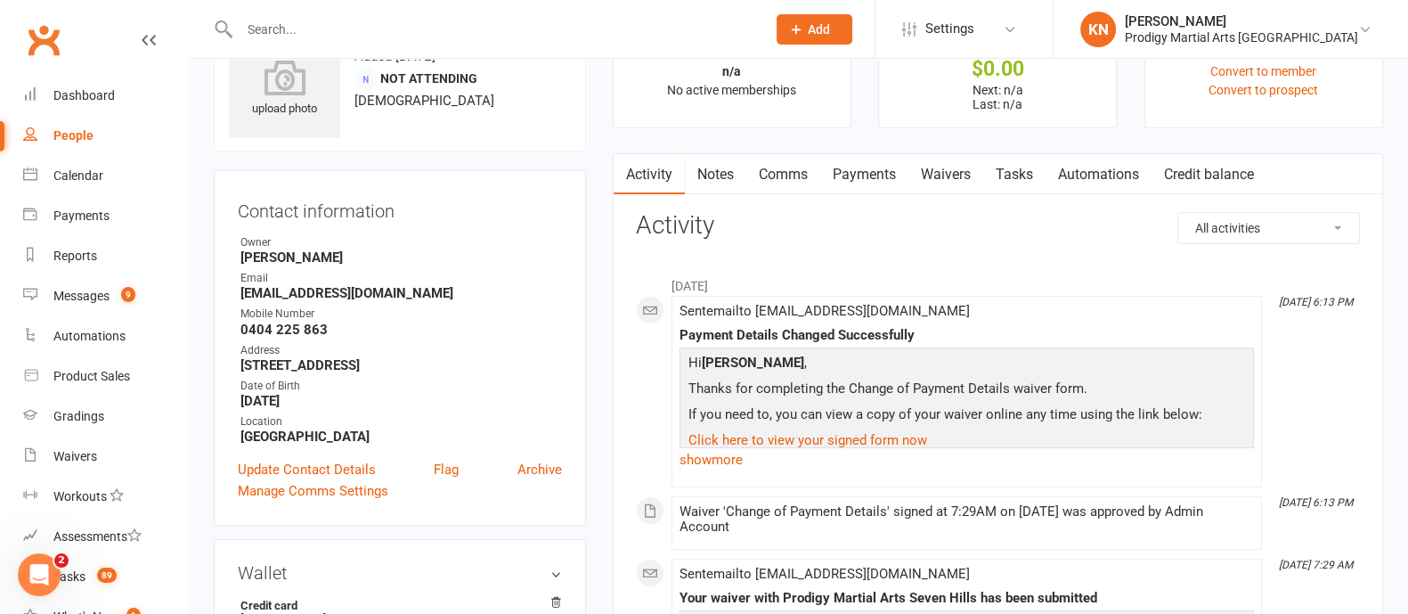
scroll to position [0, 0]
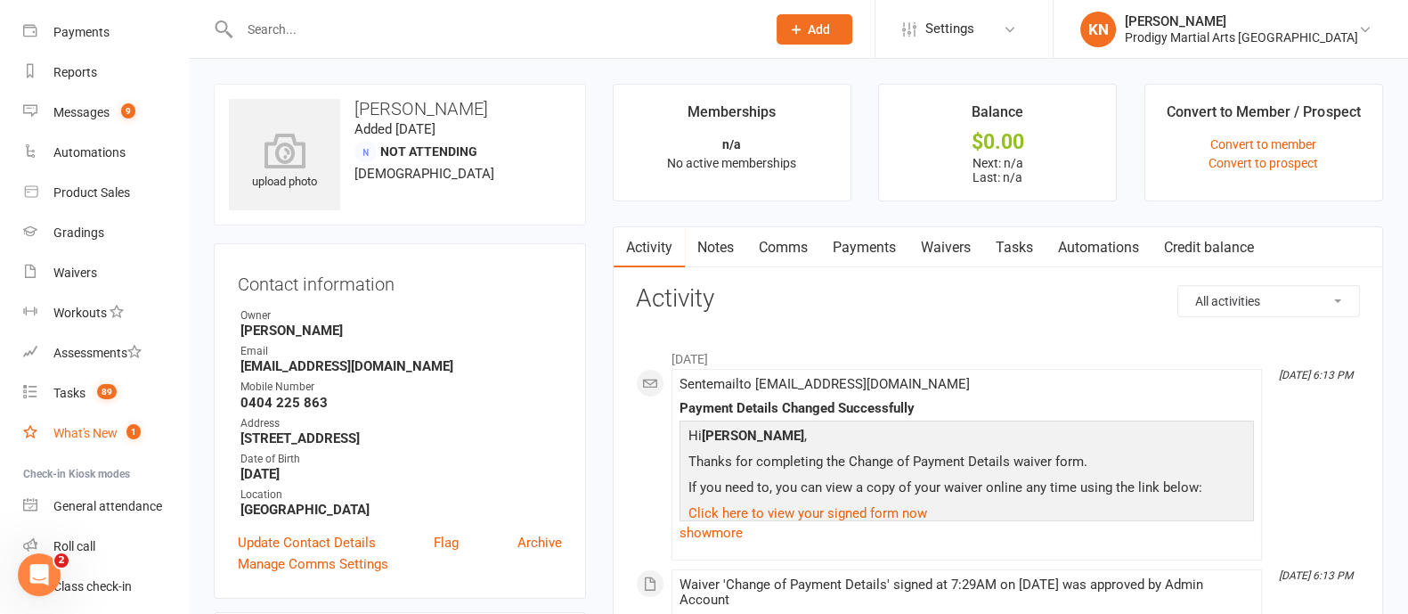
scroll to position [184, 0]
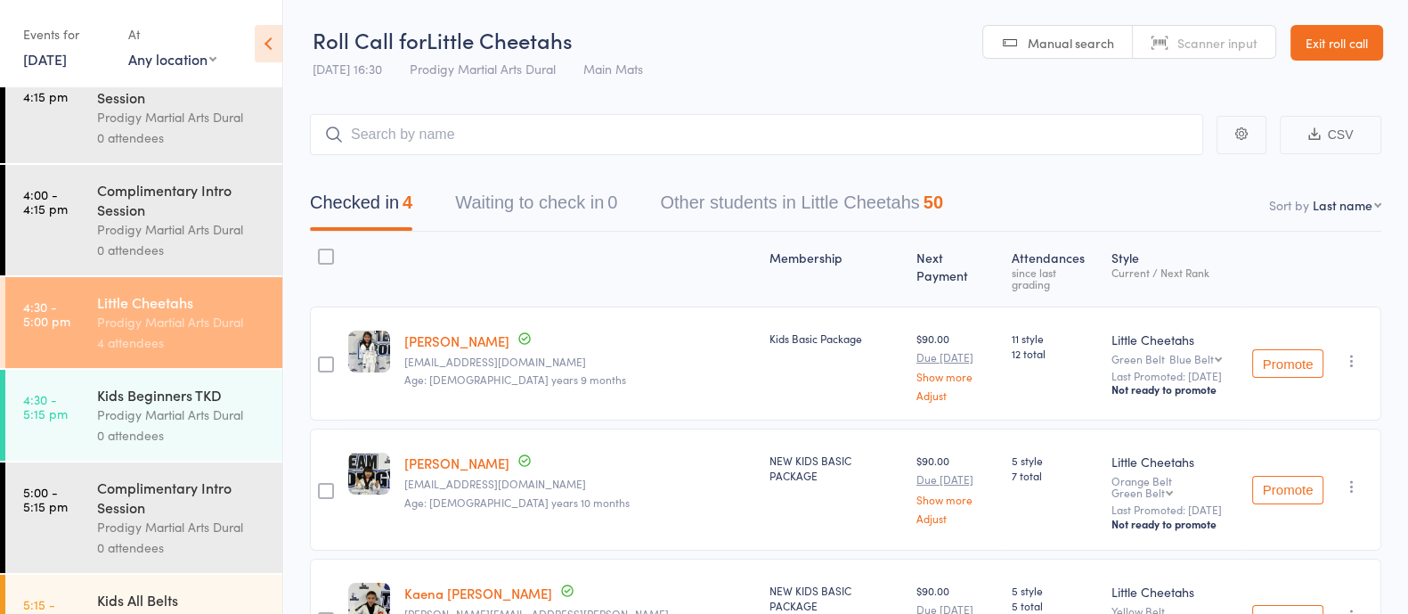
scroll to position [355, 0]
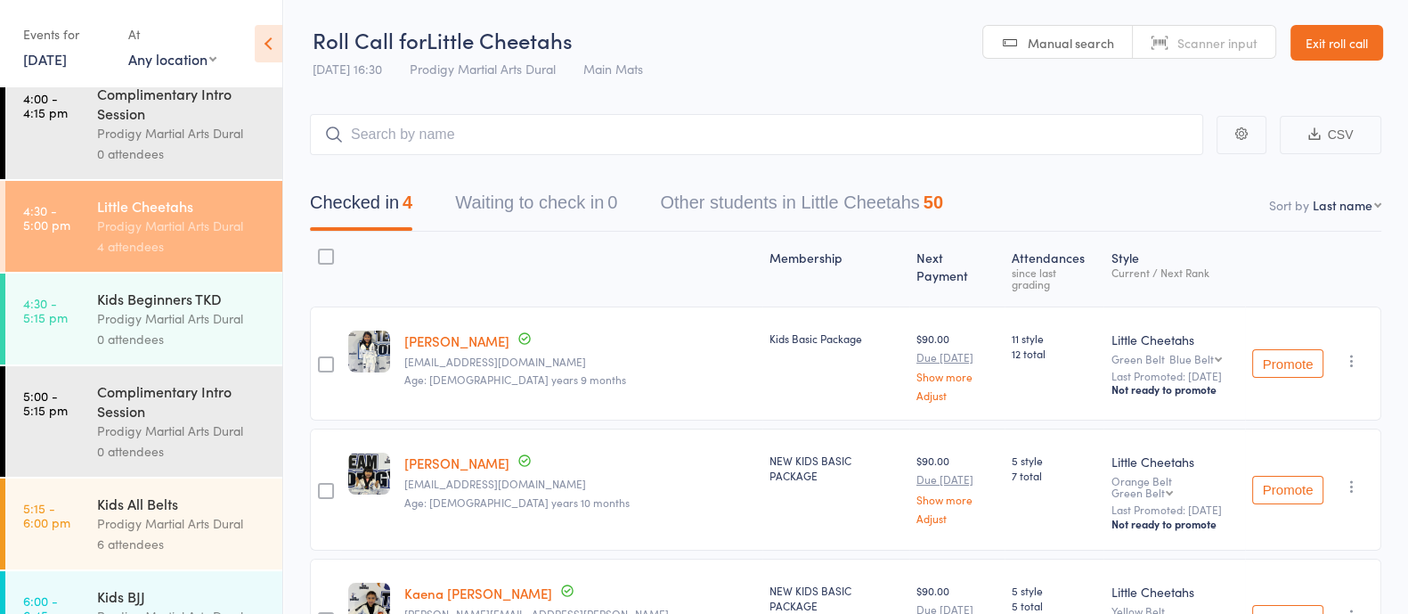
click at [172, 513] on div "Kids All Belts" at bounding box center [182, 503] width 170 height 20
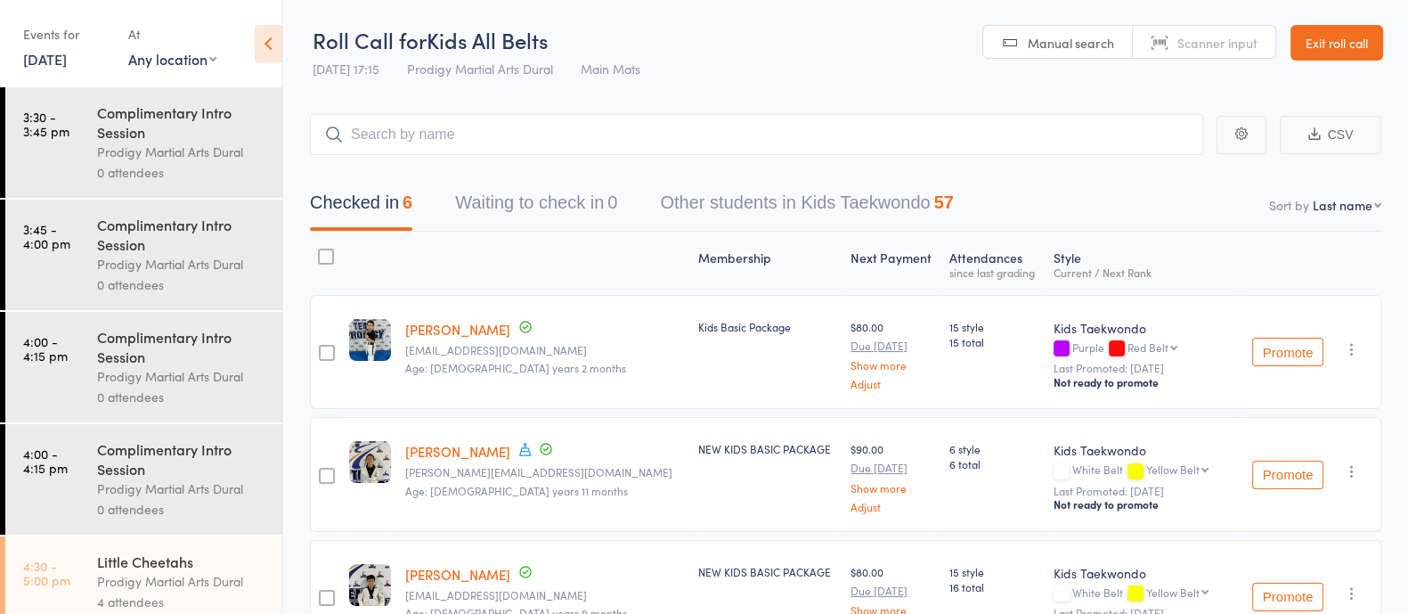
click at [422, 163] on div "Checked in 6 Waiting to check in 0 Other students in Kids Taekwondo 57" at bounding box center [846, 193] width 1072 height 77
click at [494, 143] on input "search" at bounding box center [756, 134] width 893 height 41
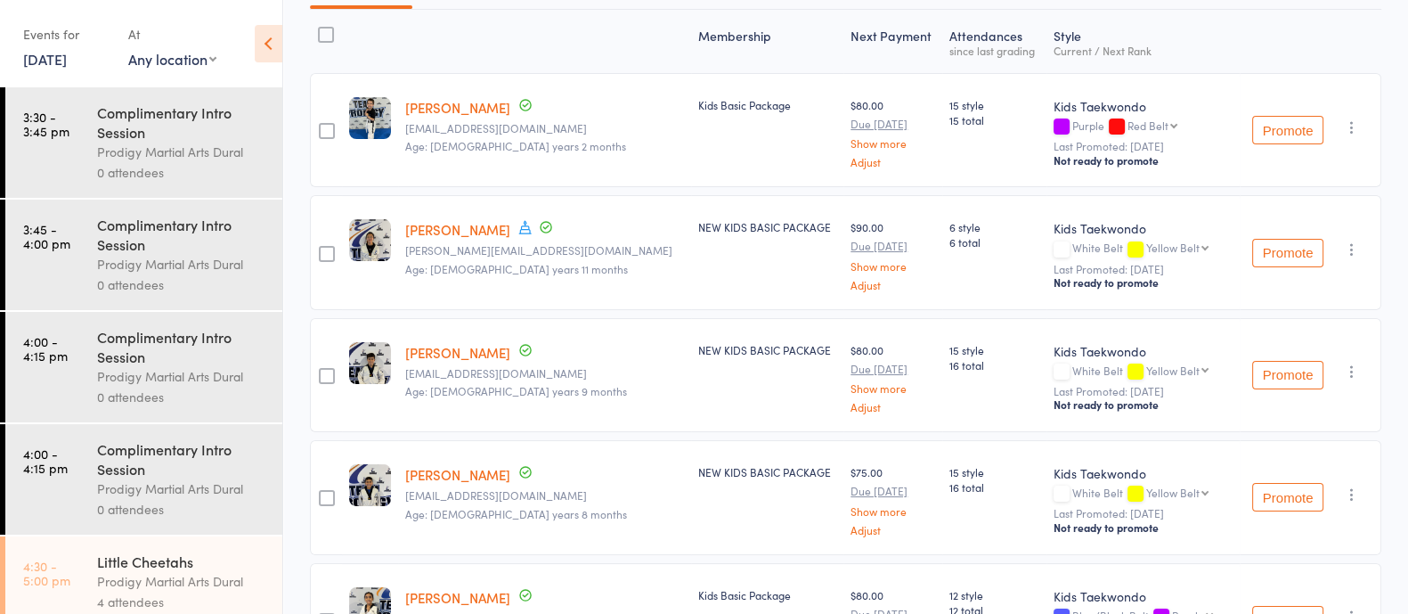
scroll to position [222, 0]
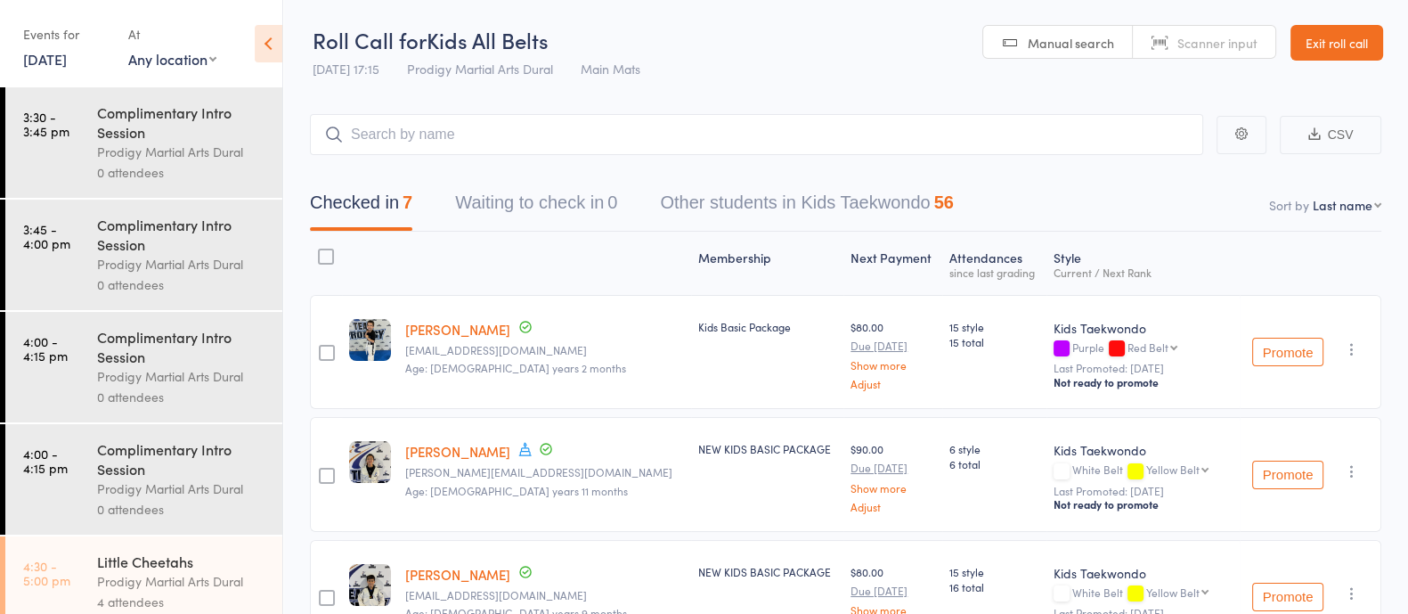
click at [454, 143] on input "search" at bounding box center [756, 134] width 893 height 41
type input "ava"
click at [459, 177] on div "[PERSON_NAME] Drop in" at bounding box center [757, 171] width 892 height 41
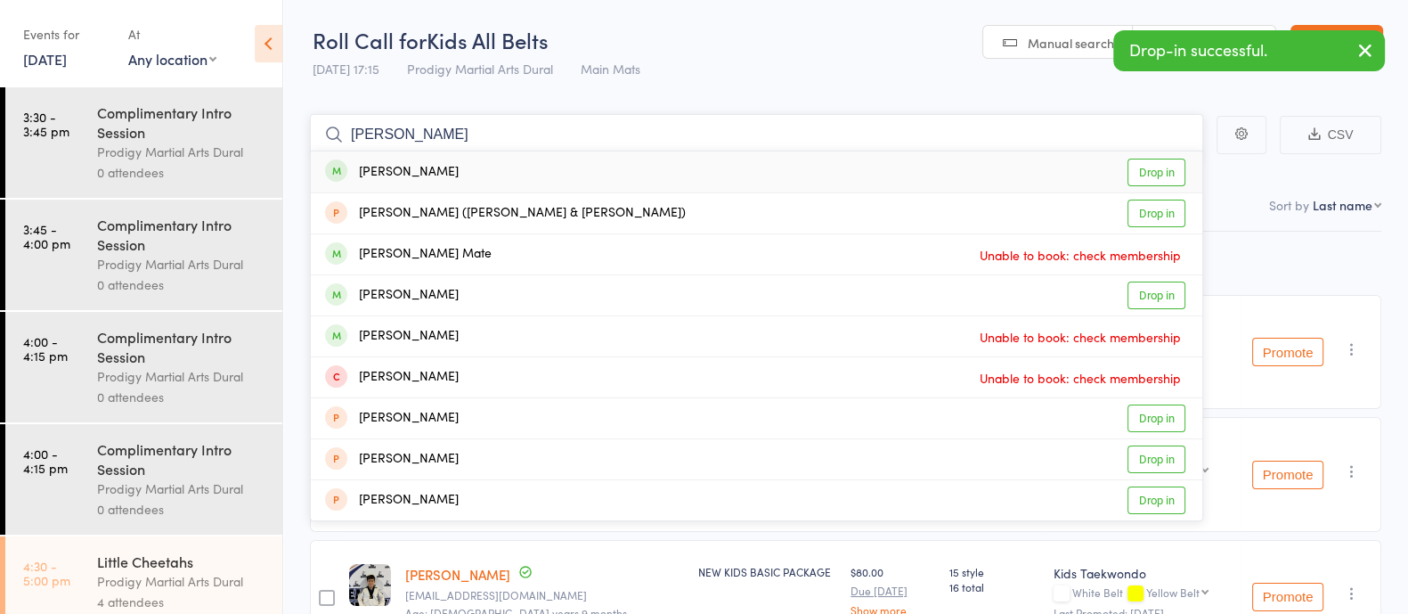
type input "[PERSON_NAME]"
click at [404, 159] on div "[PERSON_NAME] Drop in" at bounding box center [757, 171] width 892 height 41
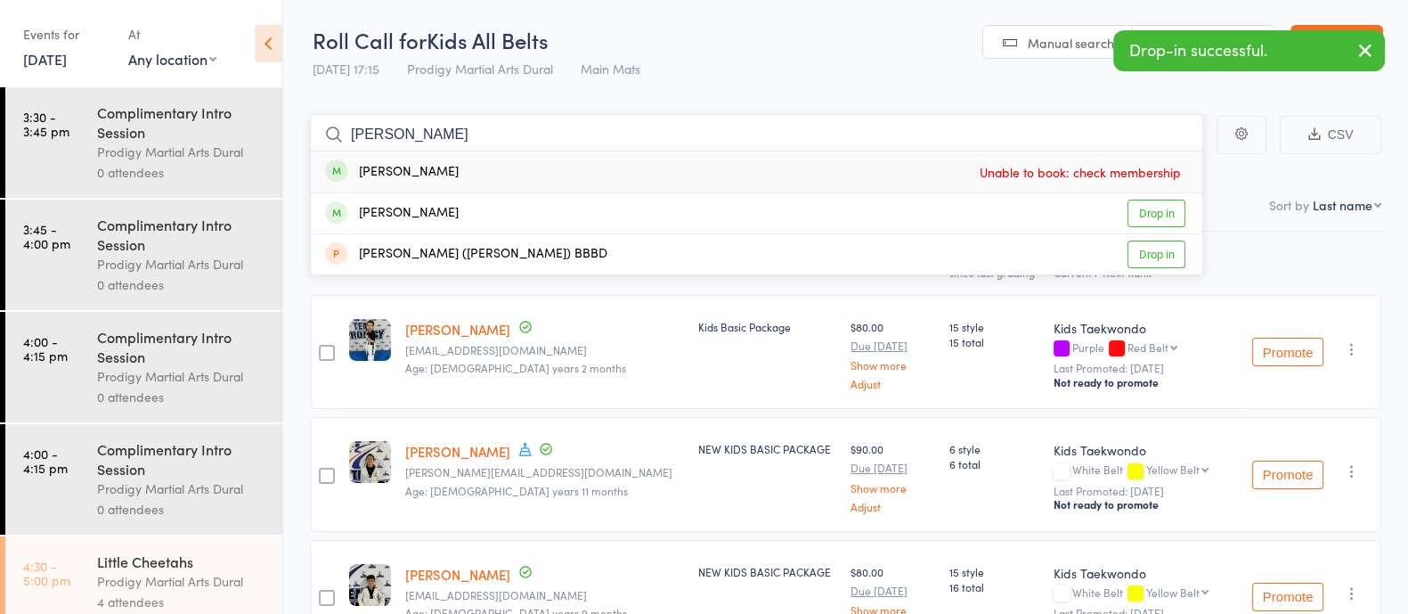
type input "archie"
click at [437, 175] on div "Archie Darby Unable to book: check membership" at bounding box center [757, 171] width 892 height 41
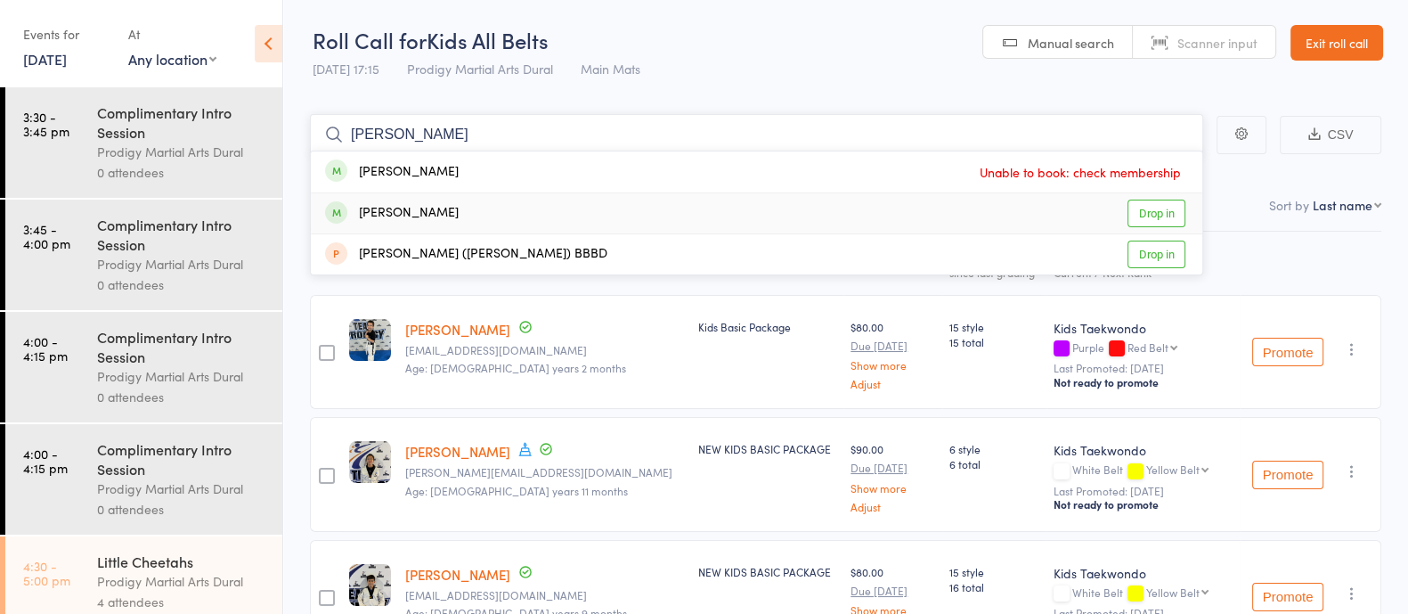
type input "archie"
click at [501, 216] on div "Archie Khoury Drop in" at bounding box center [757, 213] width 892 height 40
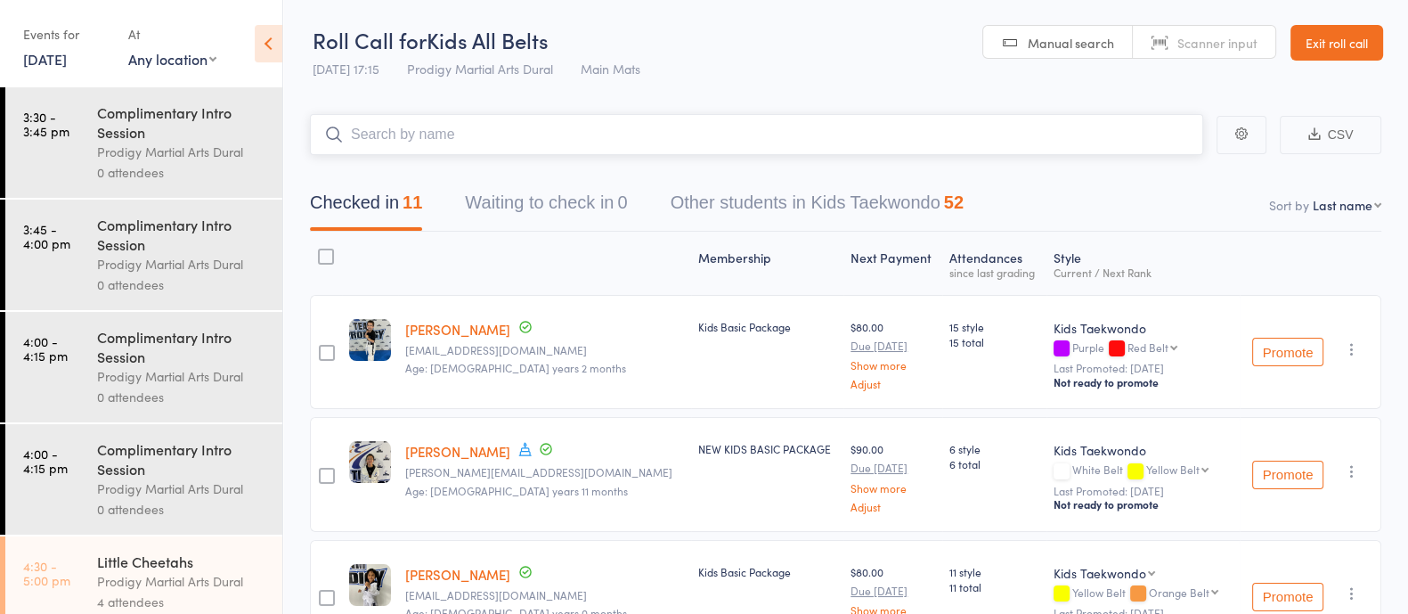
click at [389, 134] on input "search" at bounding box center [756, 134] width 893 height 41
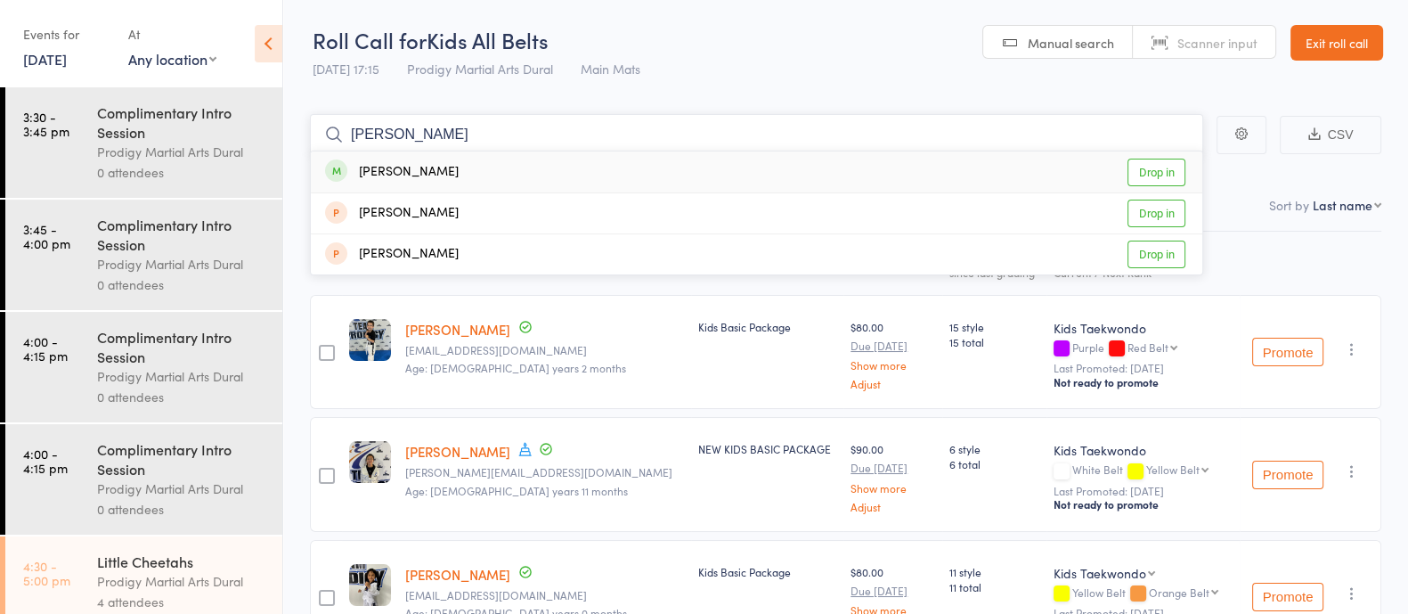
type input "[PERSON_NAME]"
click at [431, 180] on div "[PERSON_NAME] Drop in" at bounding box center [757, 171] width 892 height 41
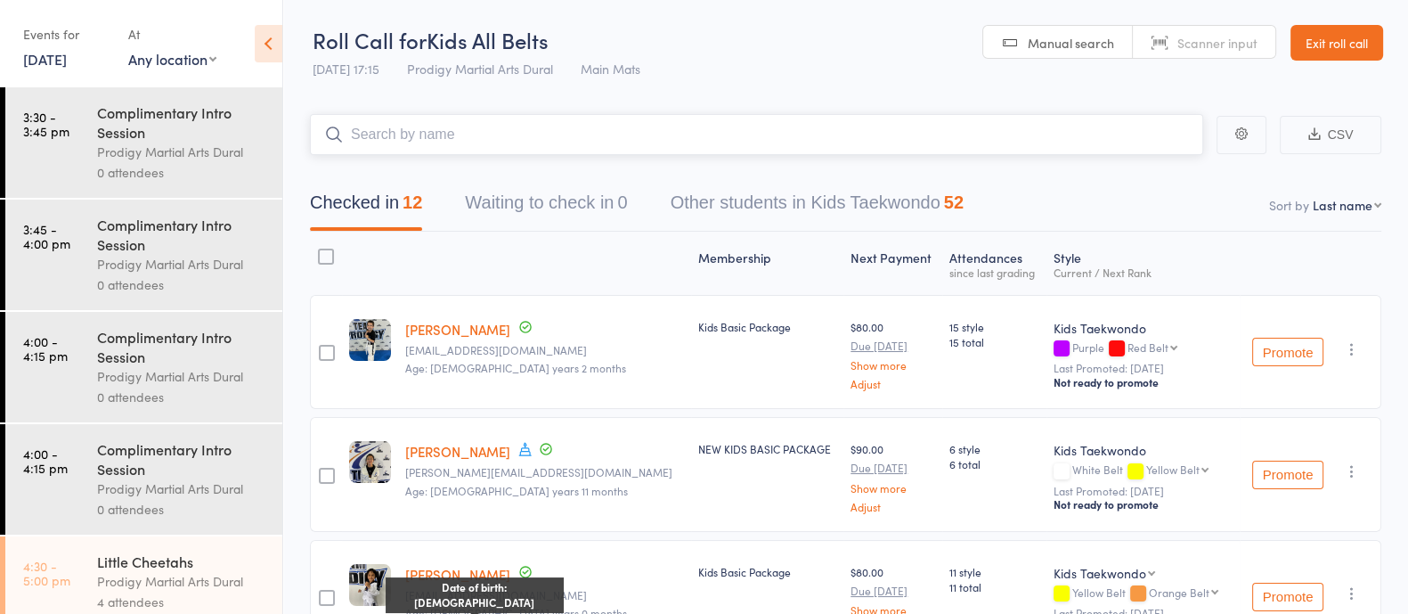
click at [481, 126] on input "search" at bounding box center [756, 134] width 893 height 41
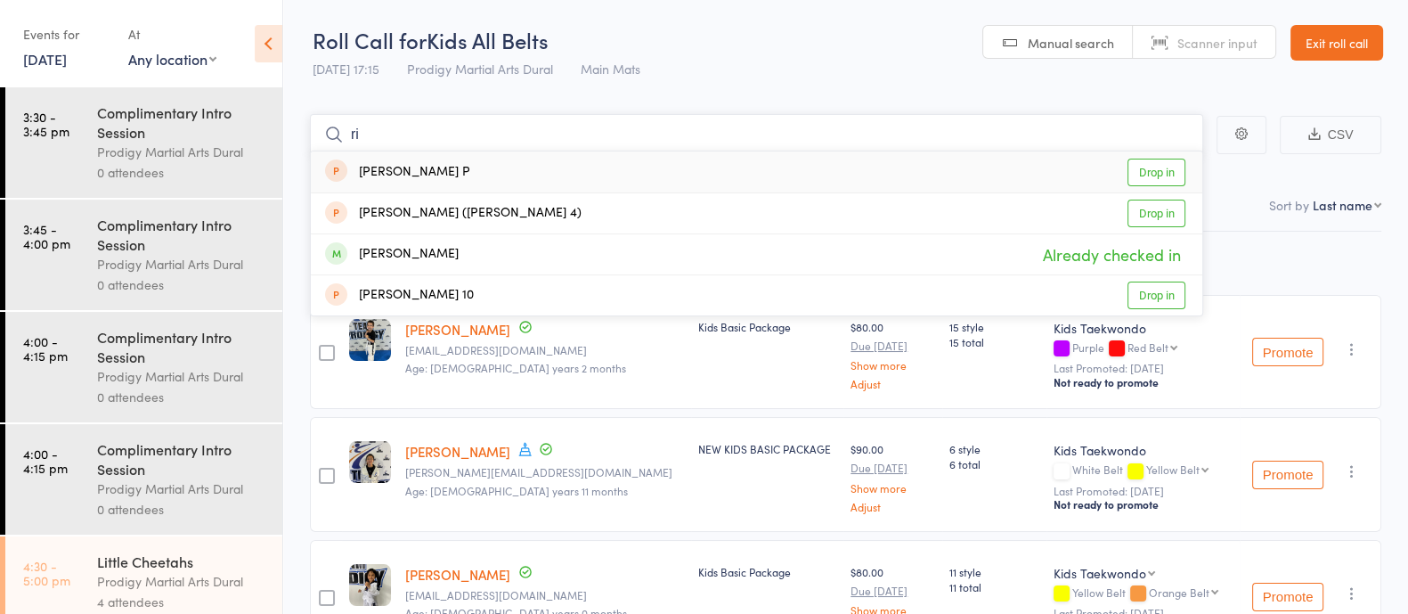
type input "r"
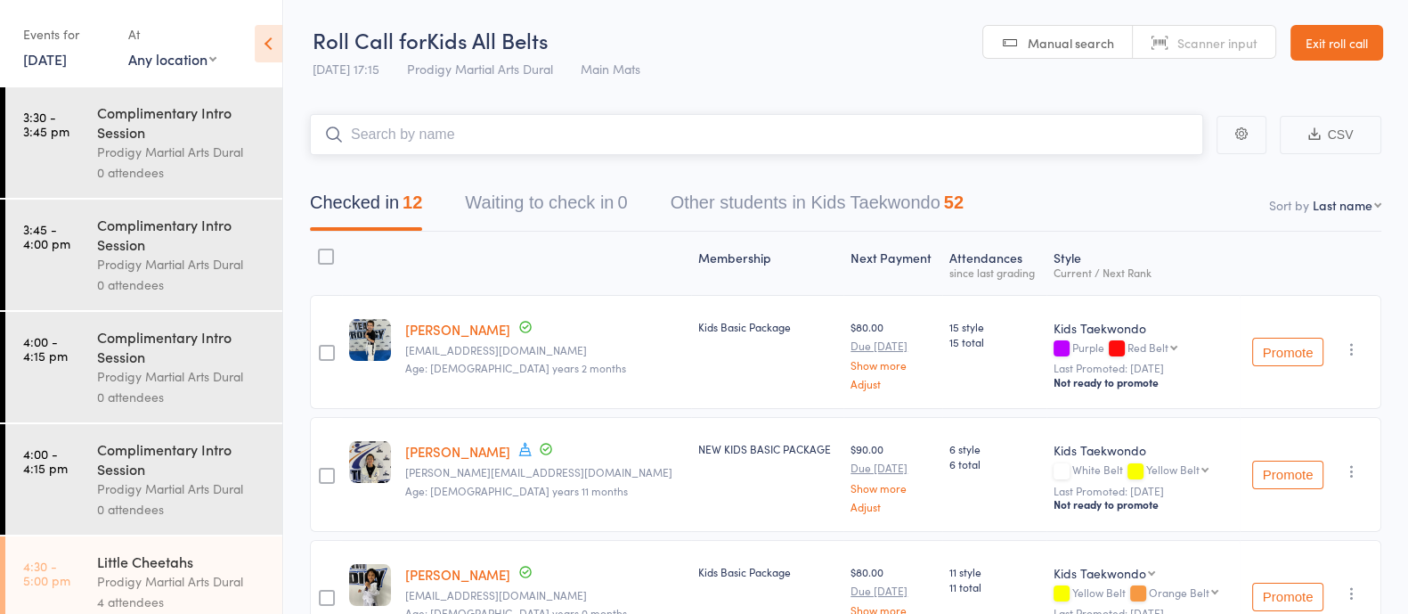
click at [555, 125] on input "search" at bounding box center [756, 134] width 893 height 41
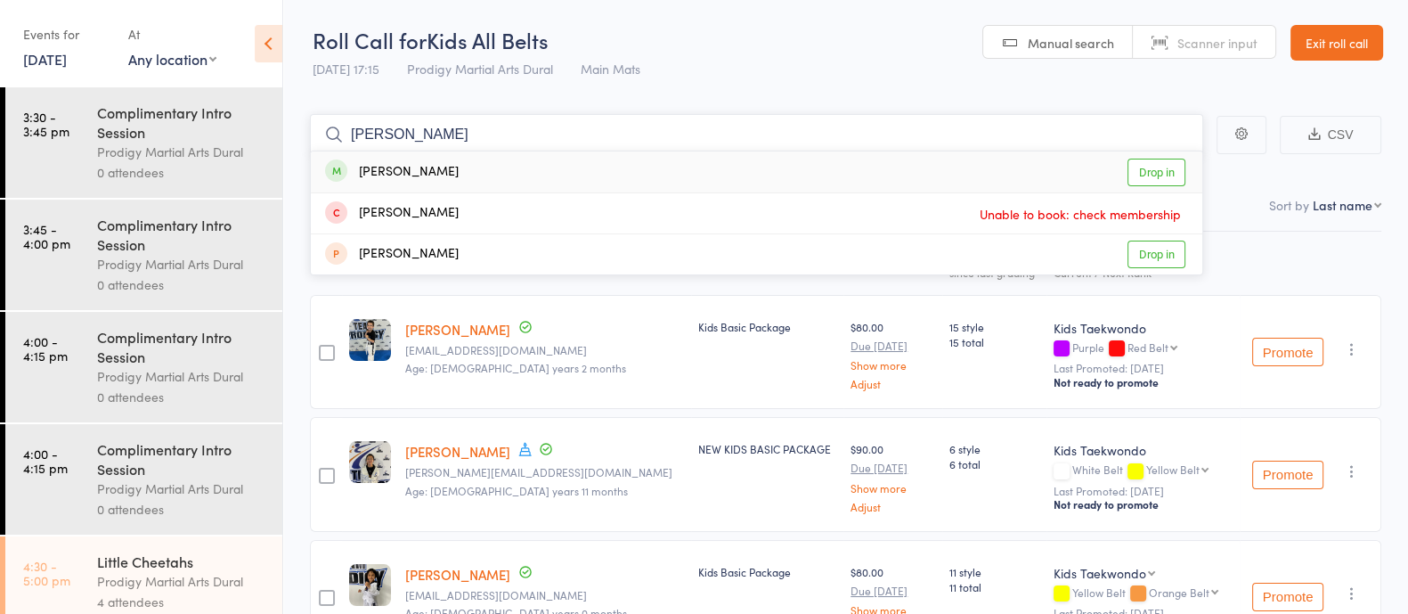
type input "brendan"
click at [481, 167] on div "Brendan Rizk Drop in" at bounding box center [757, 171] width 892 height 41
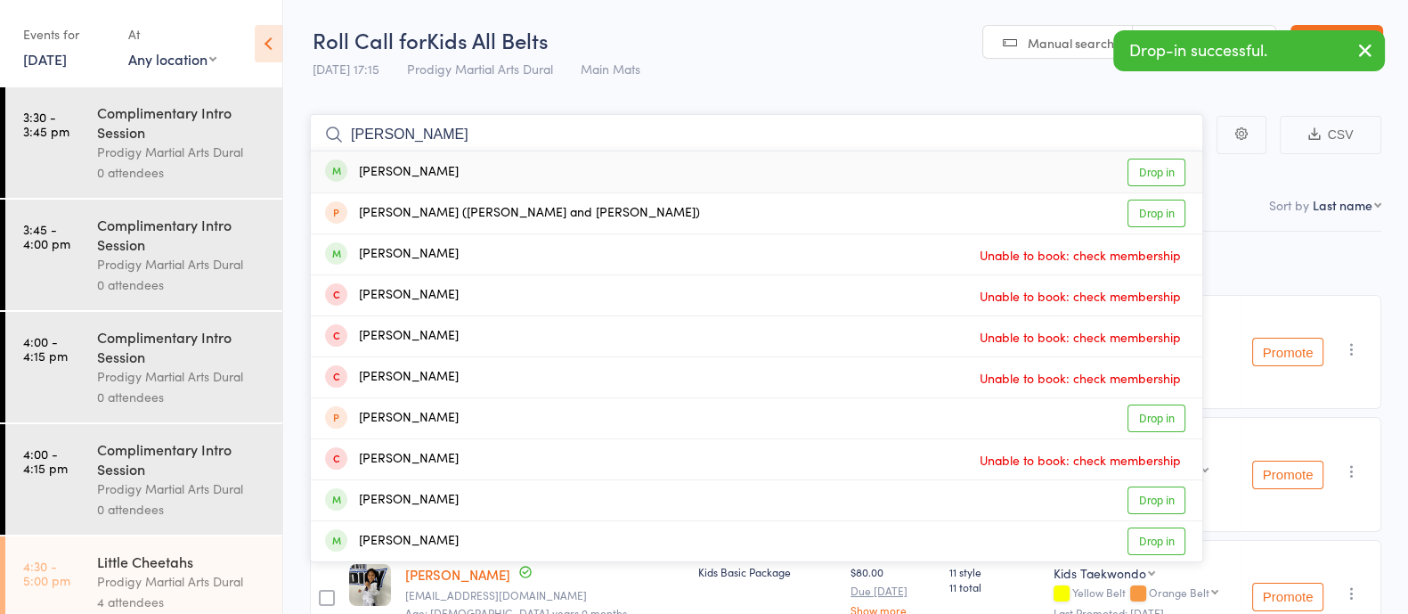
type input "marcus"
click at [421, 173] on div "Marcus Rizk" at bounding box center [392, 172] width 134 height 20
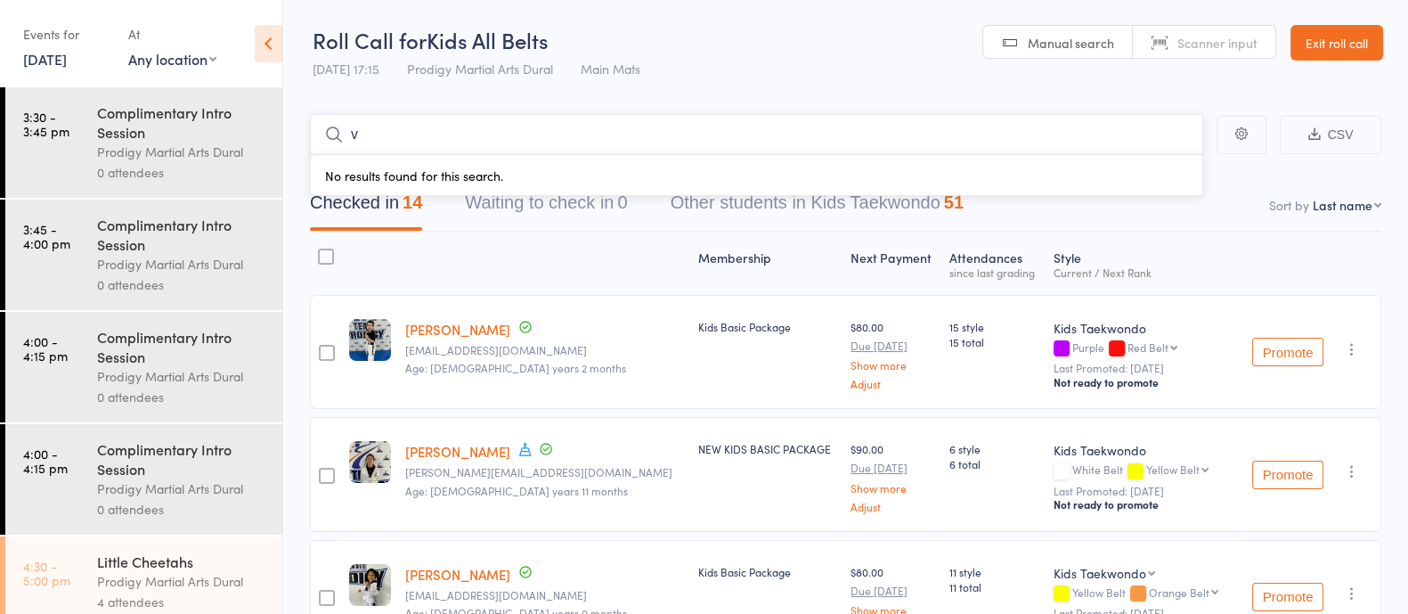
type input "v"
click at [419, 137] on input "search" at bounding box center [756, 134] width 893 height 41
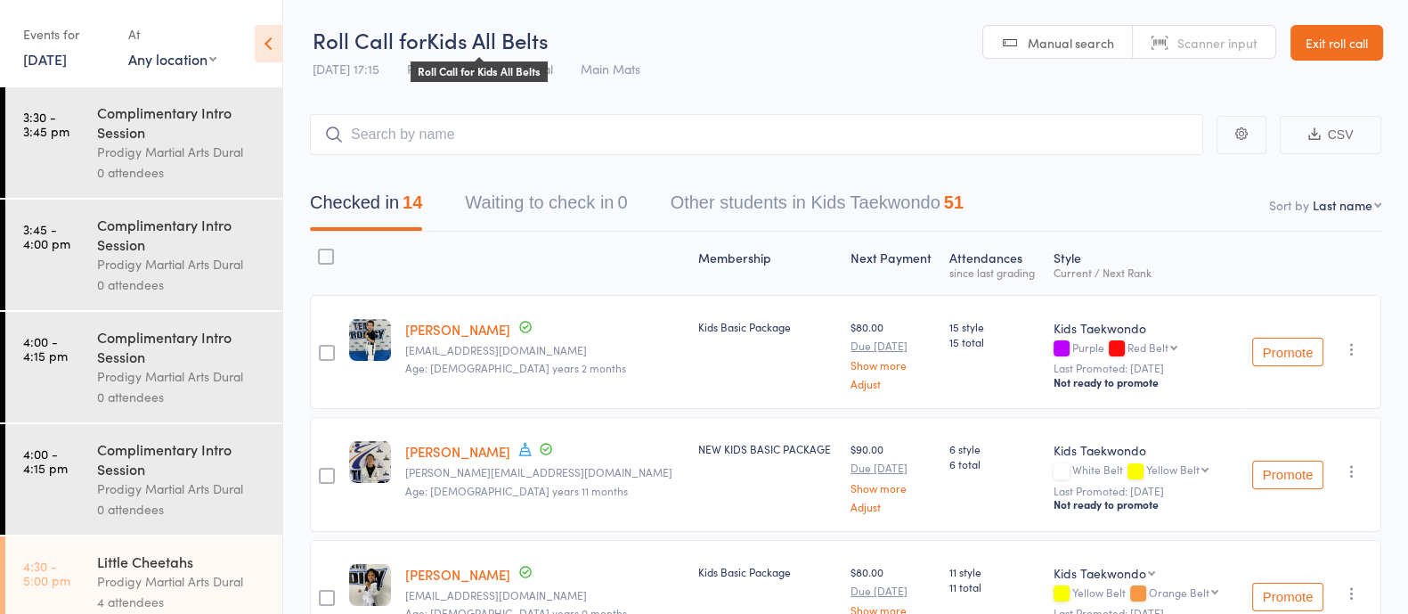
click at [462, 46] on span "Kids All Belts" at bounding box center [488, 39] width 122 height 29
click at [399, 132] on input "search" at bounding box center [756, 134] width 893 height 41
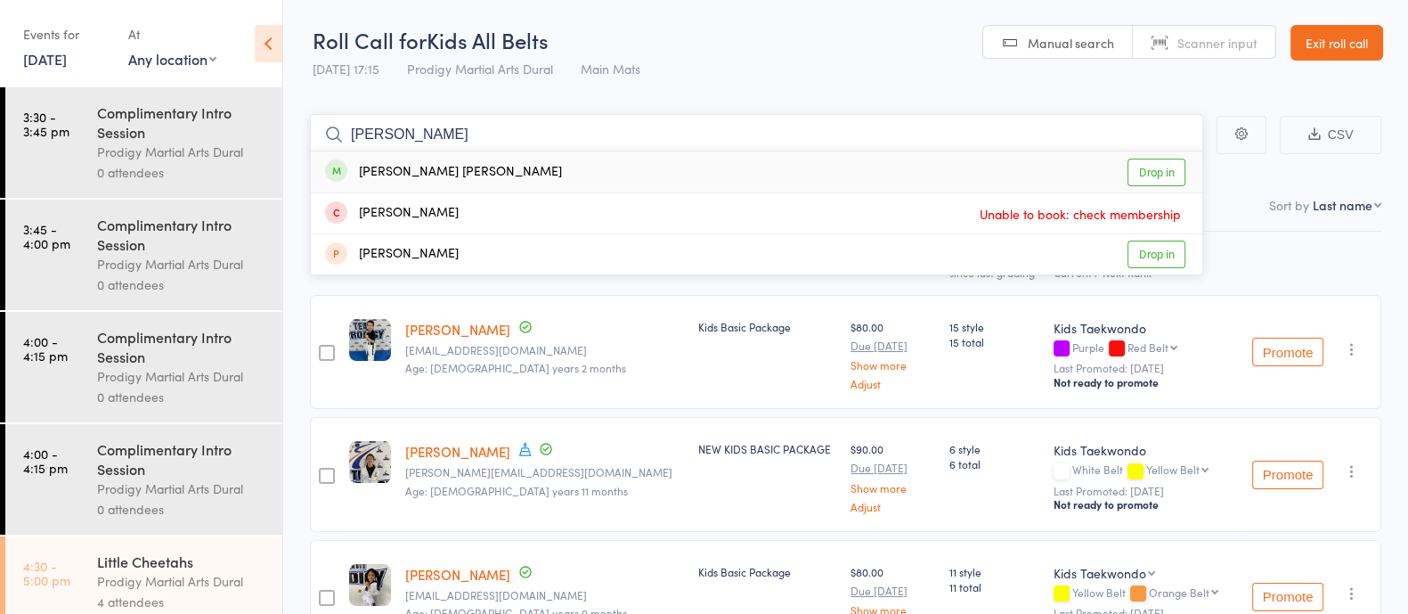
type input "mivaan"
click at [432, 178] on div "Mivaan Lenka" at bounding box center [443, 172] width 237 height 20
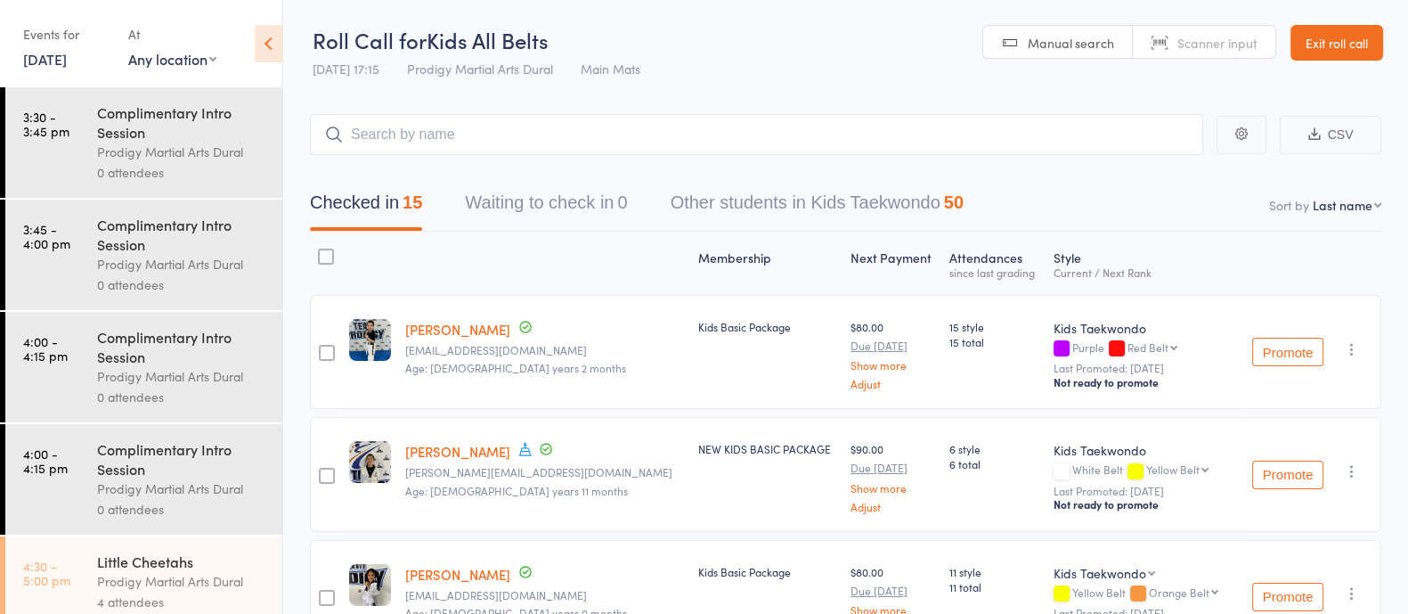
click at [846, 77] on header "Roll Call for Kids All Belts 11 Sep 17:15 Prodigy Martial Arts Dural Main Mats …" at bounding box center [845, 43] width 1125 height 87
click at [1002, 49] on div "Roll Call for Kids All Belts 11 Sep 17:15 Prodigy Martial Arts Dural Main Mats …" at bounding box center [704, 307] width 1408 height 614
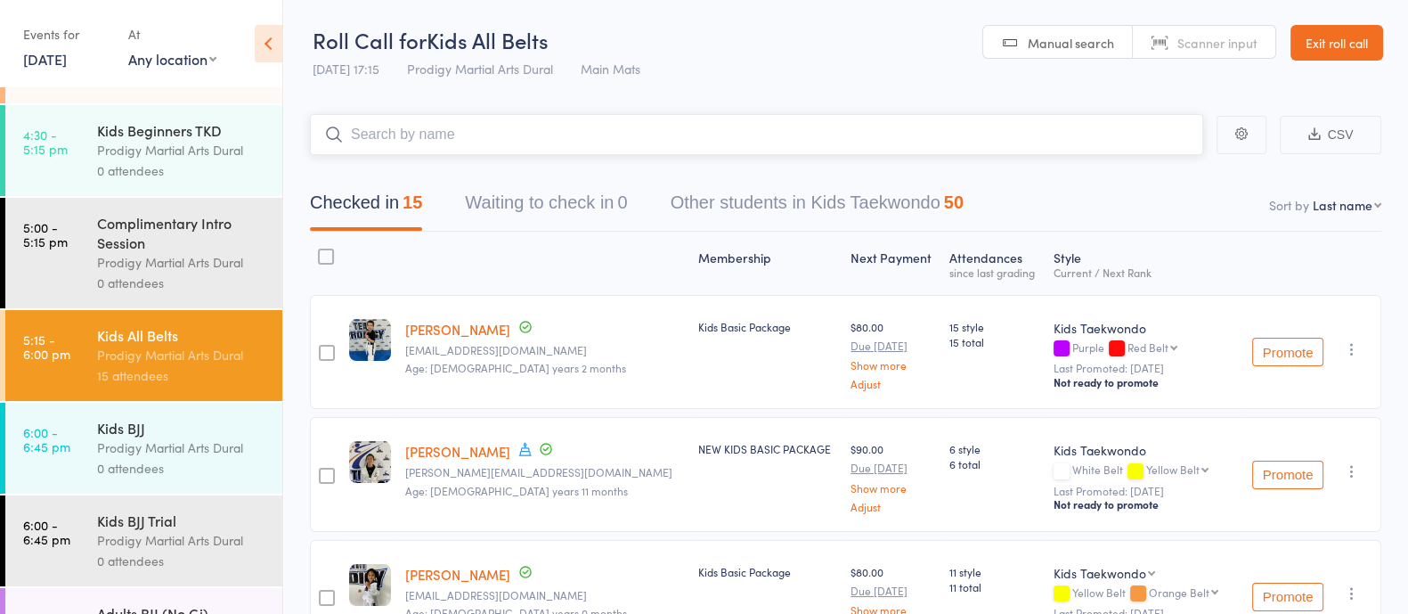
scroll to position [668, 0]
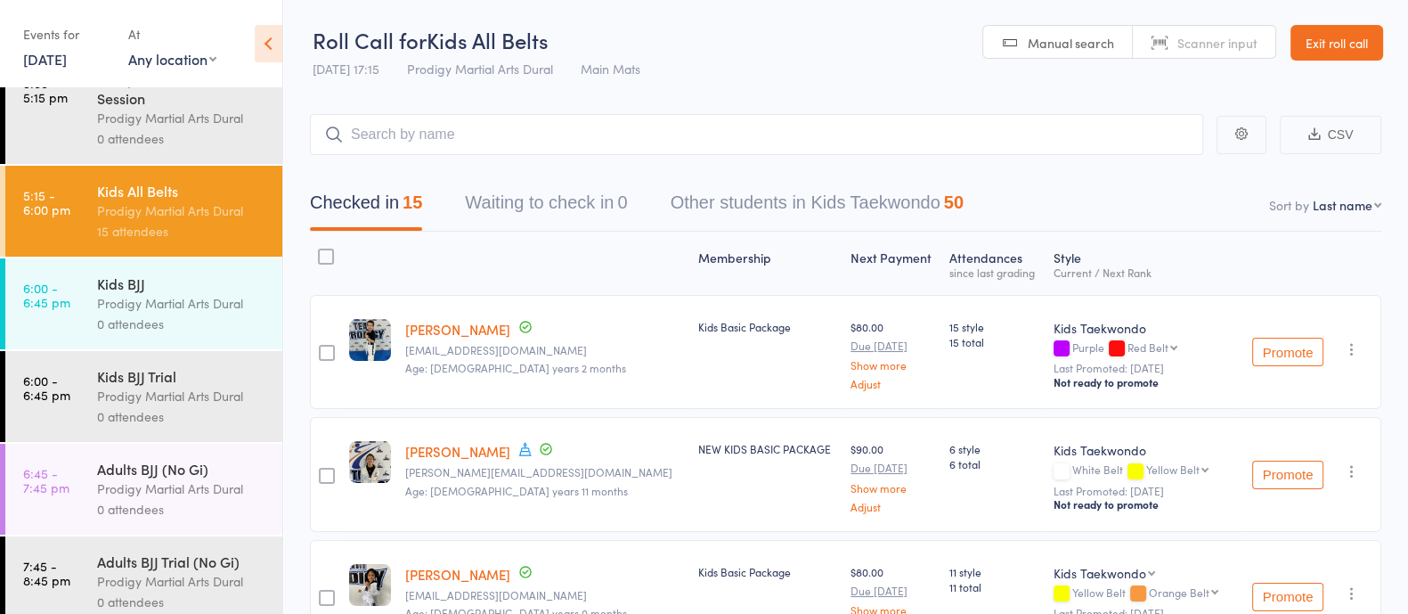
click at [135, 287] on div "Kids BJJ" at bounding box center [182, 283] width 170 height 20
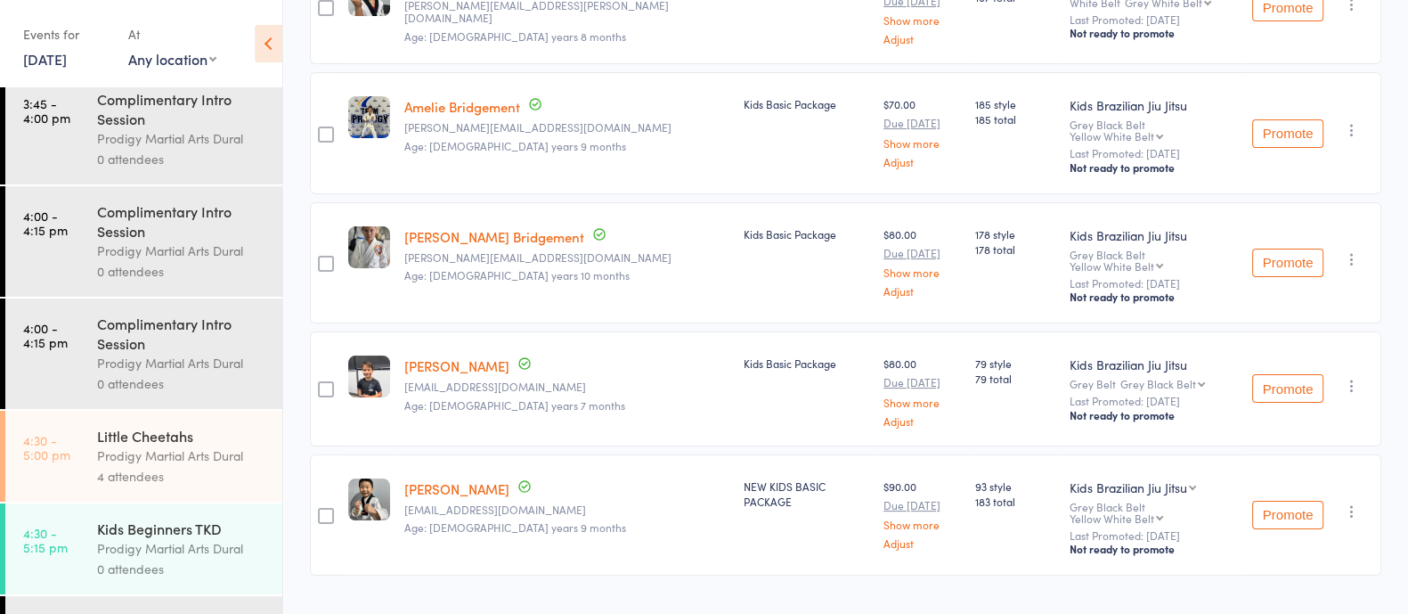
scroll to position [126, 0]
click at [125, 434] on div "Little Cheetahs" at bounding box center [182, 435] width 170 height 20
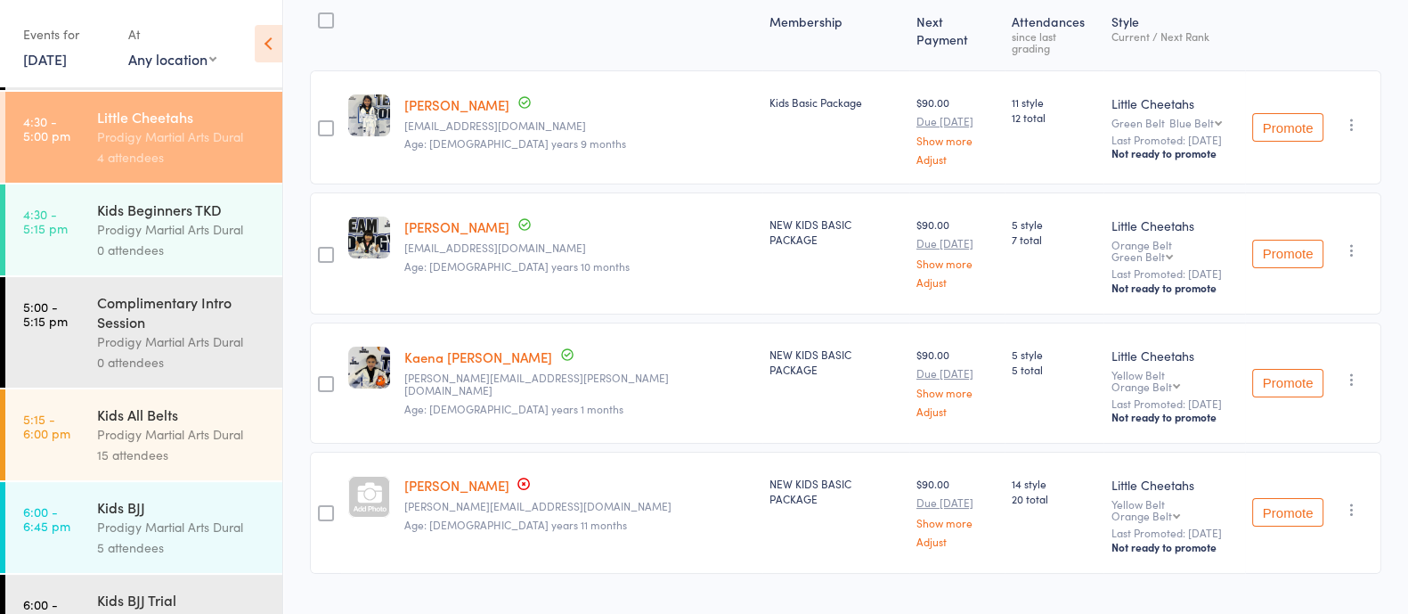
scroll to position [689, 0]
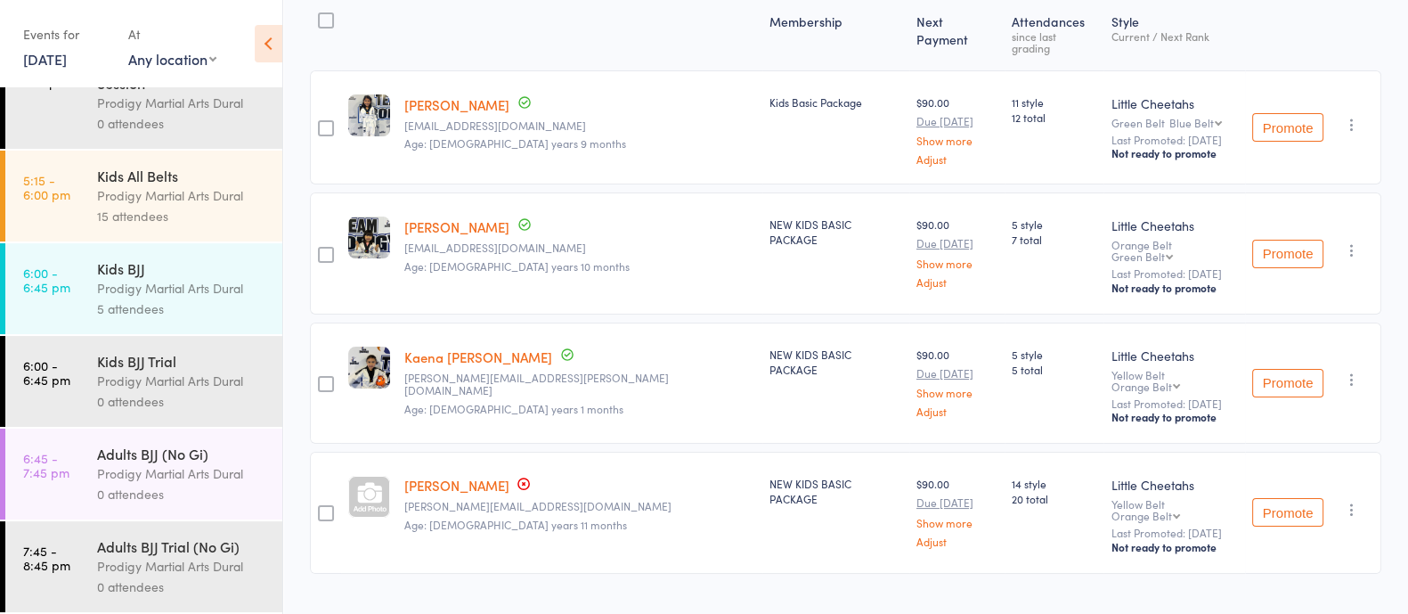
click at [196, 298] on div "5 attendees" at bounding box center [182, 308] width 170 height 20
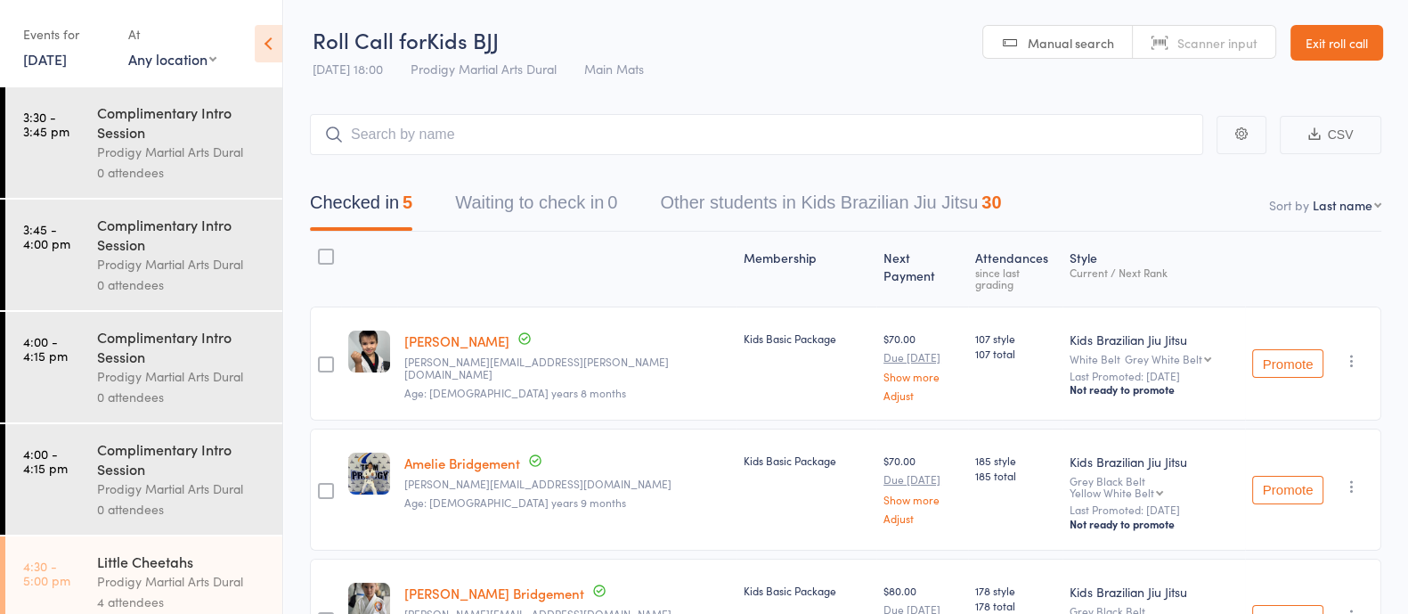
click at [552, 264] on div at bounding box center [566, 269] width 339 height 59
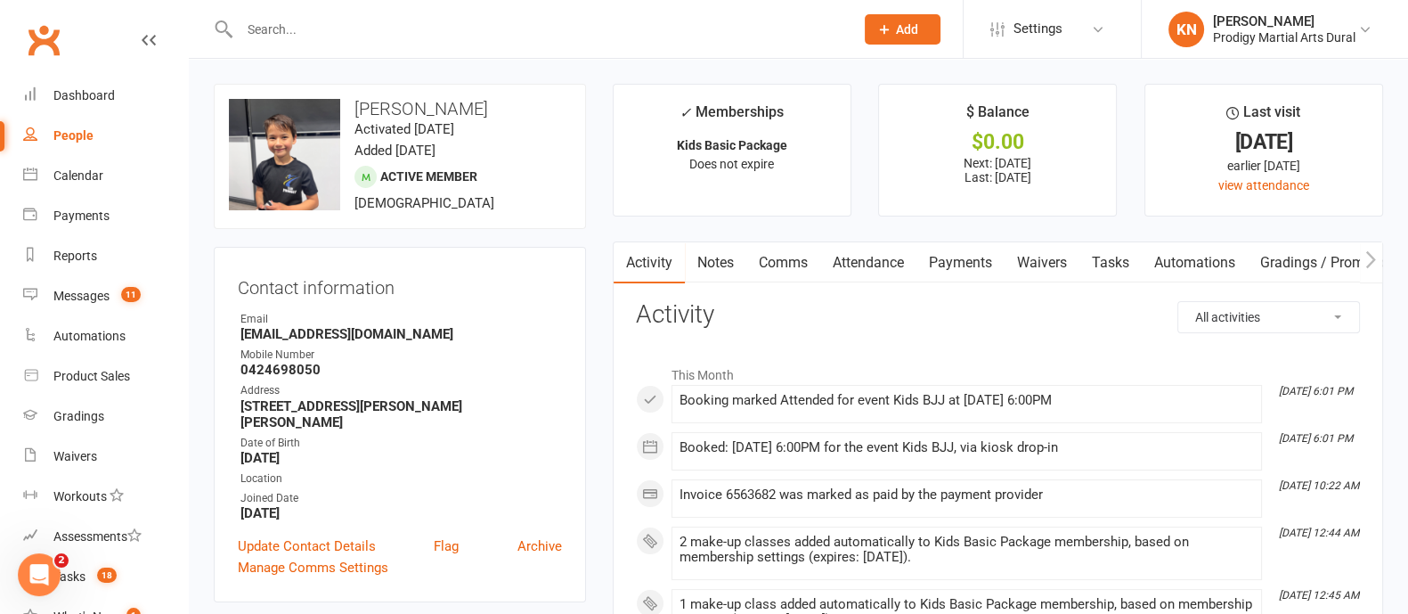
click at [992, 265] on link "Payments" at bounding box center [961, 262] width 88 height 41
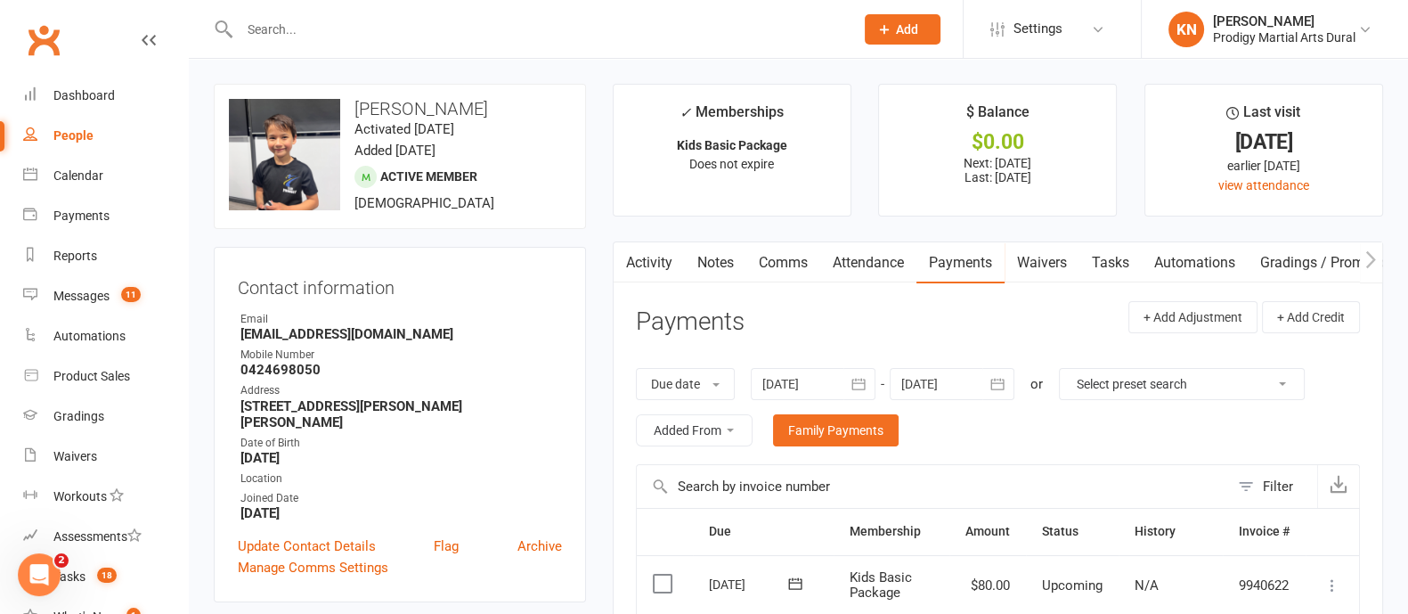
click at [850, 252] on link "Attendance" at bounding box center [868, 262] width 96 height 41
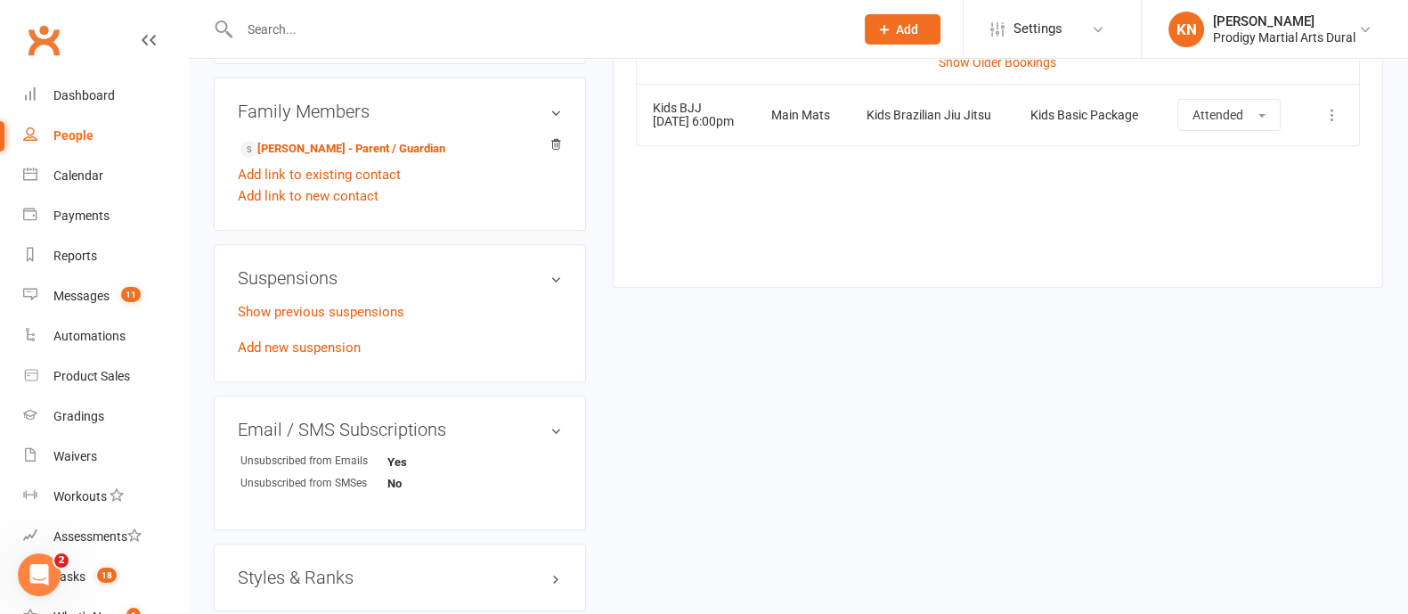
scroll to position [526, 0]
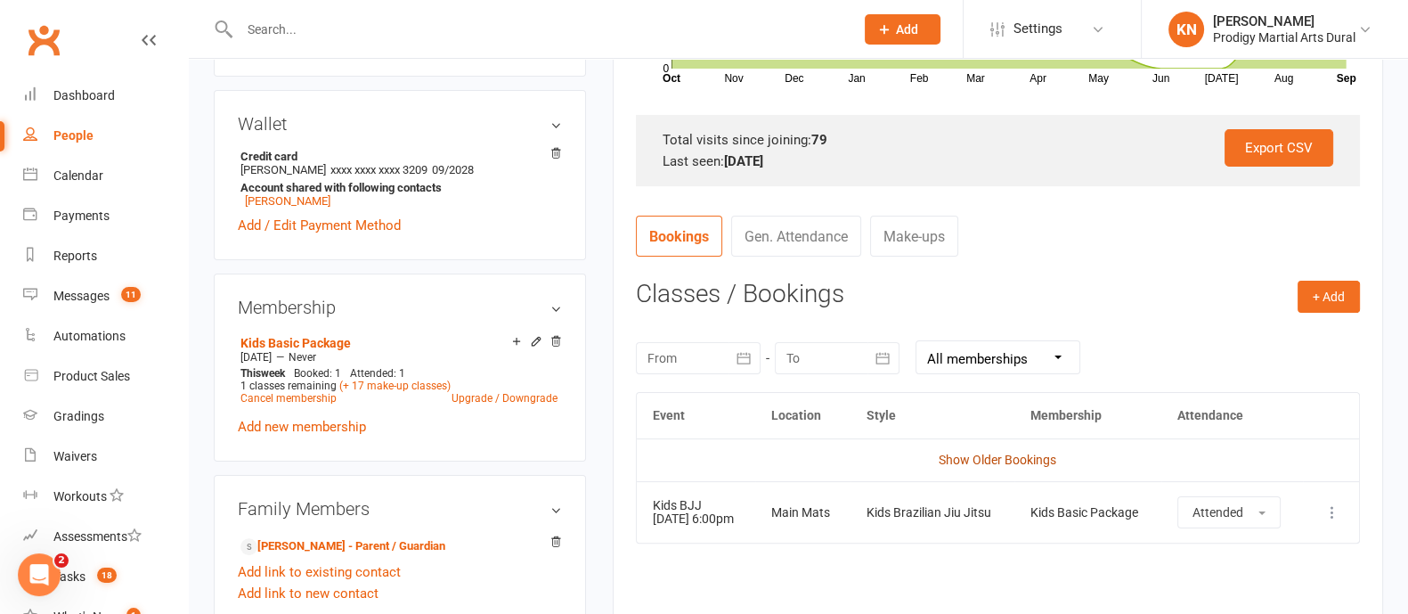
click at [962, 461] on link "Show Older Bookings" at bounding box center [998, 459] width 118 height 14
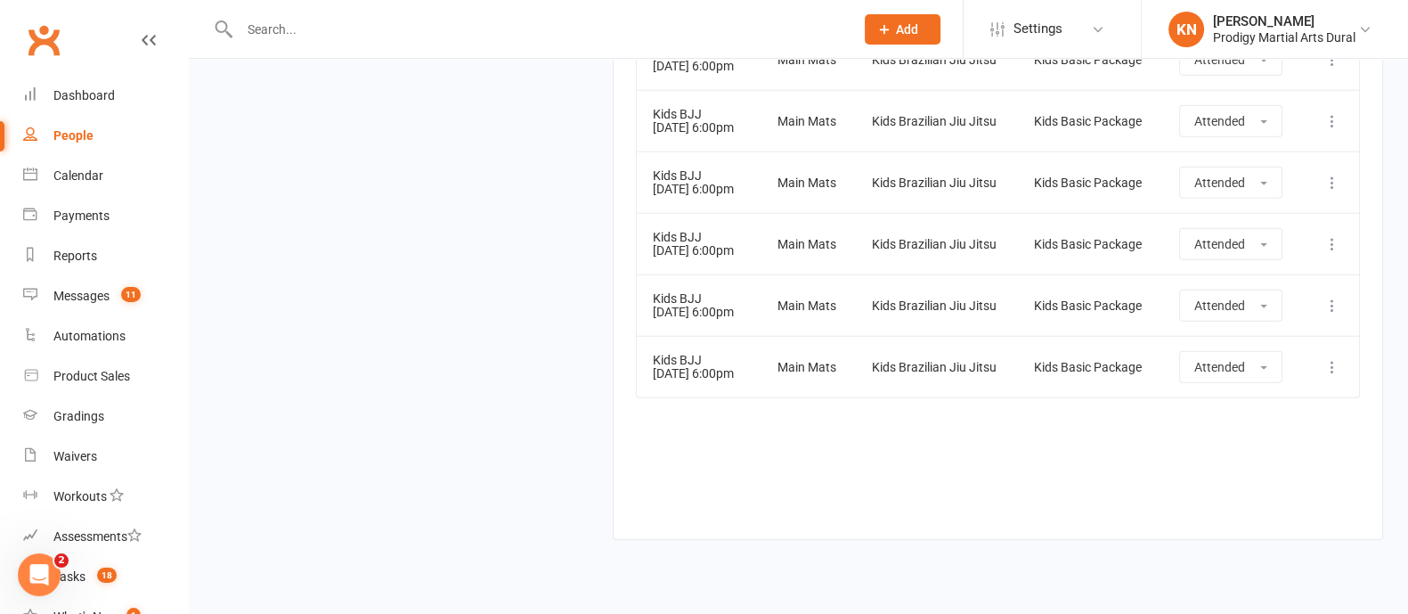
scroll to position [5535, 0]
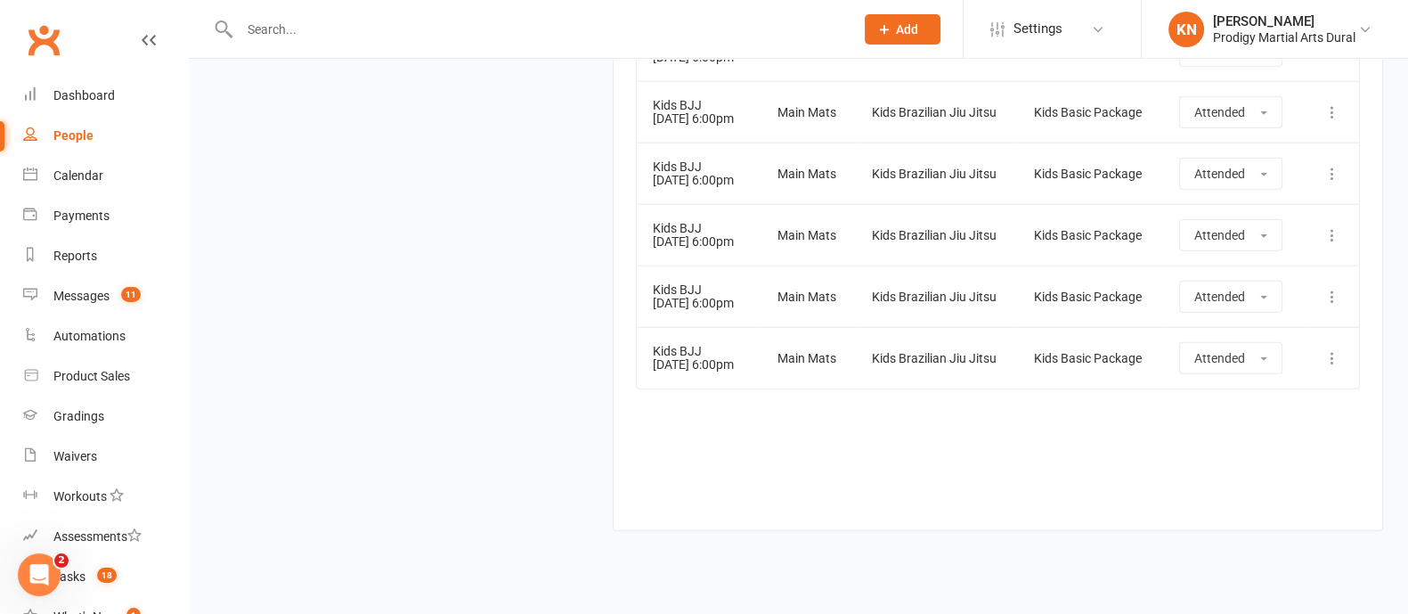
click at [802, 388] on td "Main Mats" at bounding box center [809, 357] width 94 height 61
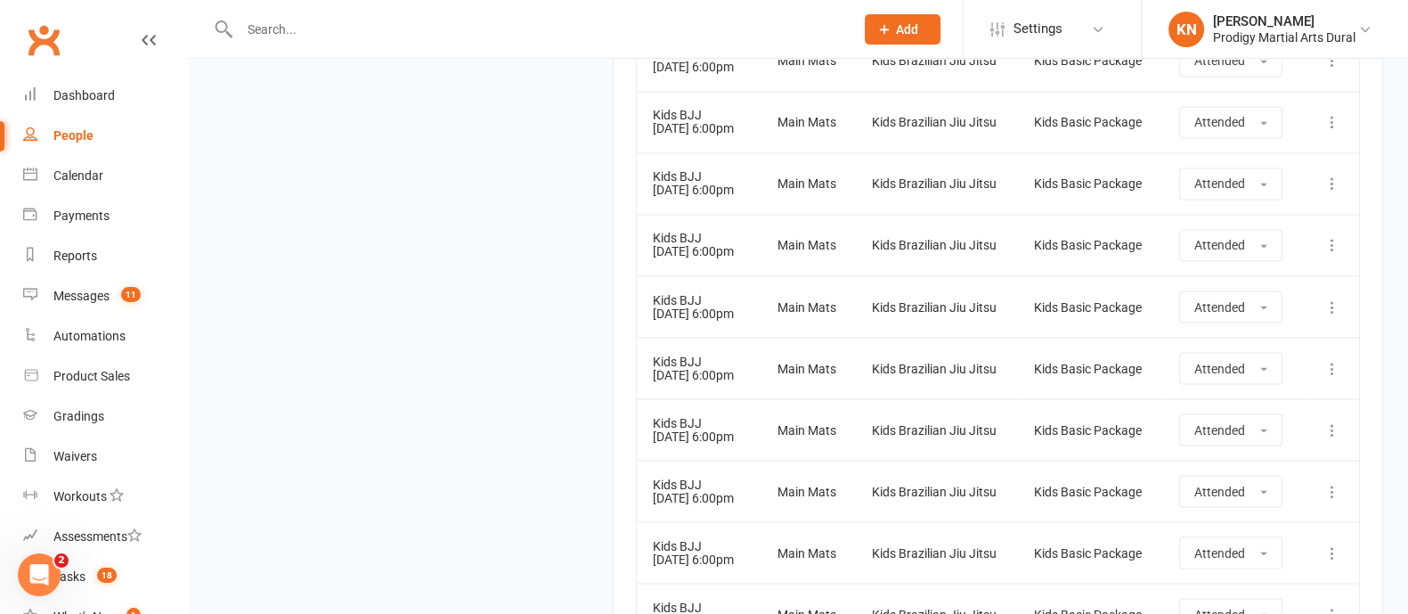
scroll to position [3420, 0]
